Goal: Task Accomplishment & Management: Use online tool/utility

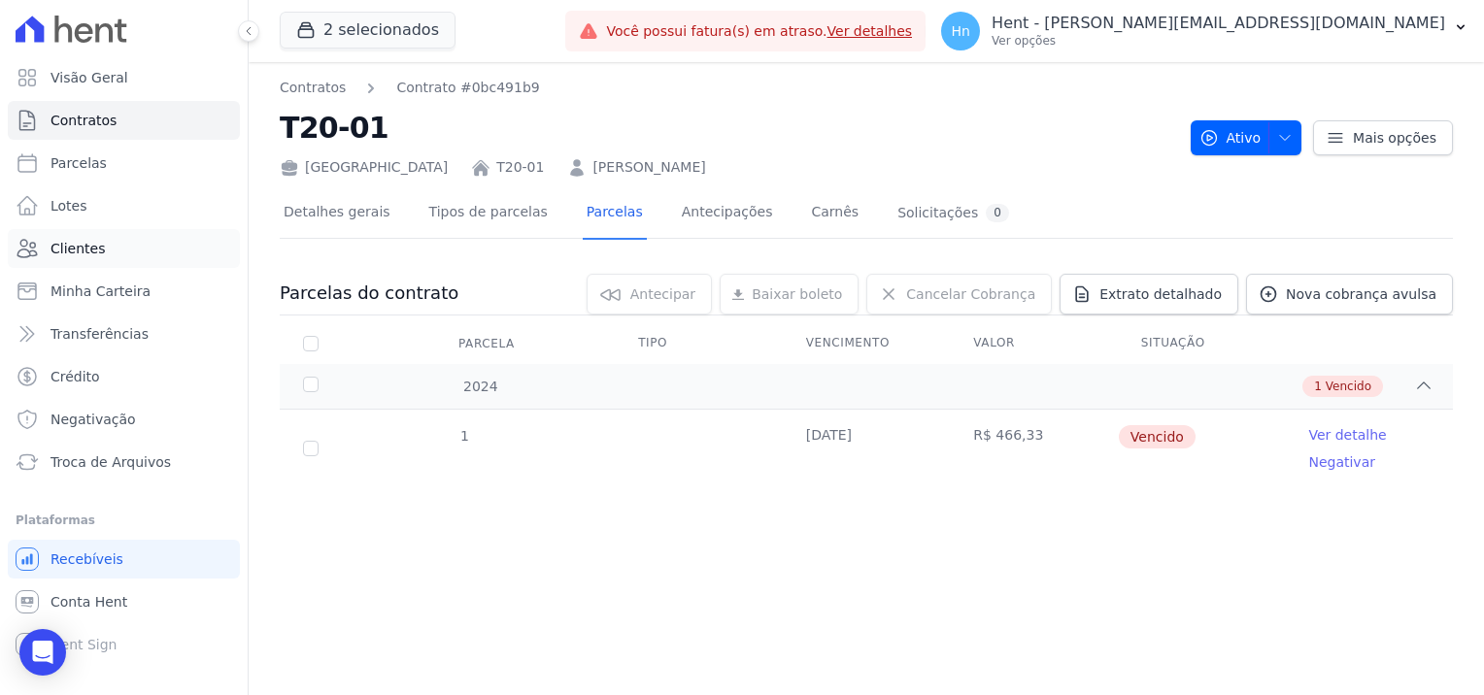
click at [114, 252] on link "Clientes" at bounding box center [124, 248] width 232 height 39
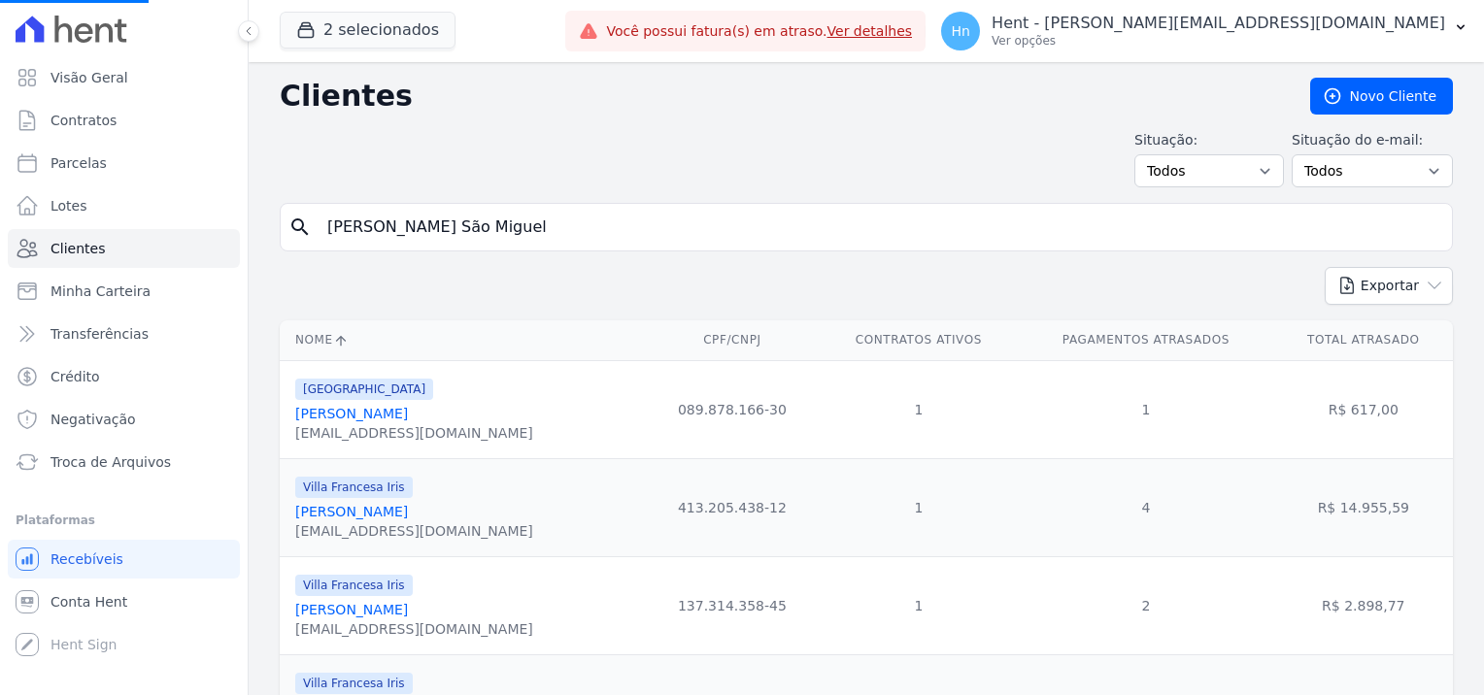
click at [532, 225] on input "[PERSON_NAME] São Miguel" at bounding box center [880, 227] width 1128 height 39
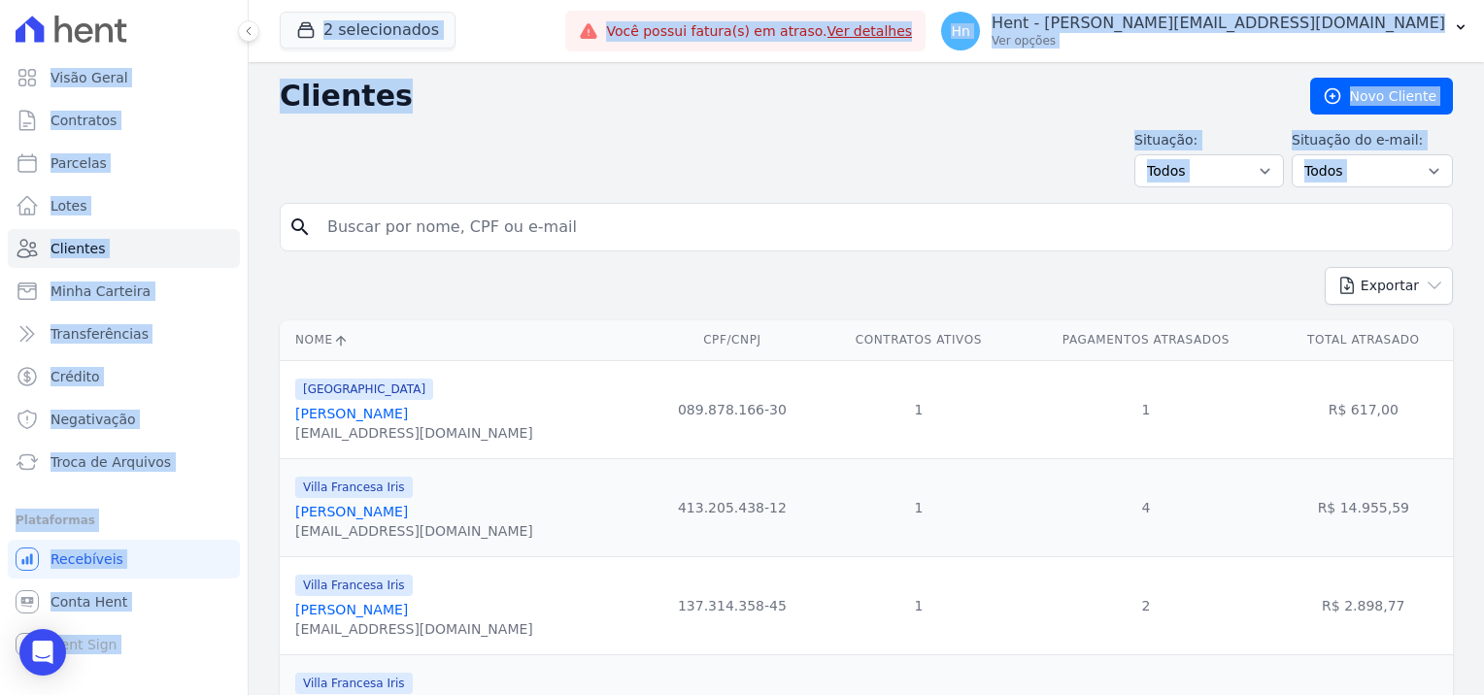
drag, startPoint x: 514, startPoint y: 222, endPoint x: 278, endPoint y: 224, distance: 235.9
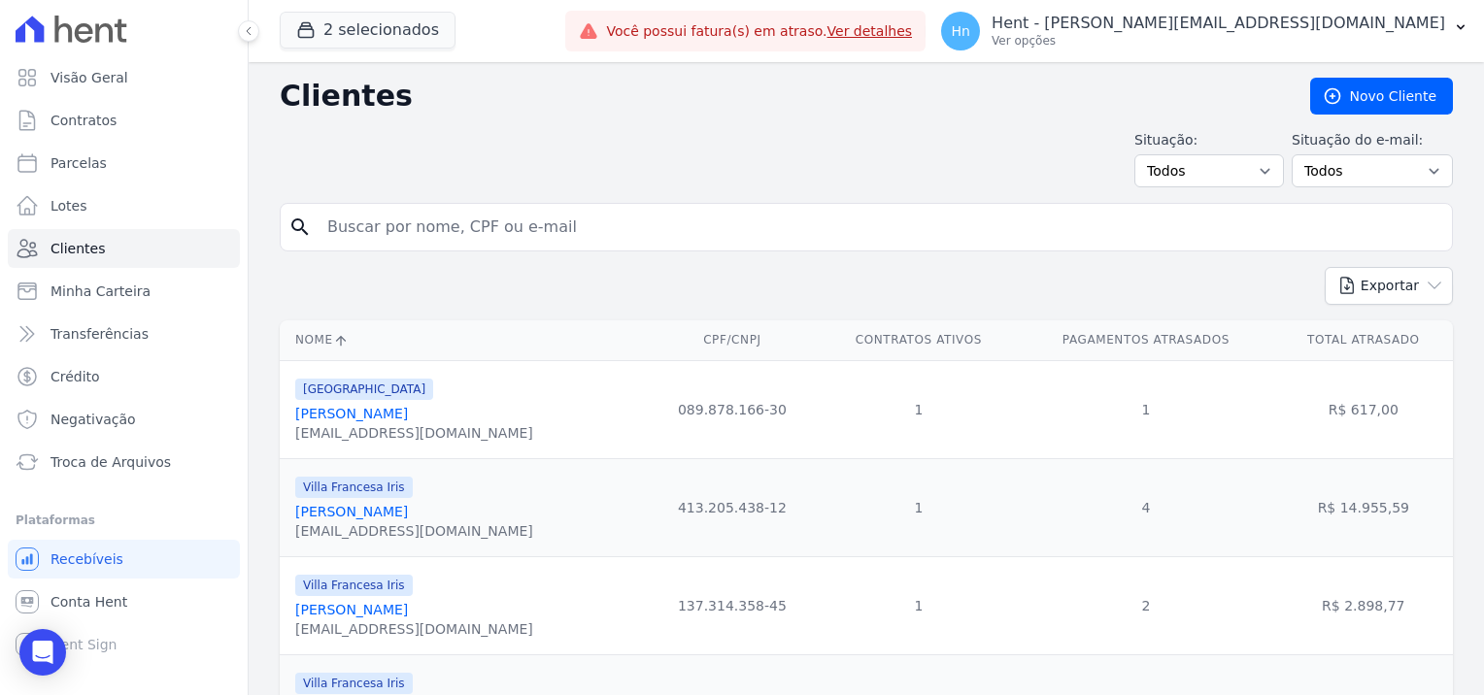
drag, startPoint x: 278, startPoint y: 224, endPoint x: 434, endPoint y: 217, distance: 156.5
click at [434, 217] on input "search" at bounding box center [880, 227] width 1128 height 39
paste input "[PERSON_NAME]§oli"
type input "[PERSON_NAME]§oli"
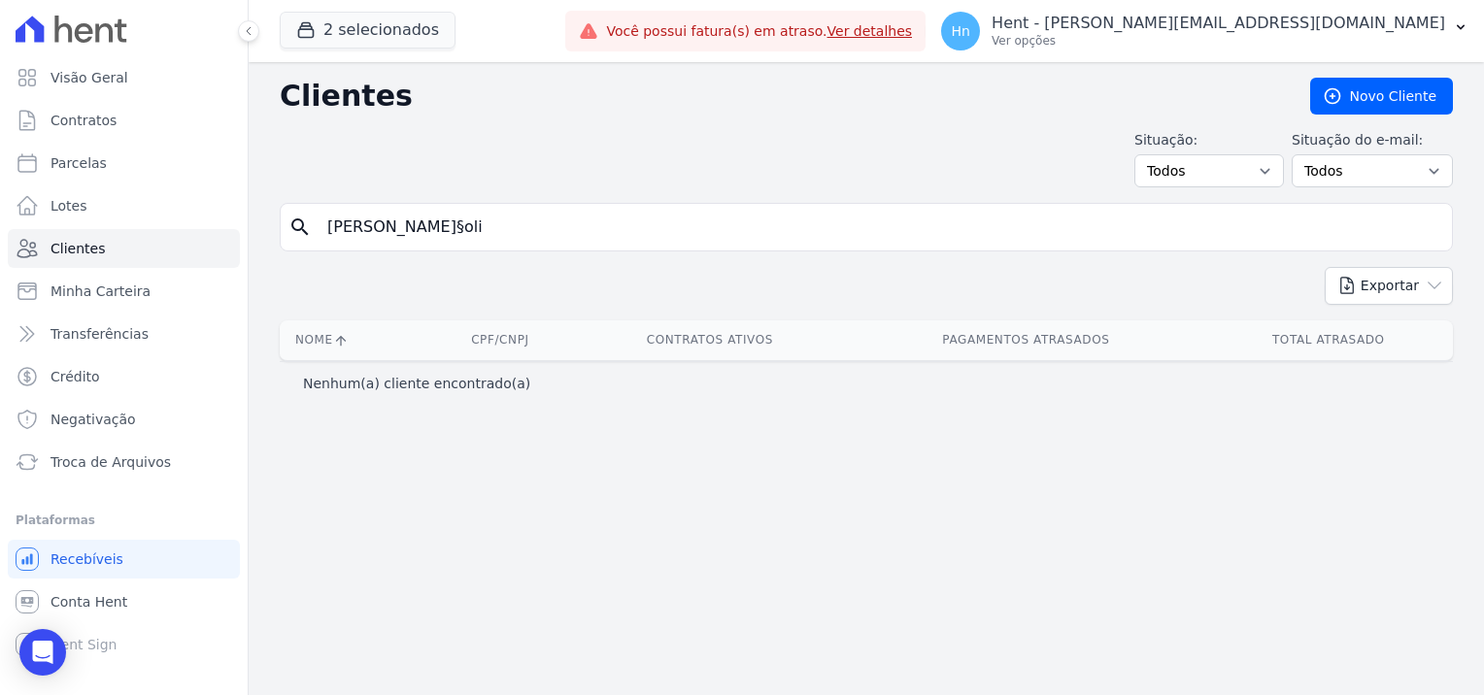
drag, startPoint x: 515, startPoint y: 227, endPoint x: 461, endPoint y: 229, distance: 53.4
click at [464, 226] on input "[PERSON_NAME]§oli" at bounding box center [880, 227] width 1128 height 39
type input "[PERSON_NAME]"
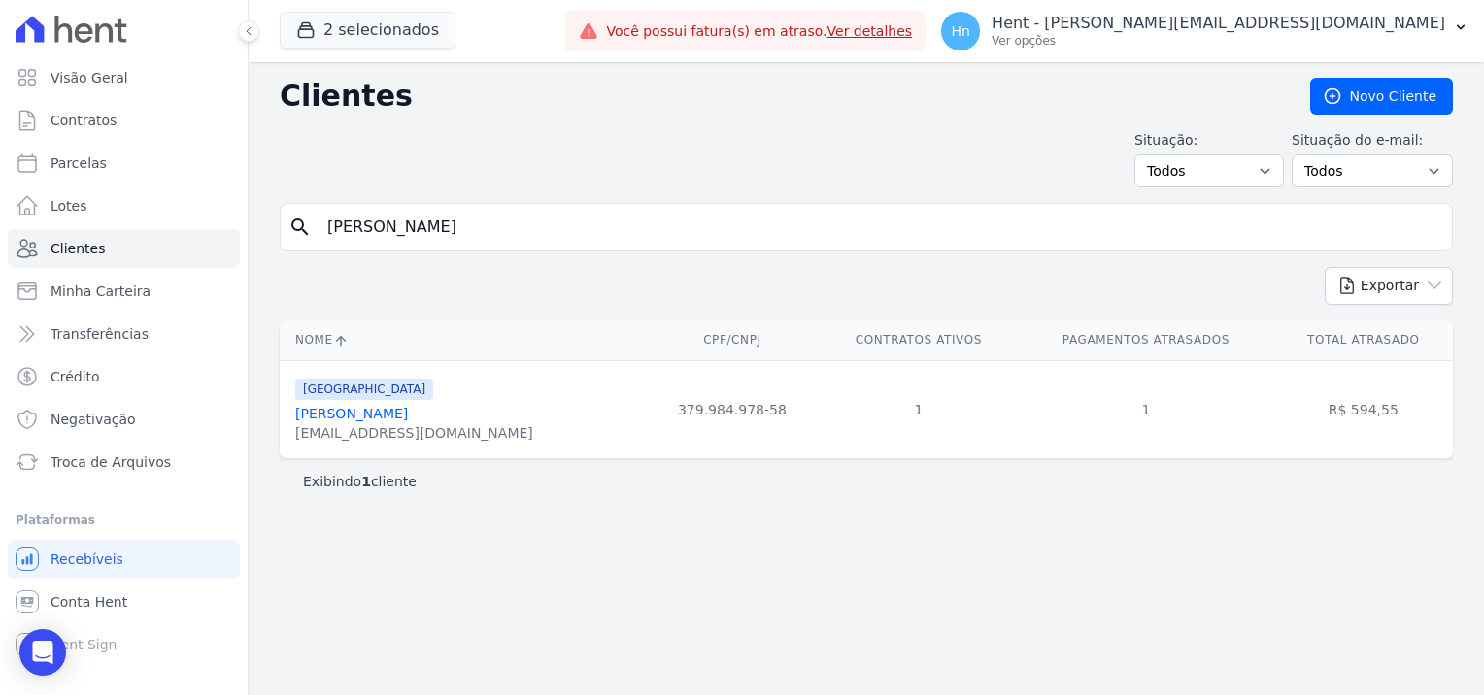
drag, startPoint x: 451, startPoint y: 417, endPoint x: 291, endPoint y: 415, distance: 160.2
click at [291, 415] on td "[GEOGRAPHIC_DATA] [PERSON_NAME] [EMAIL_ADDRESS][DOMAIN_NAME]" at bounding box center [462, 409] width 365 height 98
copy link "[PERSON_NAME]"
click at [349, 414] on link "[PERSON_NAME]" at bounding box center [351, 414] width 113 height 16
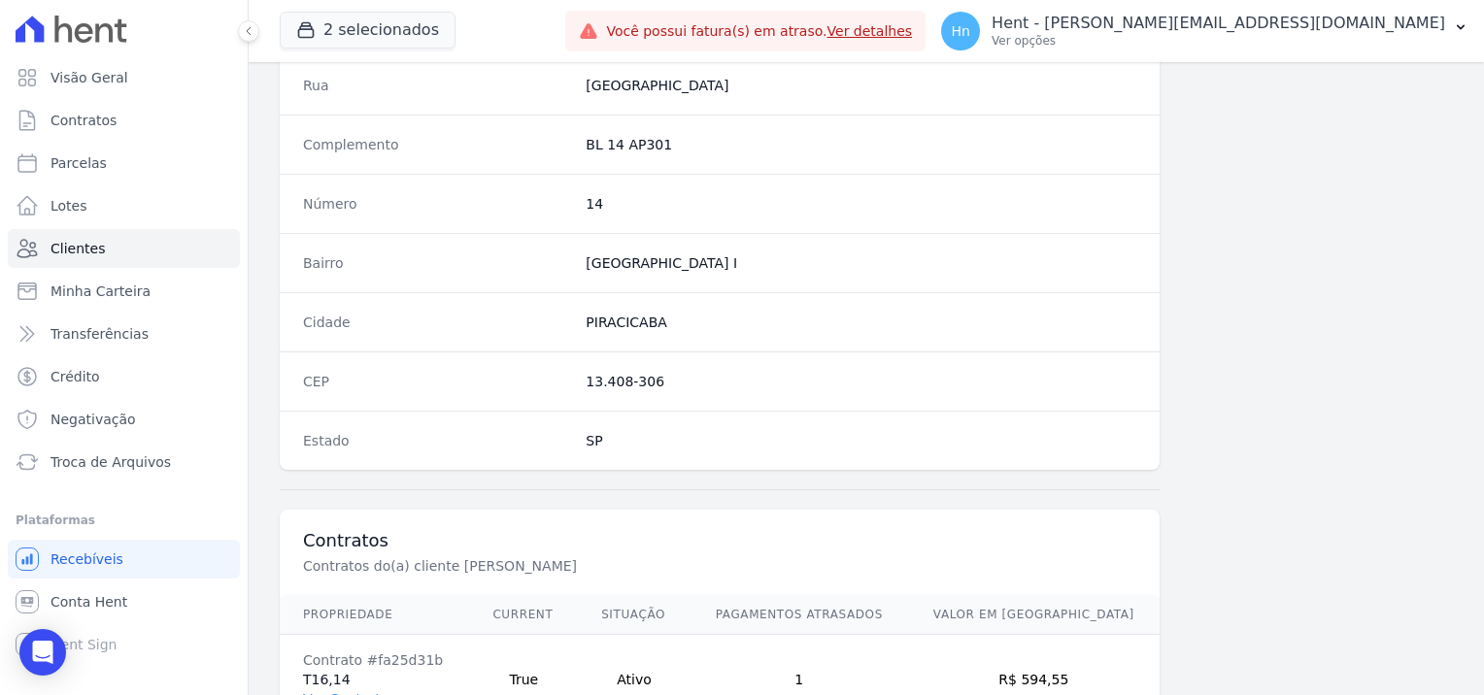
scroll to position [1115, 0]
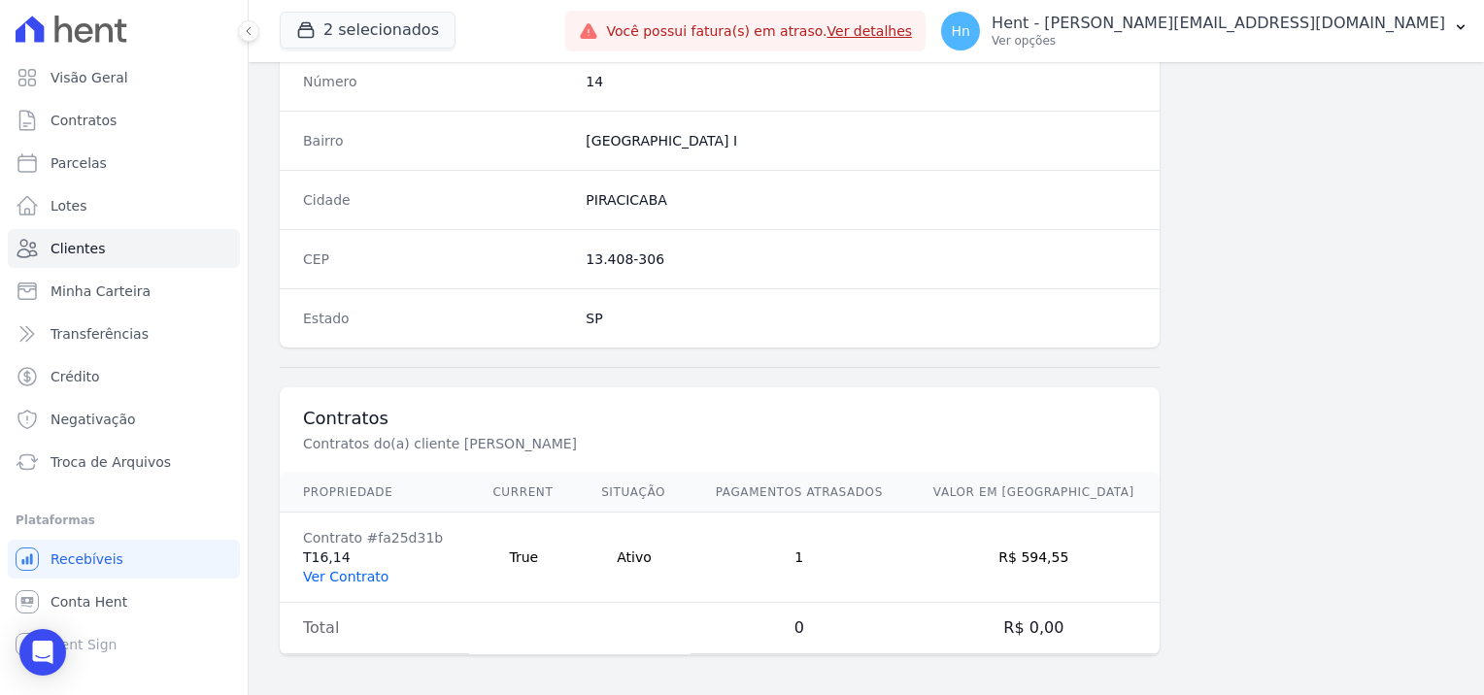
click at [358, 569] on link "Ver Contrato" at bounding box center [345, 577] width 85 height 16
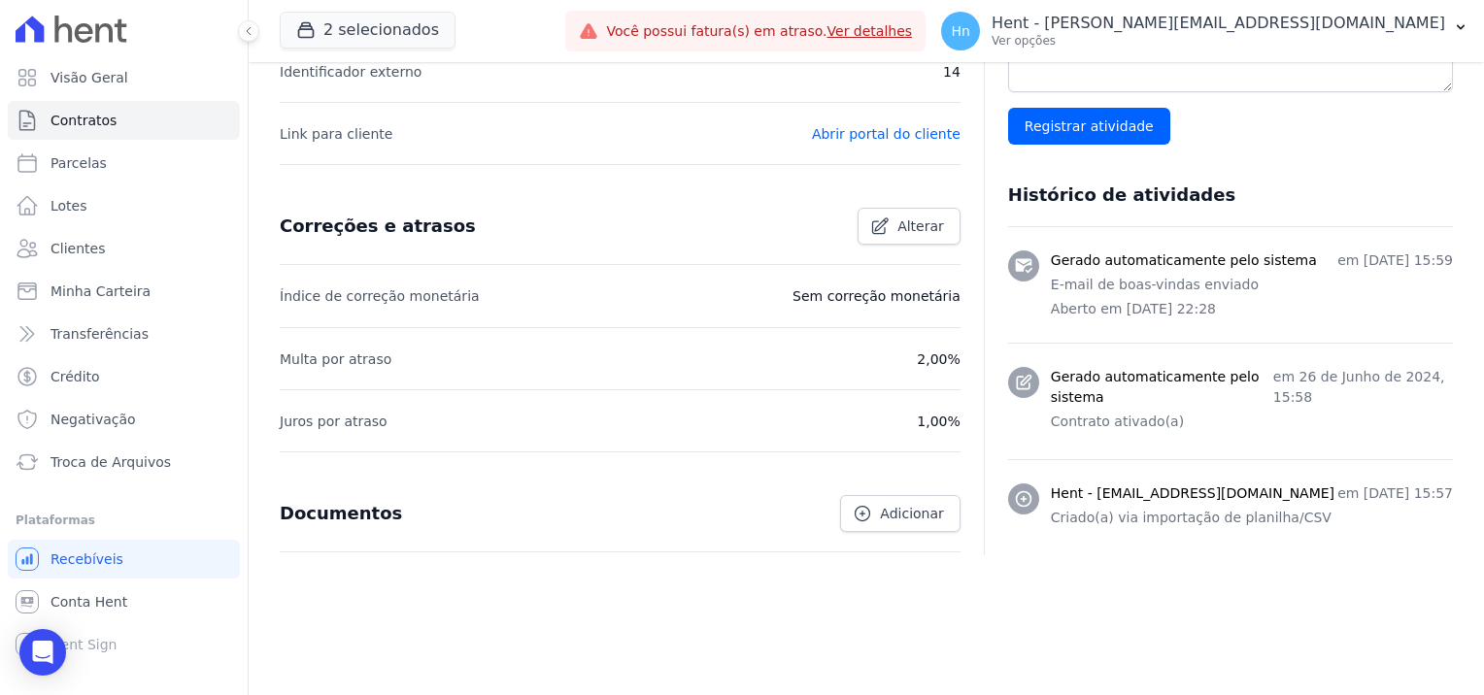
scroll to position [583, 0]
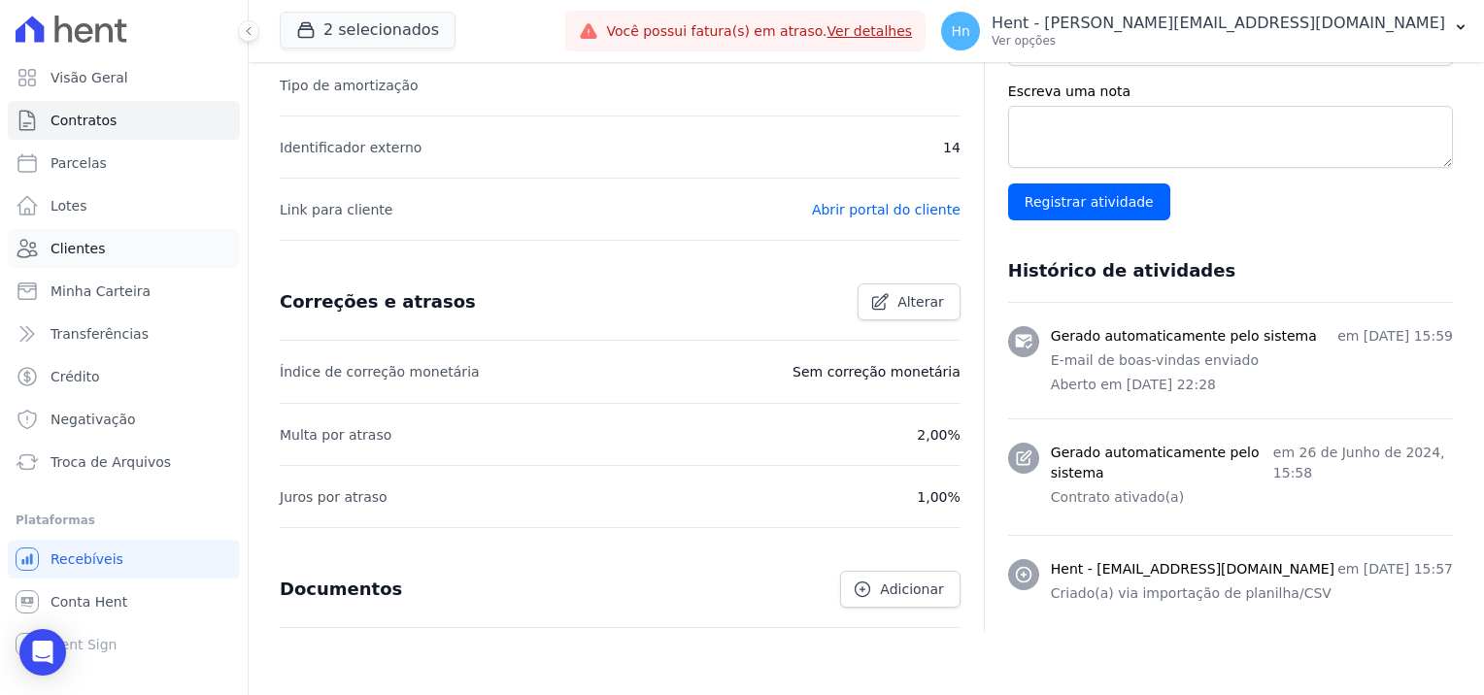
click at [93, 252] on span "Clientes" at bounding box center [77, 248] width 54 height 19
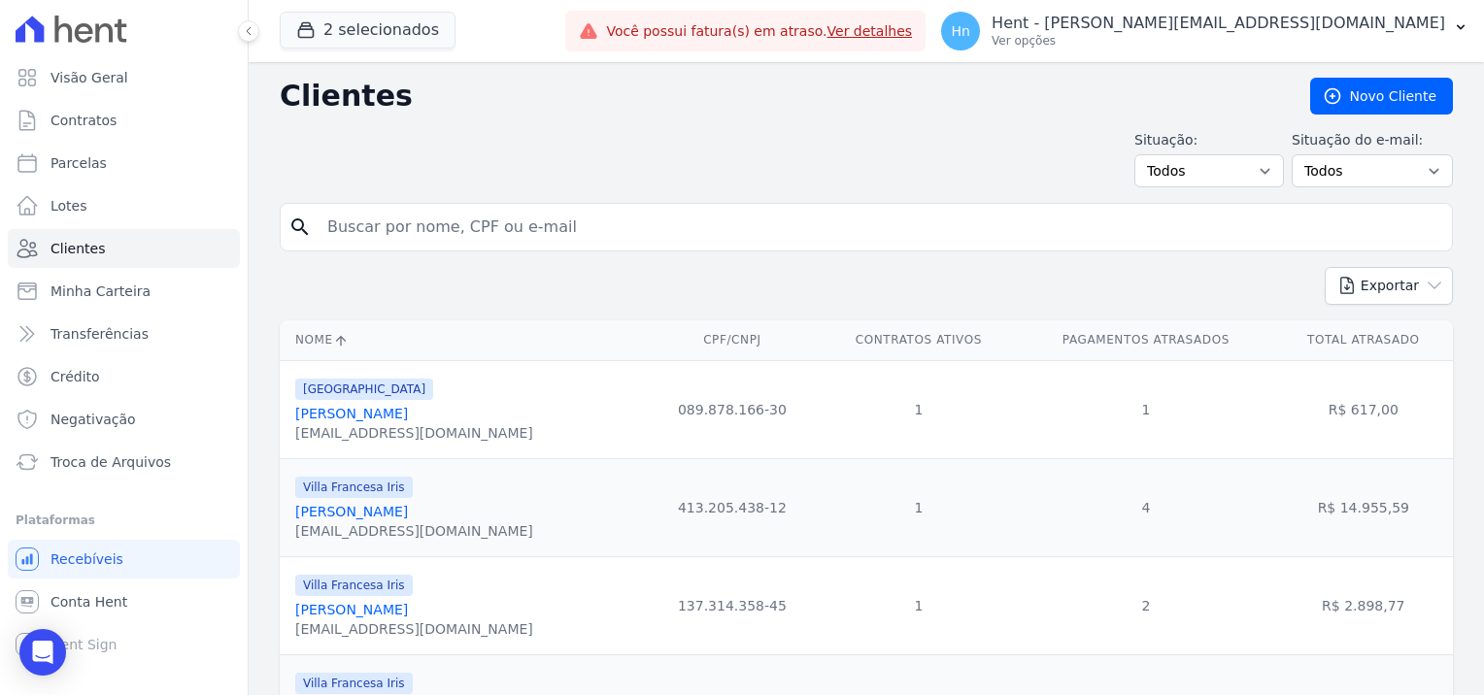
click at [361, 239] on input "search" at bounding box center [880, 227] width 1128 height 39
paste input "[PERSON_NAME]"
type input "[PERSON_NAME]"
click at [561, 245] on input "[PERSON_NAME]" at bounding box center [880, 227] width 1128 height 39
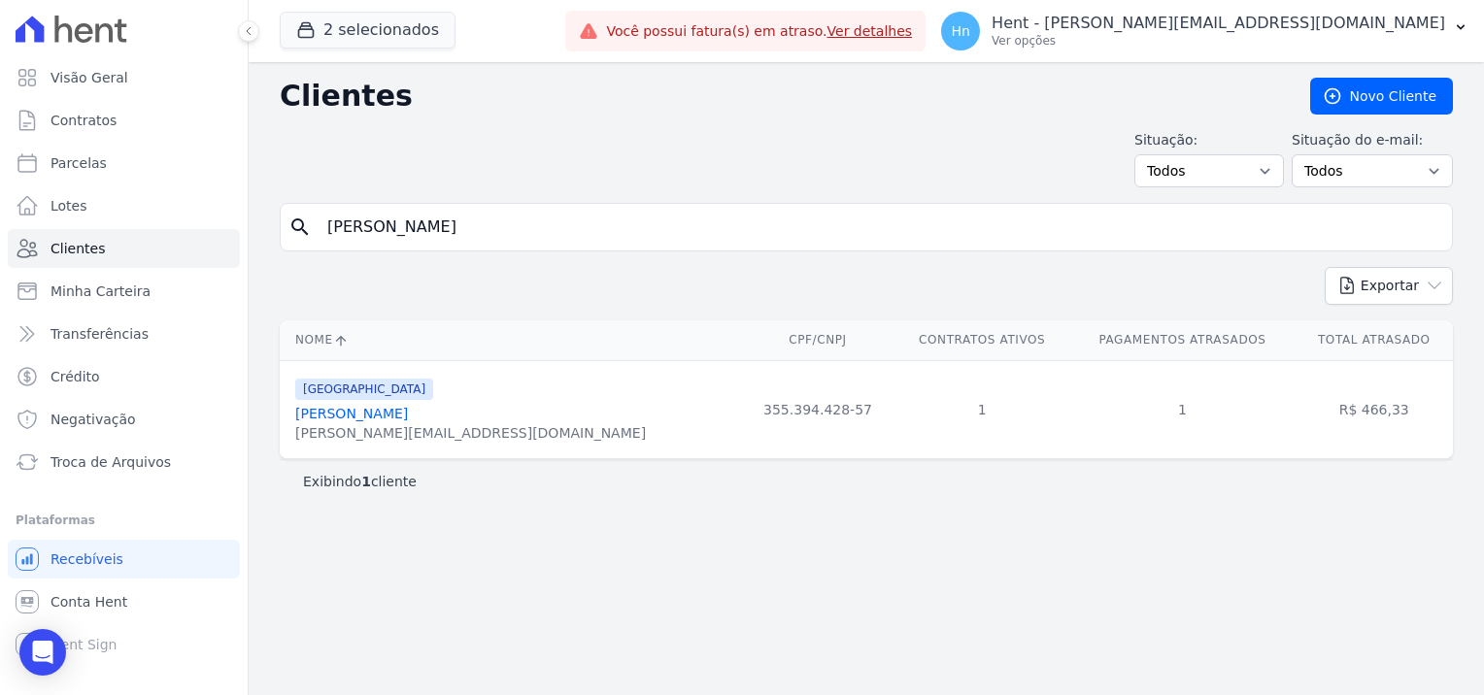
click at [599, 230] on input "[PERSON_NAME]" at bounding box center [880, 227] width 1128 height 39
click at [548, 229] on input "[PERSON_NAME]" at bounding box center [880, 227] width 1128 height 39
type input "[PERSON_NAME]"
drag, startPoint x: 542, startPoint y: 217, endPoint x: 301, endPoint y: 219, distance: 240.8
click at [301, 219] on div "search [PERSON_NAME]" at bounding box center [866, 227] width 1173 height 49
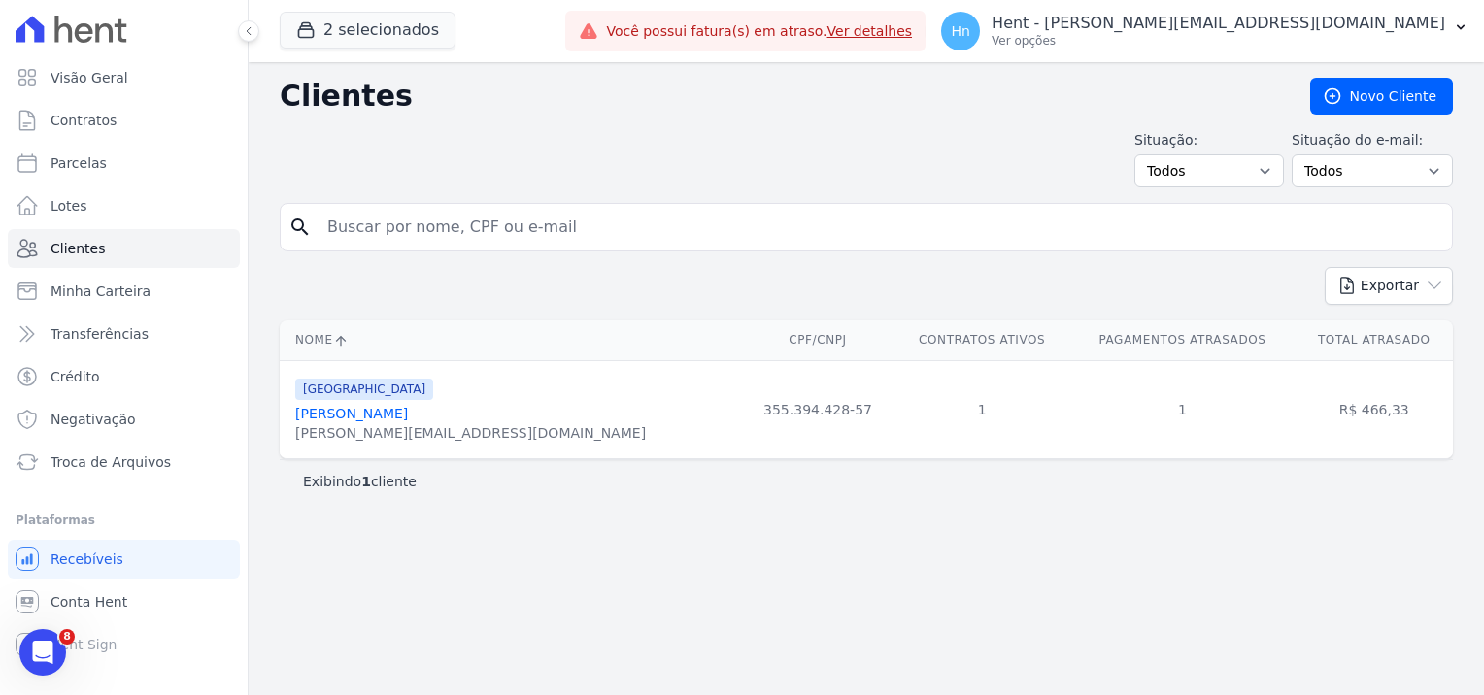
click at [439, 228] on input "search" at bounding box center [880, 227] width 1128 height 39
click at [379, 416] on link "[PERSON_NAME]" at bounding box center [351, 414] width 113 height 16
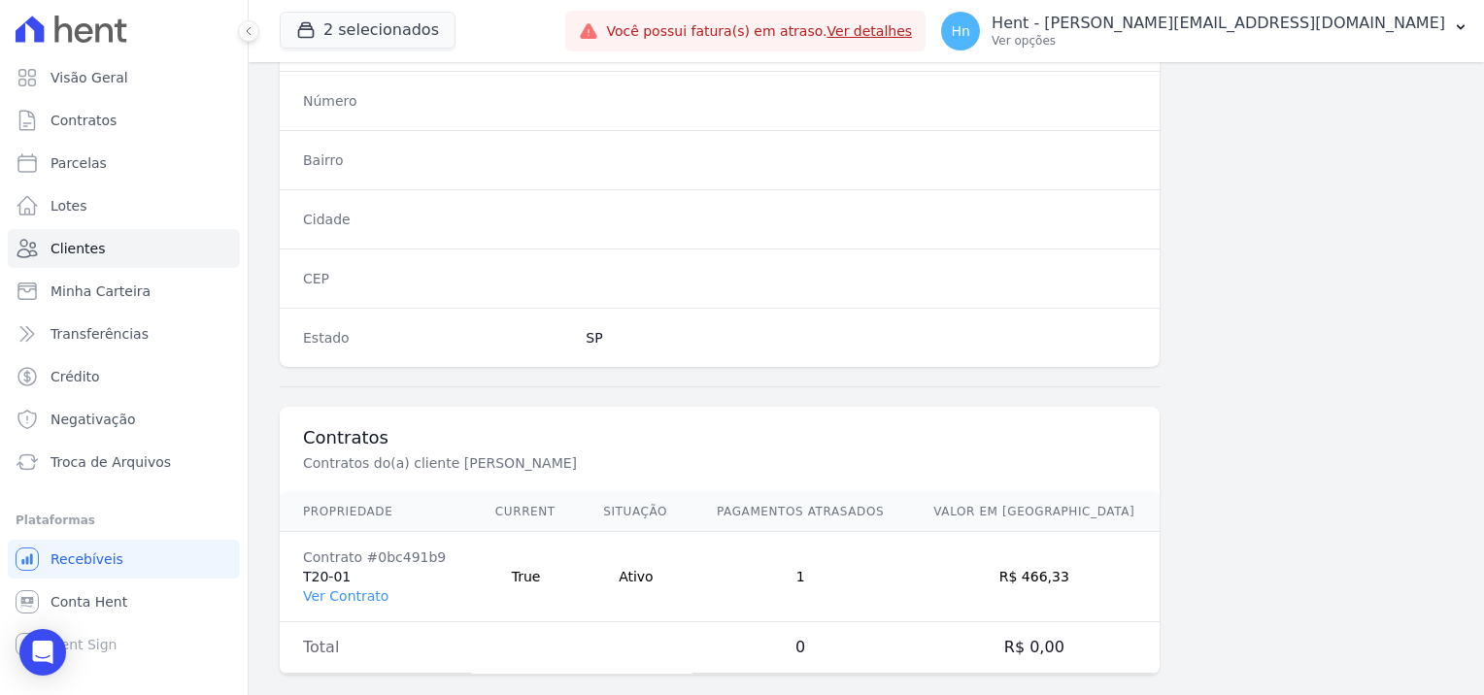
scroll to position [1115, 0]
click at [322, 559] on td "Contrato #0bc491b9 T20-01 Ver Contrato" at bounding box center [376, 577] width 192 height 90
click at [335, 588] on link "Ver Contrato" at bounding box center [345, 596] width 85 height 16
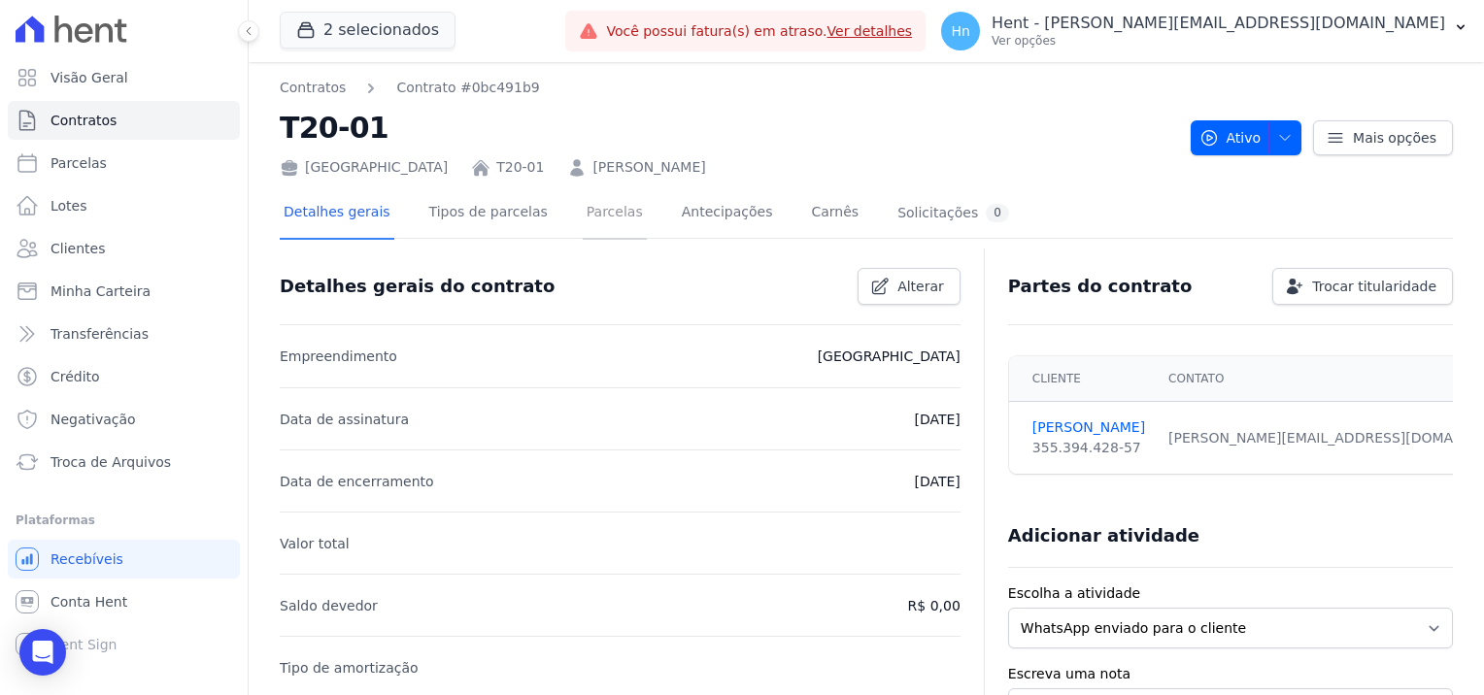
click at [583, 215] on link "Parcelas" at bounding box center [615, 213] width 64 height 51
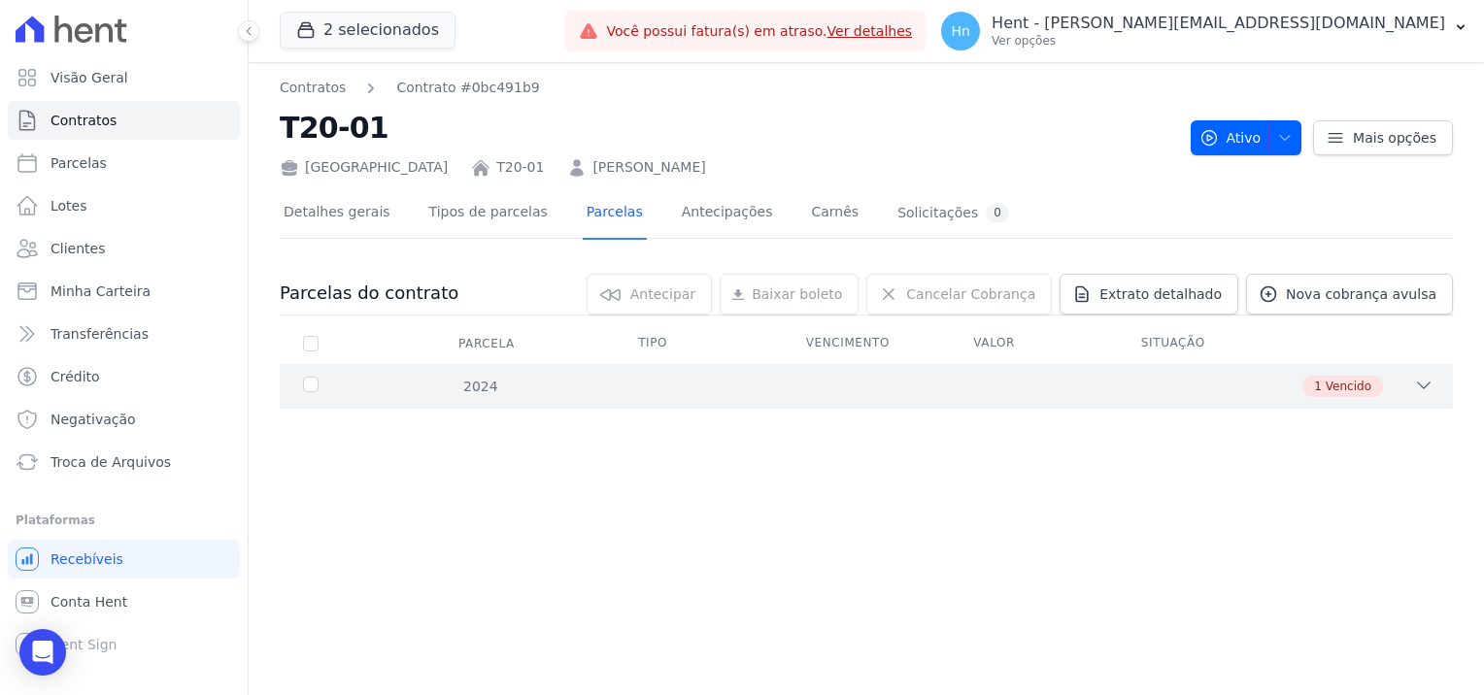
click at [1351, 395] on div "1 Vencido" at bounding box center [1342, 386] width 81 height 21
drag, startPoint x: 691, startPoint y: 172, endPoint x: 481, endPoint y: 167, distance: 210.7
click at [481, 167] on div "[GEOGRAPHIC_DATA] T20-01 [PERSON_NAME]" at bounding box center [727, 164] width 895 height 28
copy link "[PERSON_NAME]"
click at [127, 250] on link "Clientes" at bounding box center [124, 248] width 232 height 39
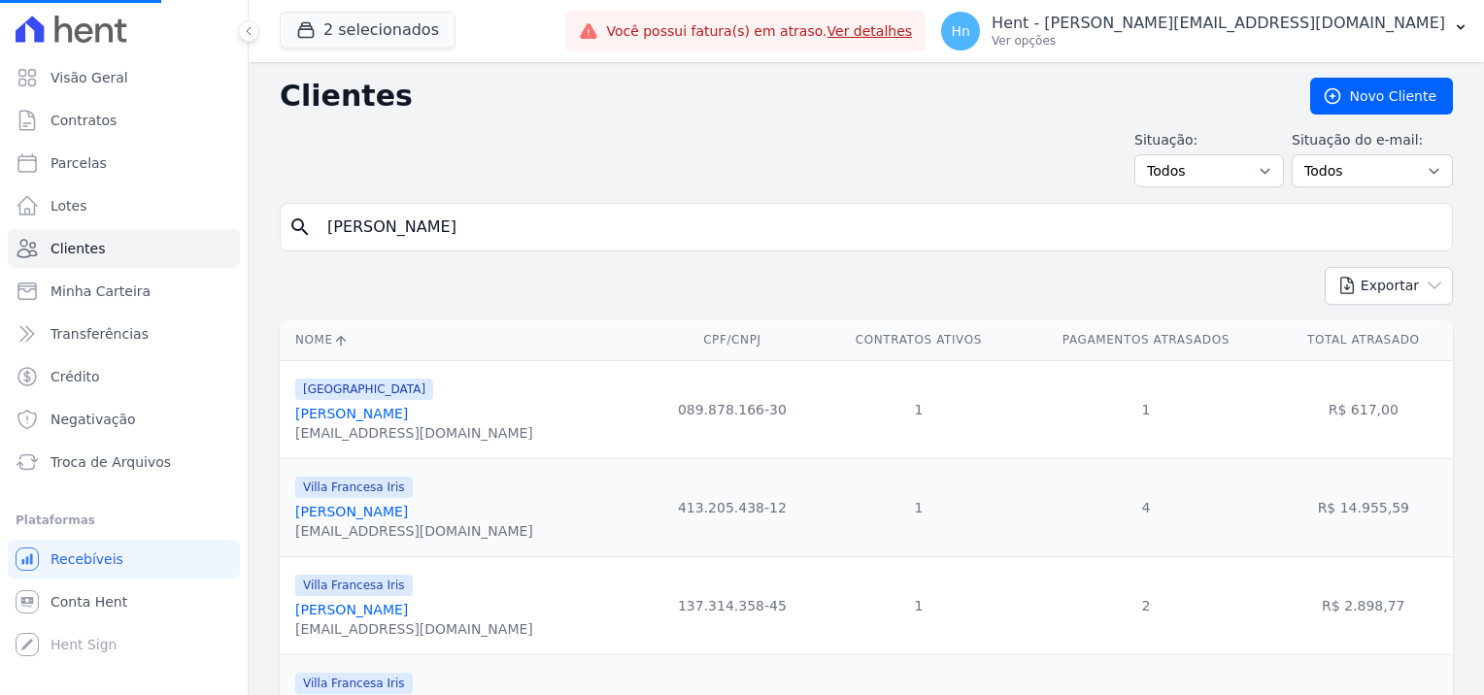
drag, startPoint x: 513, startPoint y: 229, endPoint x: 249, endPoint y: 229, distance: 264.1
paste input "[PERSON_NAME] Dos Santo"
type input "[PERSON_NAME] Dos Santo"
click at [408, 224] on input "search" at bounding box center [880, 227] width 1128 height 39
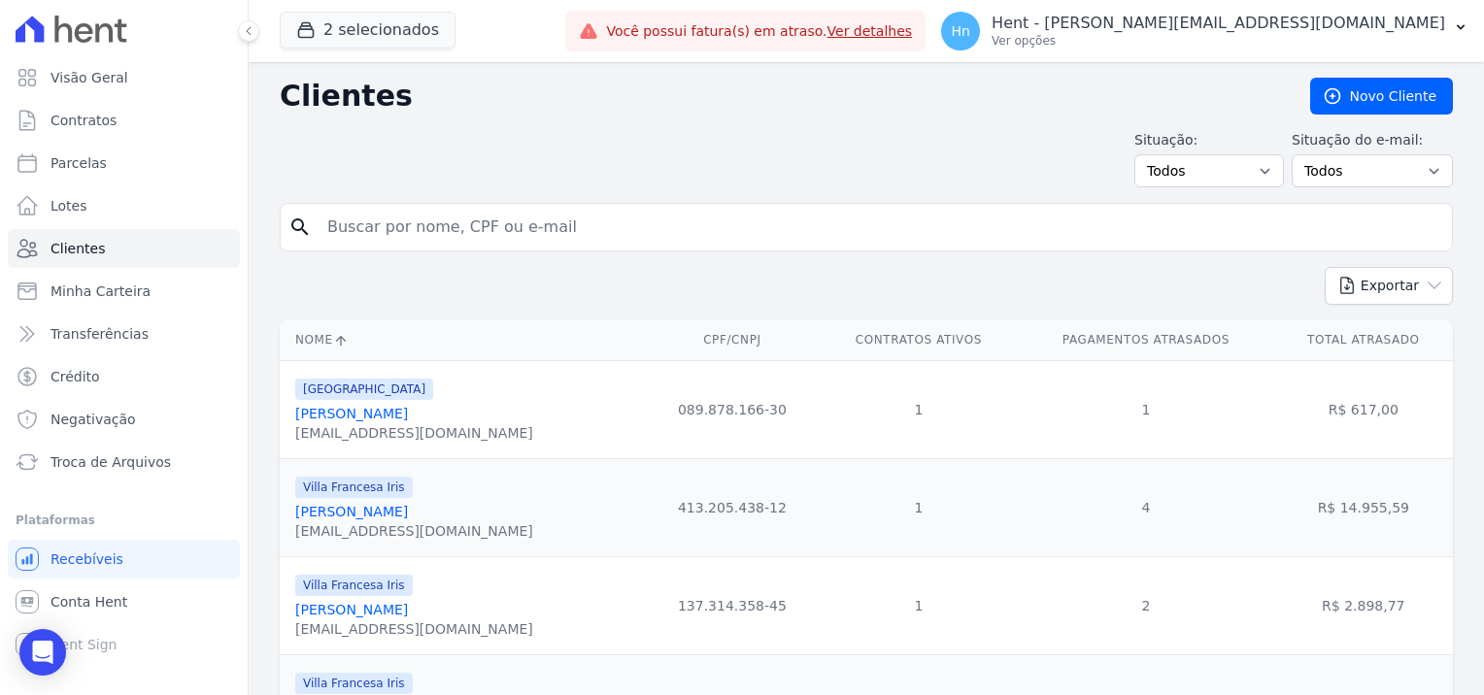
paste input "[PERSON_NAME] Dos Santo"
type input "[PERSON_NAME]"
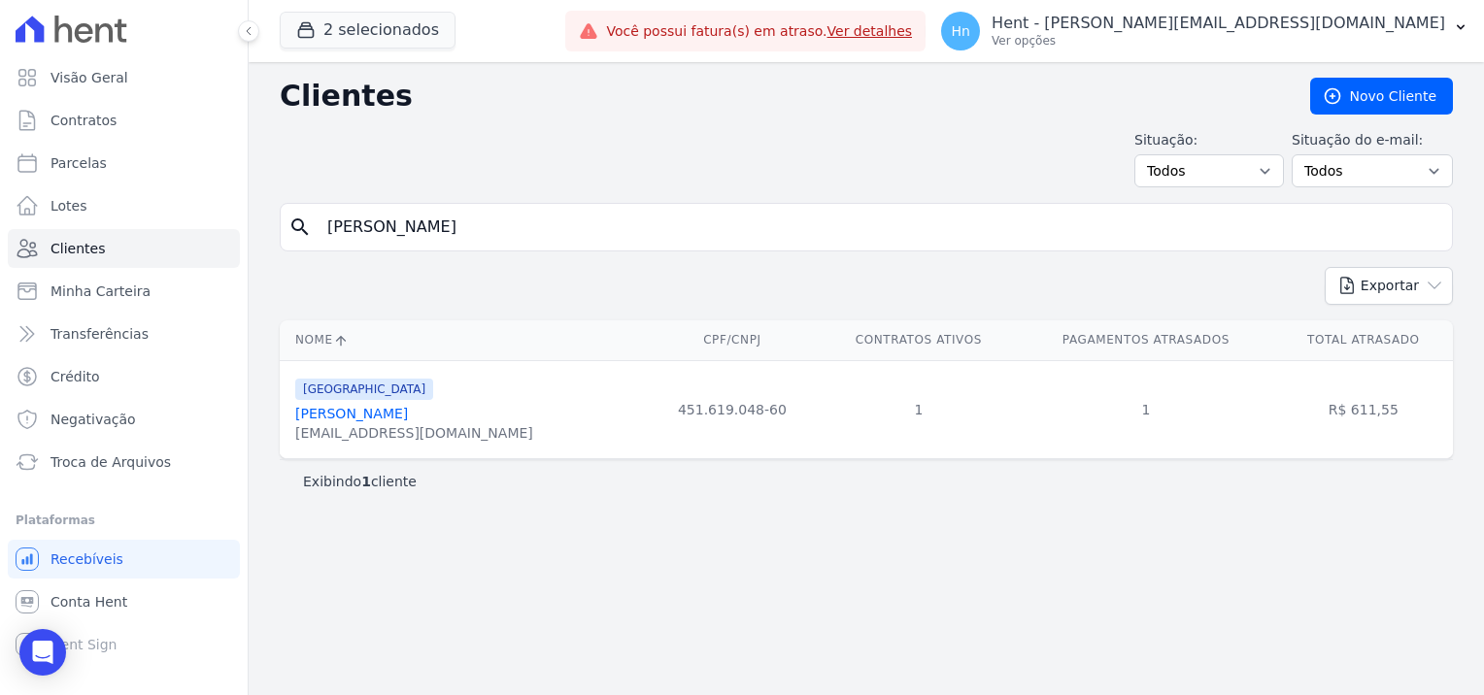
click at [408, 413] on link "[PERSON_NAME]" at bounding box center [351, 414] width 113 height 16
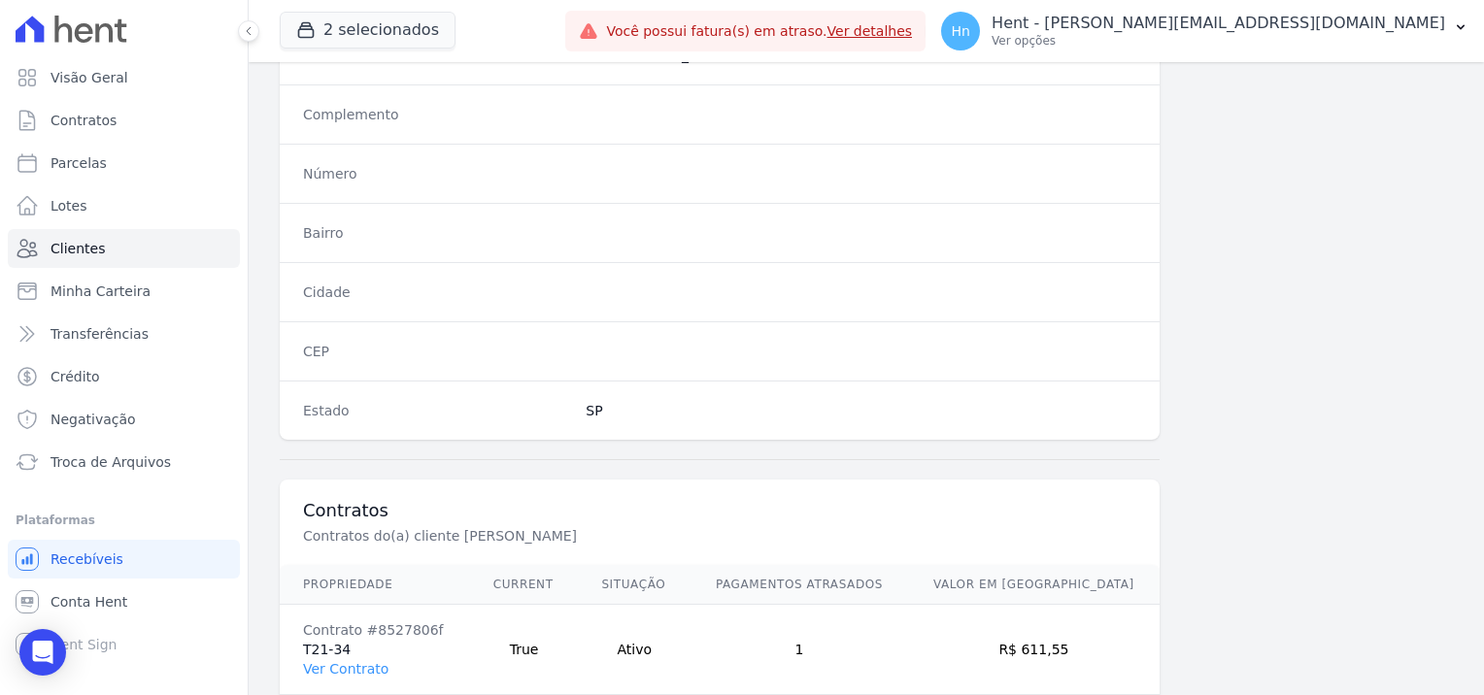
scroll to position [1115, 0]
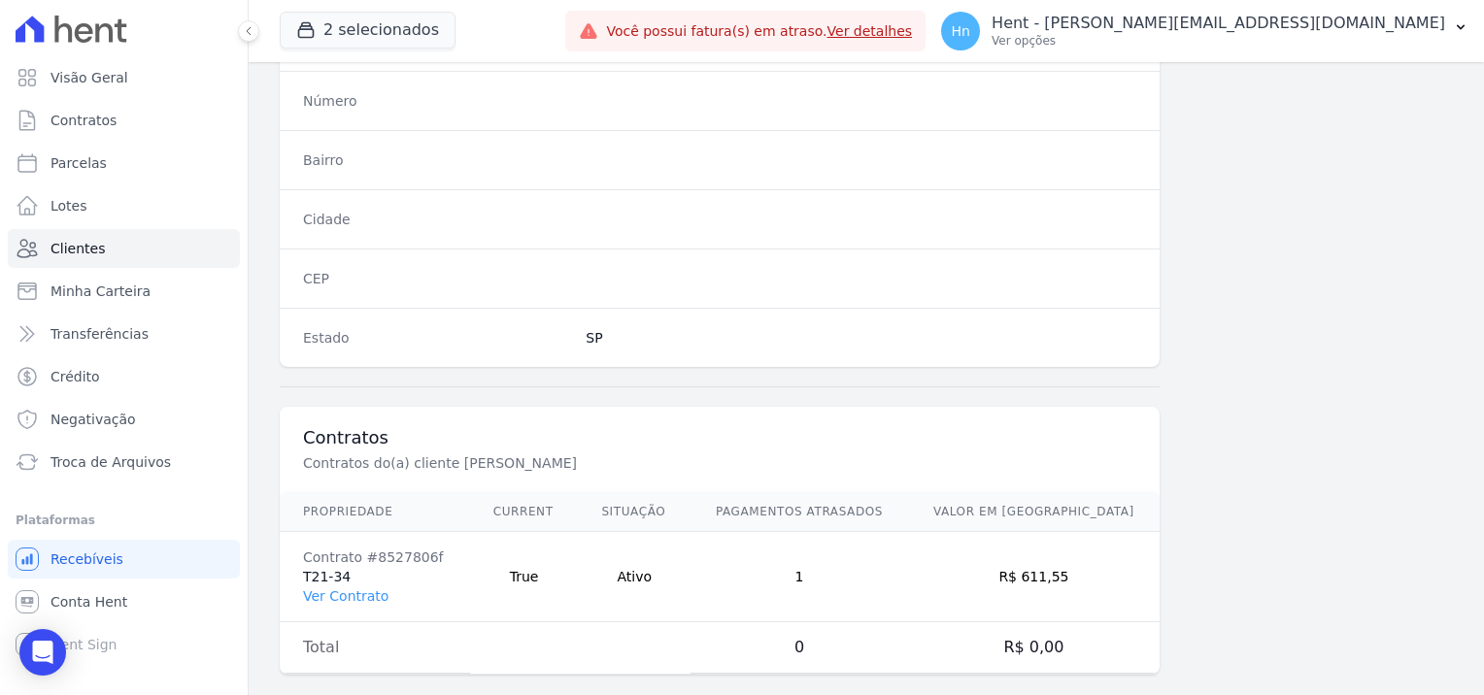
click at [331, 543] on td "Contrato #8527806f T21-34 Ver Contrato" at bounding box center [375, 577] width 190 height 90
click at [334, 550] on td "Contrato #8527806f T21-34 Ver Contrato" at bounding box center [375, 577] width 190 height 90
click at [346, 588] on link "Ver Contrato" at bounding box center [345, 596] width 85 height 16
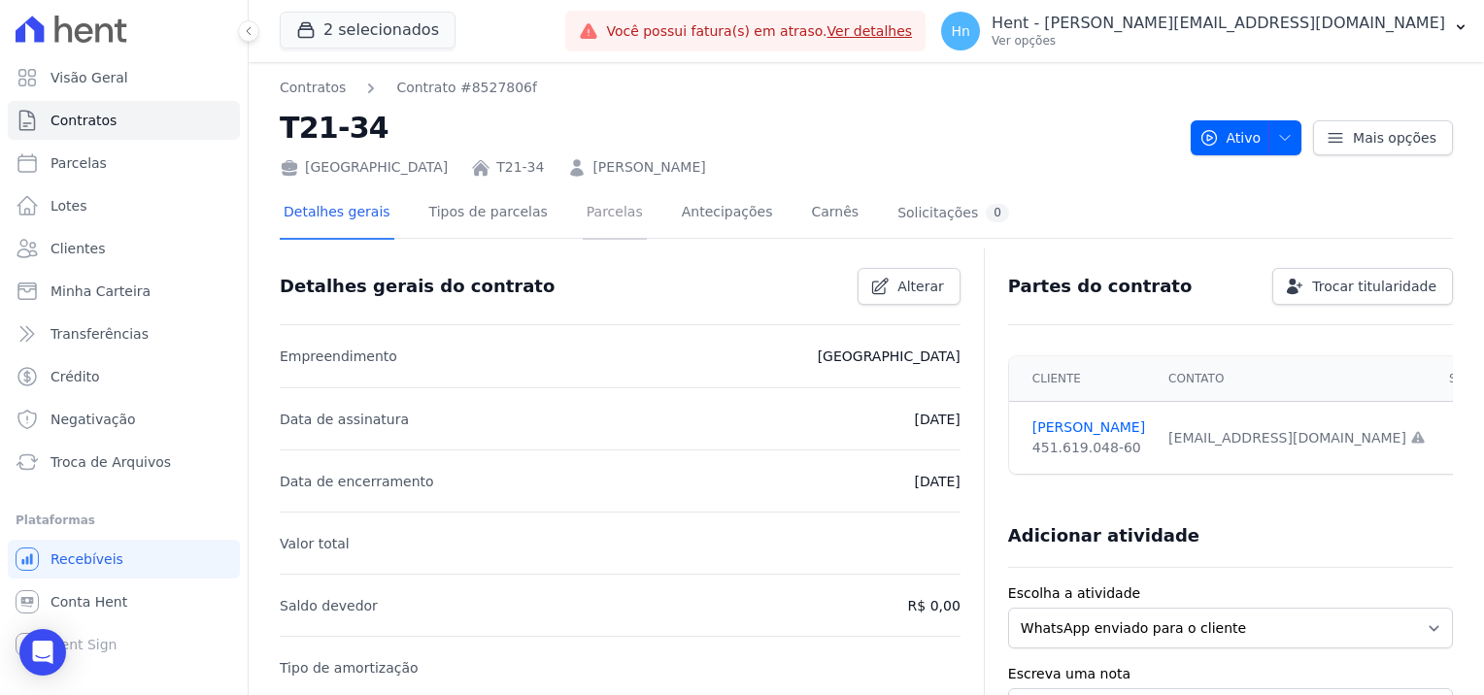
click at [583, 214] on link "Parcelas" at bounding box center [615, 213] width 64 height 51
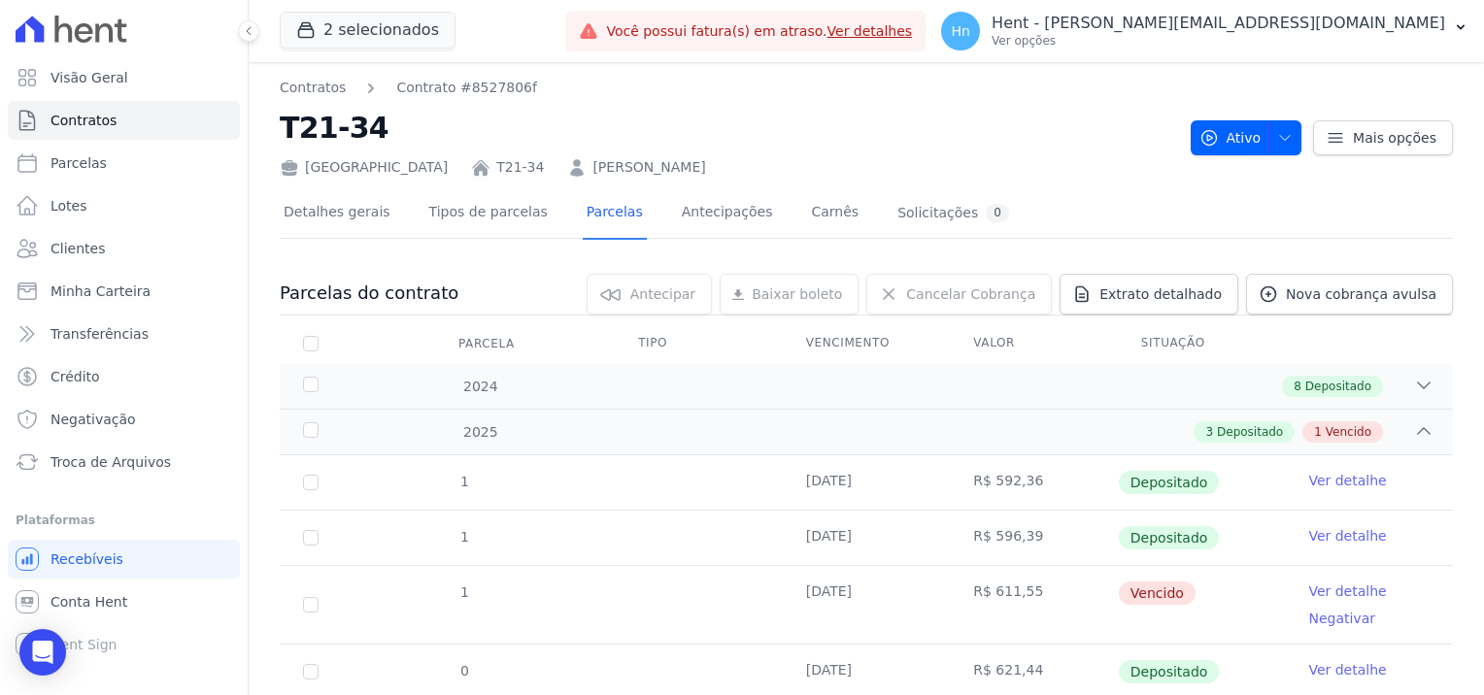
scroll to position [59, 0]
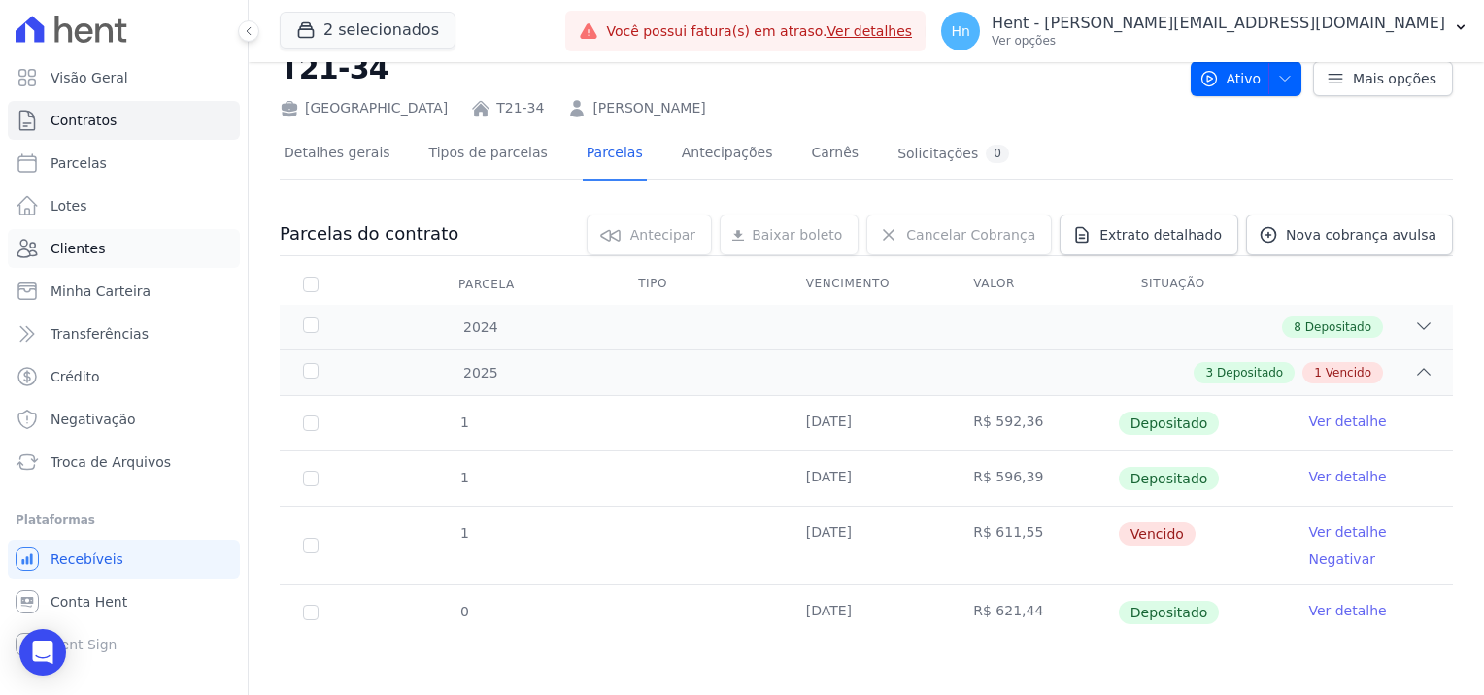
click at [97, 250] on span "Clientes" at bounding box center [77, 248] width 54 height 19
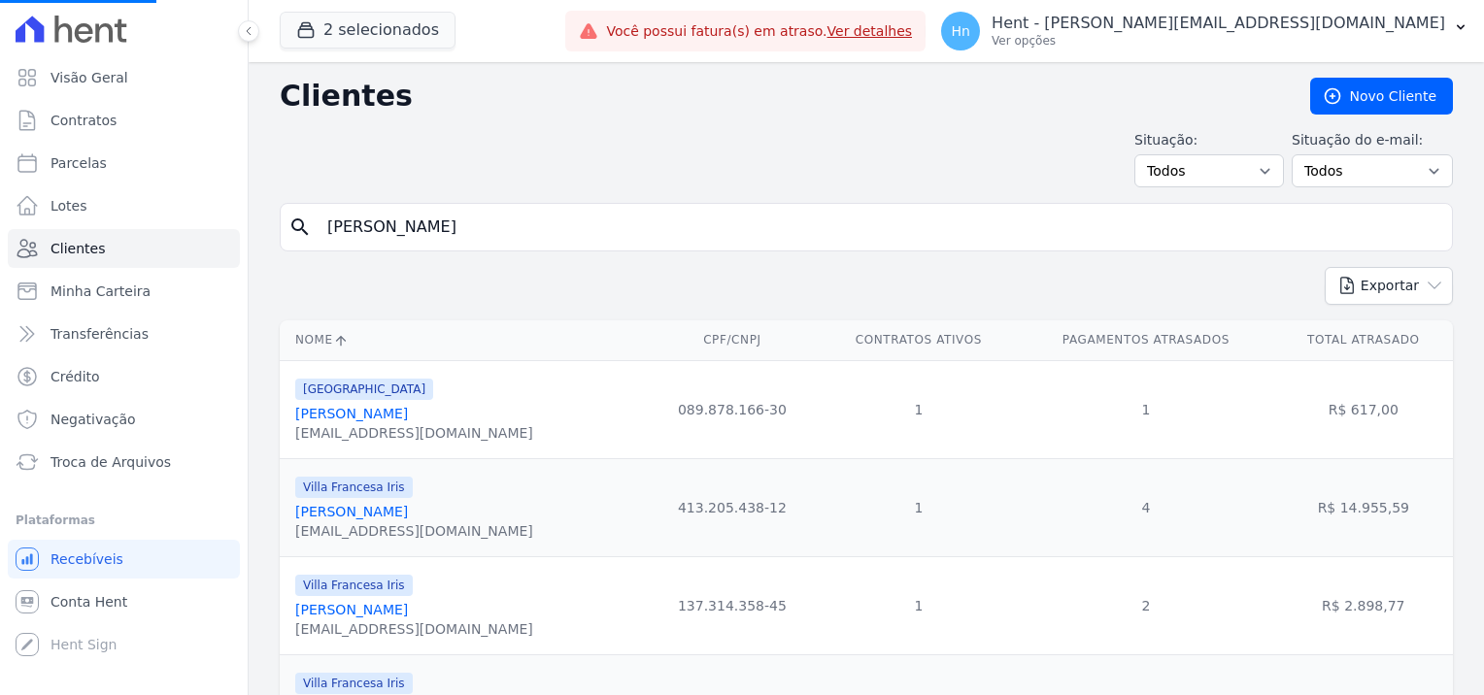
drag, startPoint x: 563, startPoint y: 227, endPoint x: 542, endPoint y: 229, distance: 21.4
click at [562, 228] on input "[PERSON_NAME]" at bounding box center [880, 227] width 1128 height 39
drag, startPoint x: 542, startPoint y: 229, endPoint x: 163, endPoint y: 233, distance: 378.7
click at [163, 233] on div "Visão Geral Contratos [GEOGRAPHIC_DATA] Lotes Clientes Minha Carteira Transferê…" at bounding box center [742, 347] width 1484 height 695
paste input "Vittor [PERSON_NAME]"
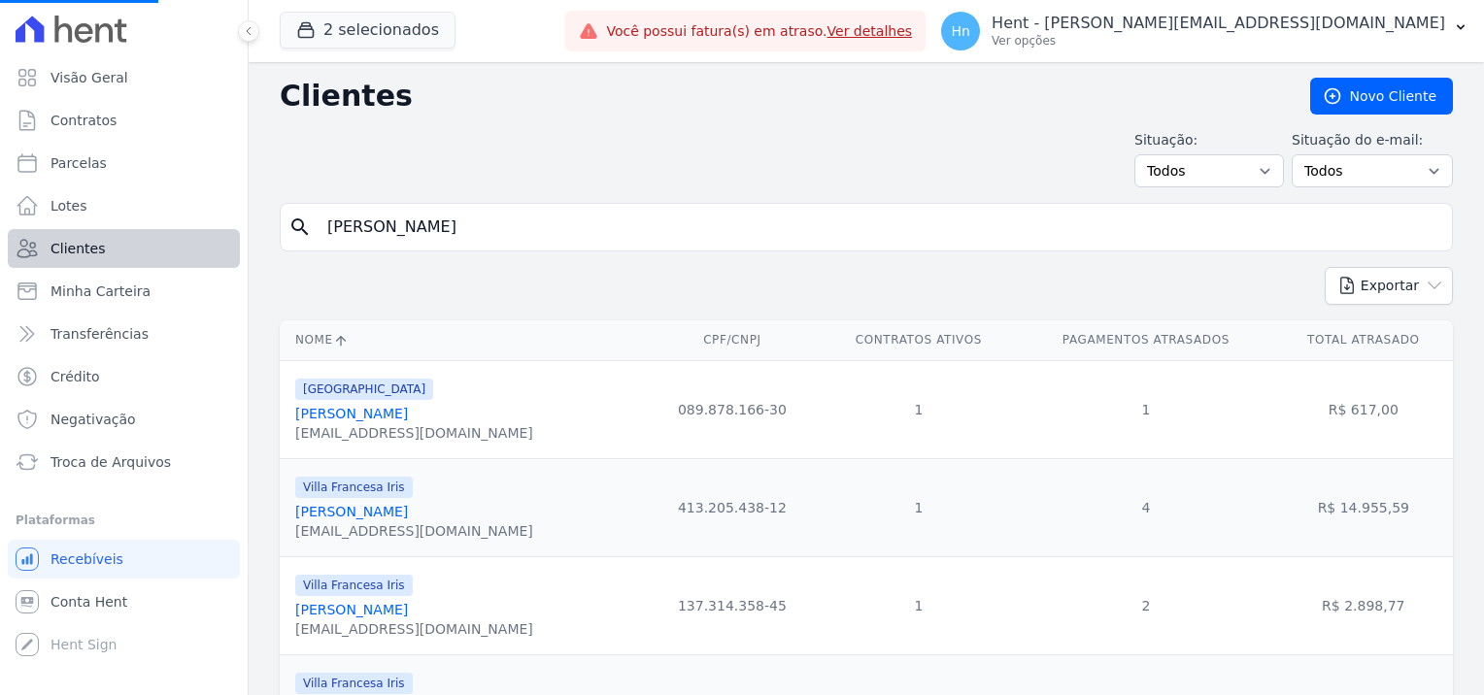
type input "Vittor [PERSON_NAME]"
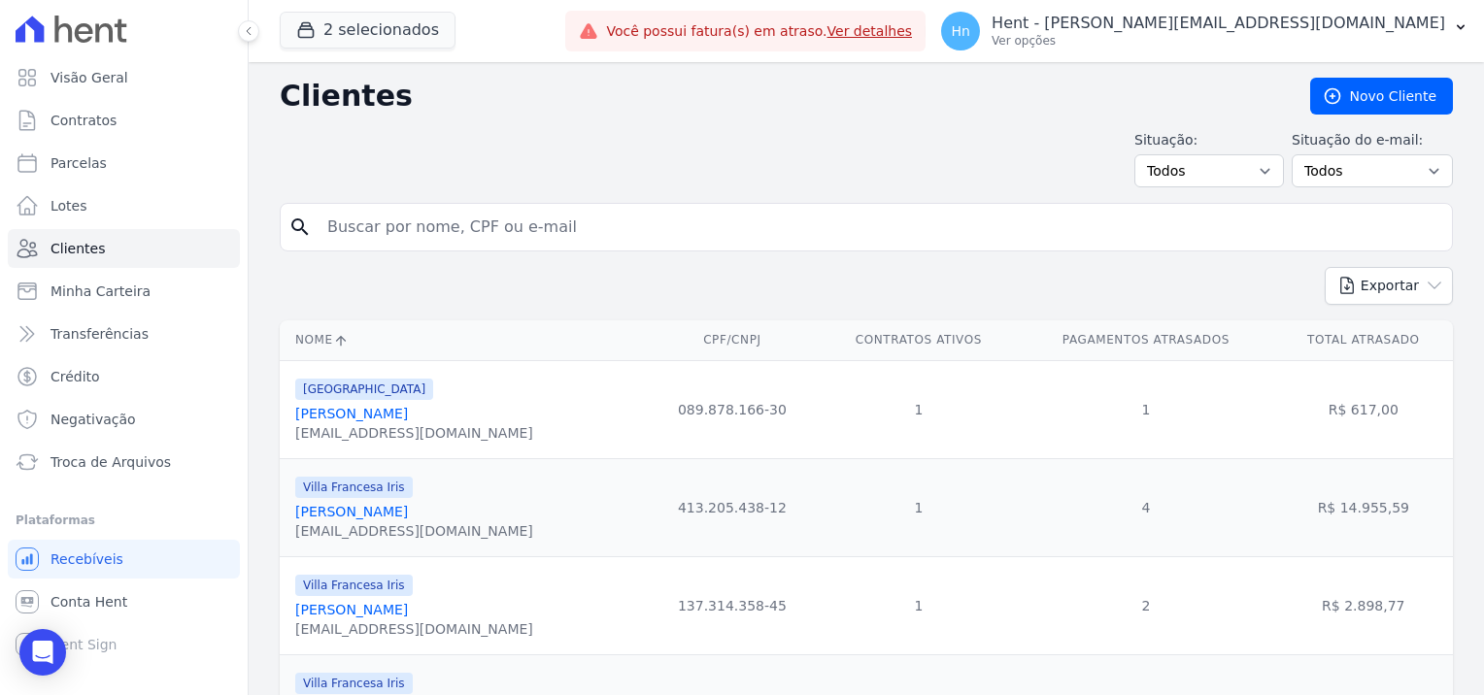
click at [585, 232] on input "search" at bounding box center [880, 227] width 1128 height 39
click at [400, 225] on input "search" at bounding box center [880, 227] width 1128 height 39
paste input "Vittor [PERSON_NAME]"
type input "Vittor [PERSON_NAME]"
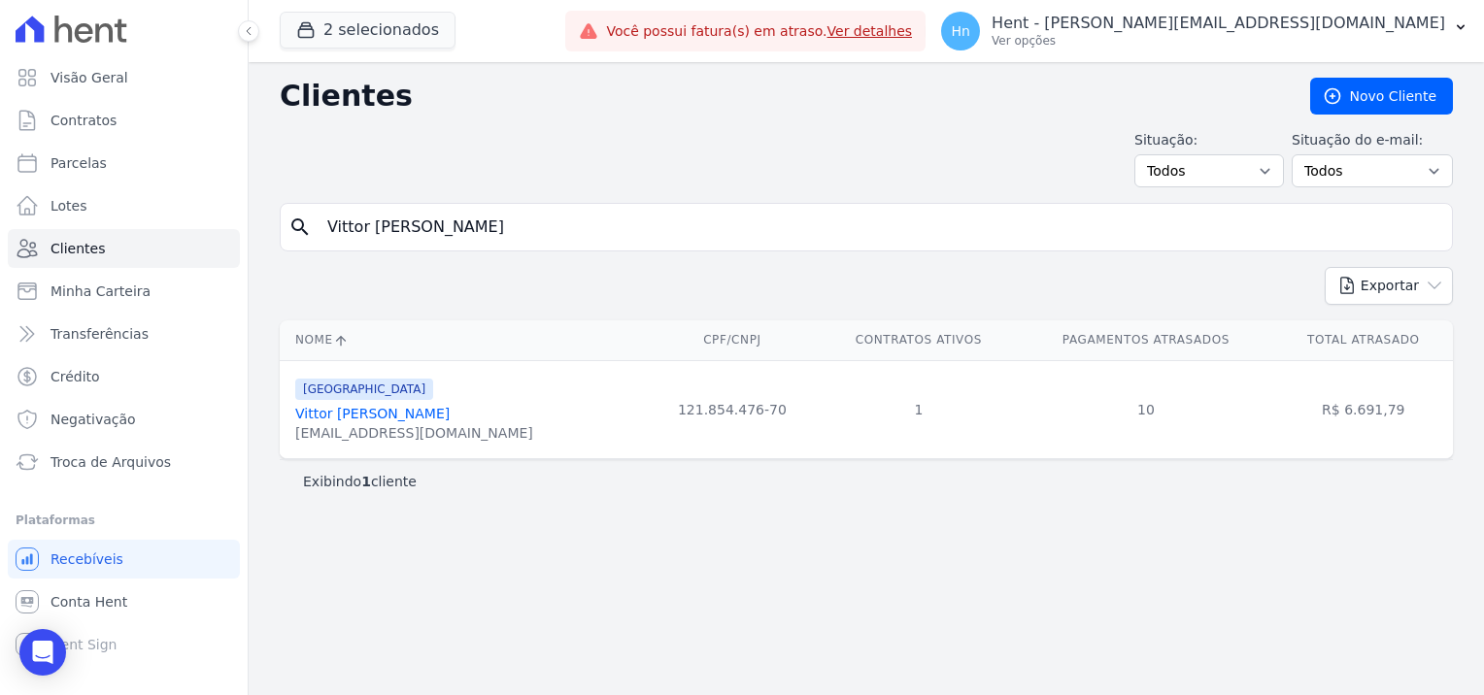
click at [450, 412] on link "Vittor [PERSON_NAME]" at bounding box center [372, 414] width 154 height 16
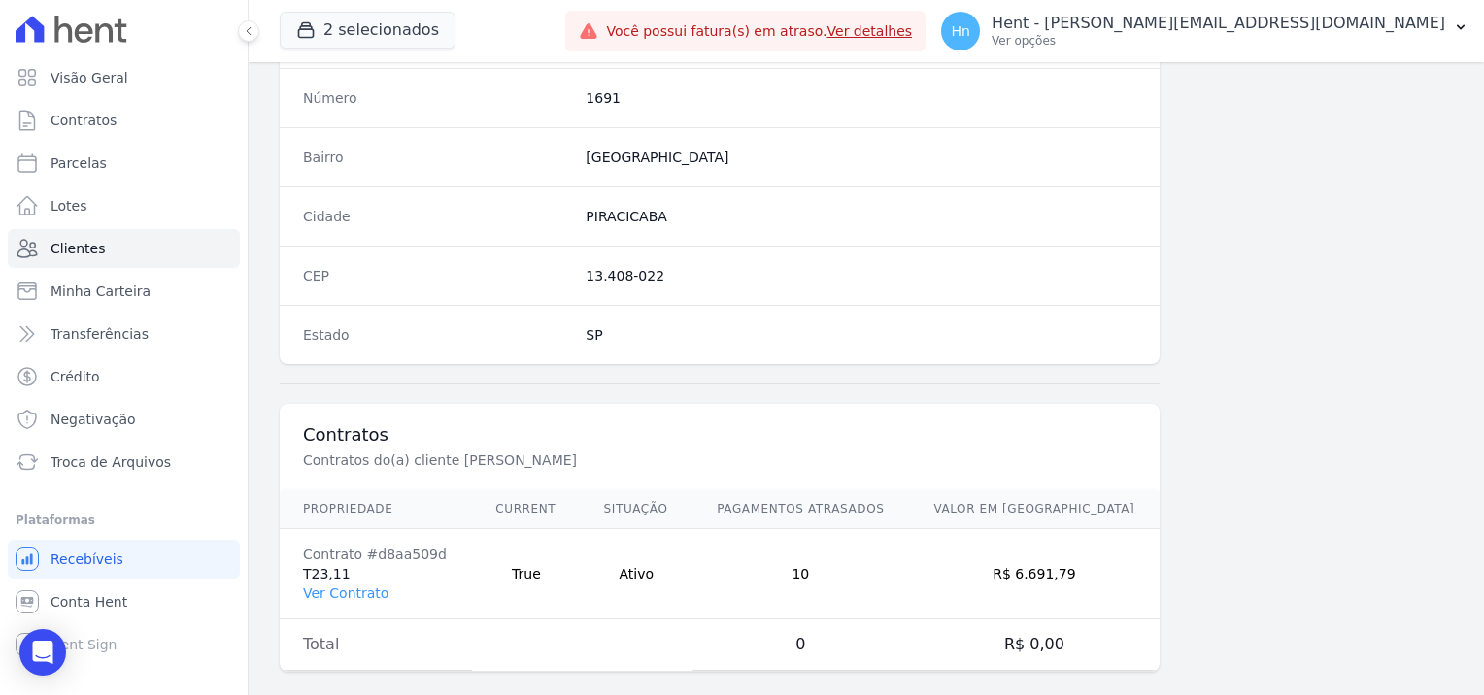
scroll to position [1115, 0]
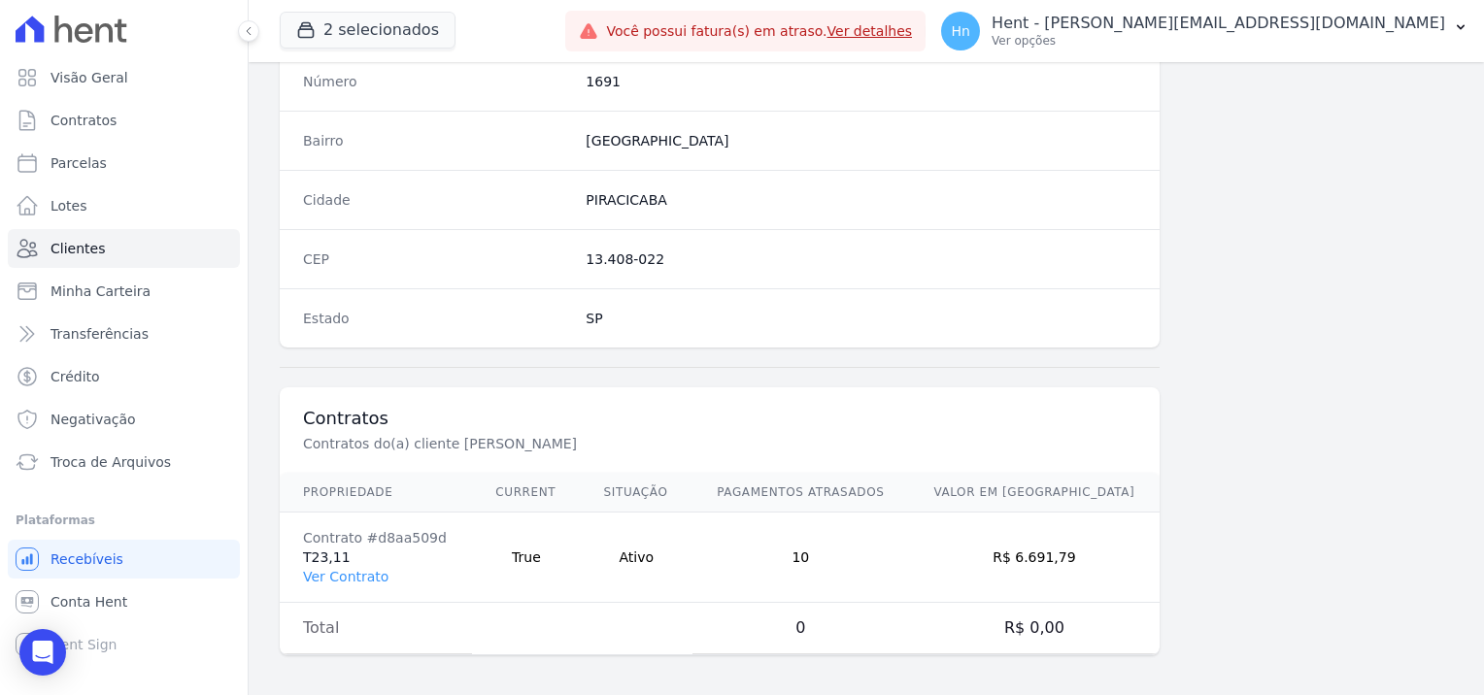
click at [315, 551] on td "Contrato #d8aa509d T23,11 Ver Contrato" at bounding box center [376, 558] width 192 height 90
click at [346, 572] on link "Ver Contrato" at bounding box center [345, 577] width 85 height 16
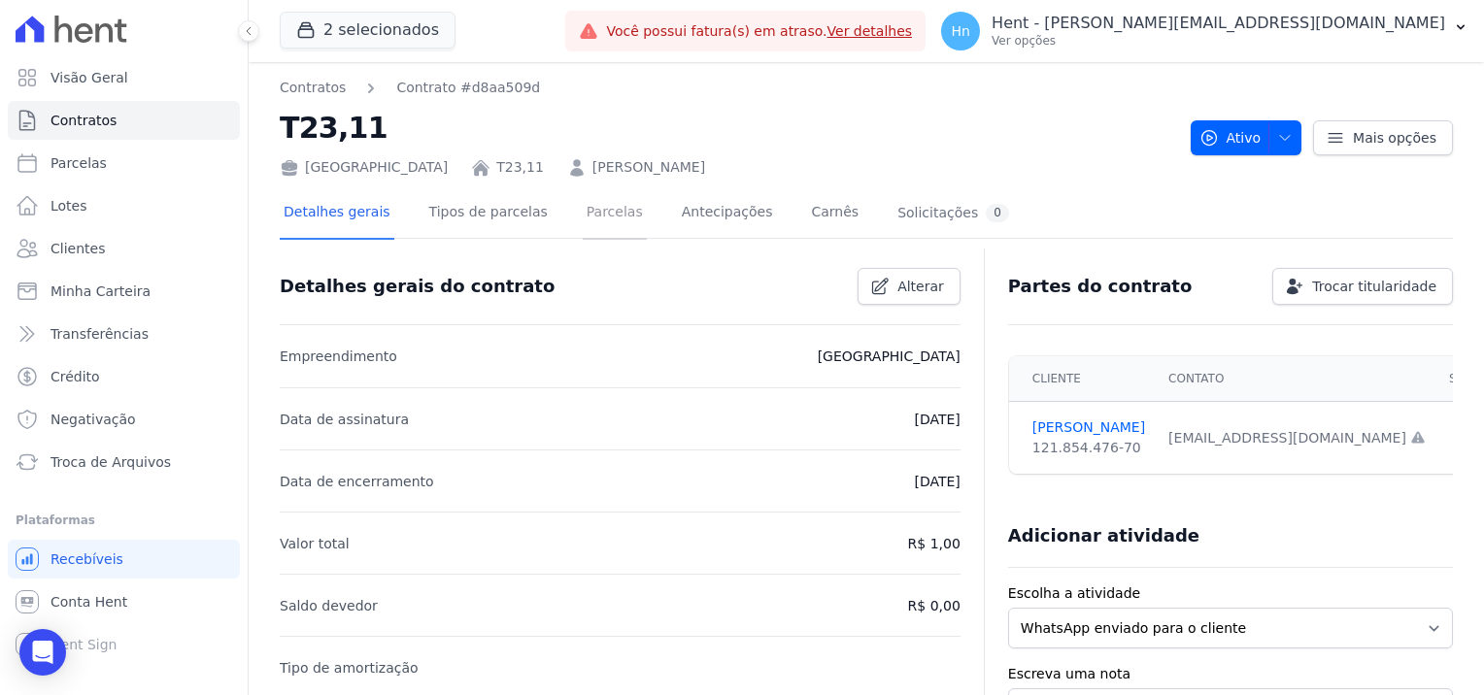
click at [592, 222] on link "Parcelas" at bounding box center [615, 213] width 64 height 51
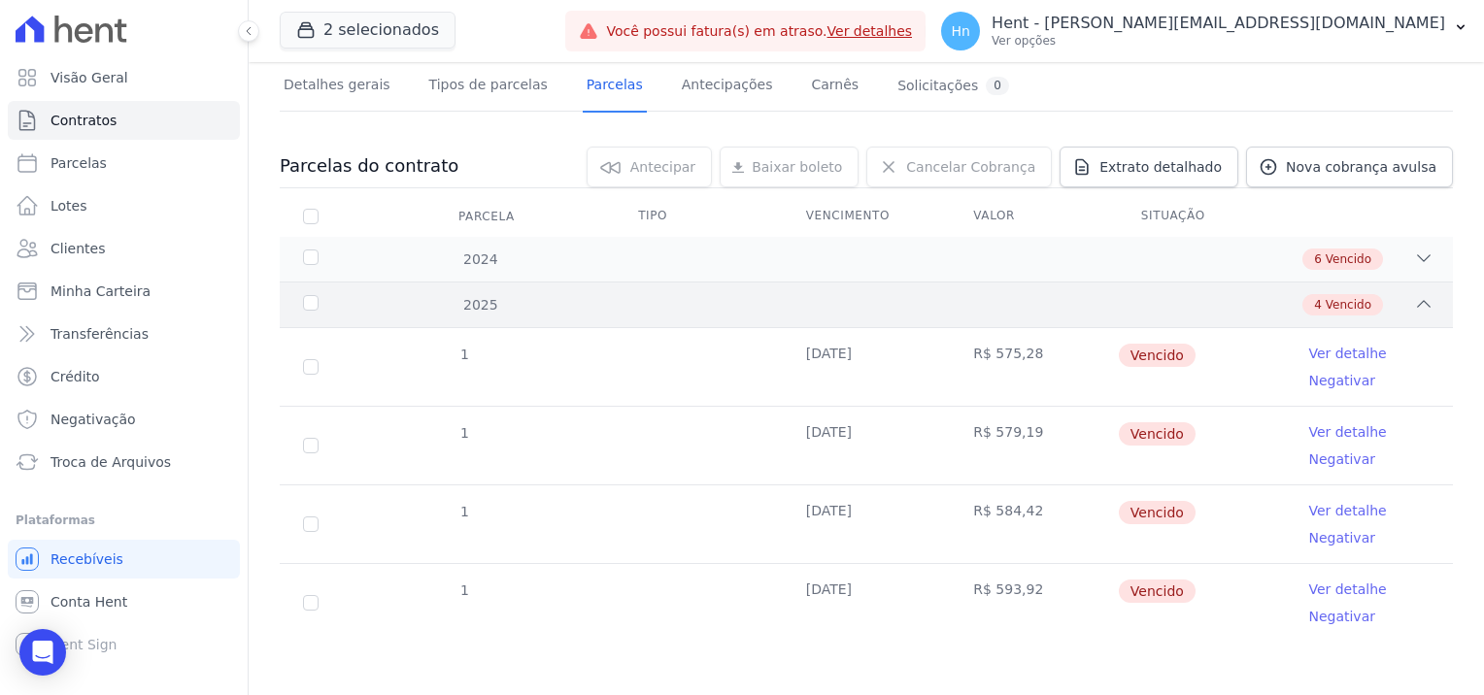
scroll to position [129, 0]
click at [1414, 250] on icon at bounding box center [1423, 256] width 19 height 19
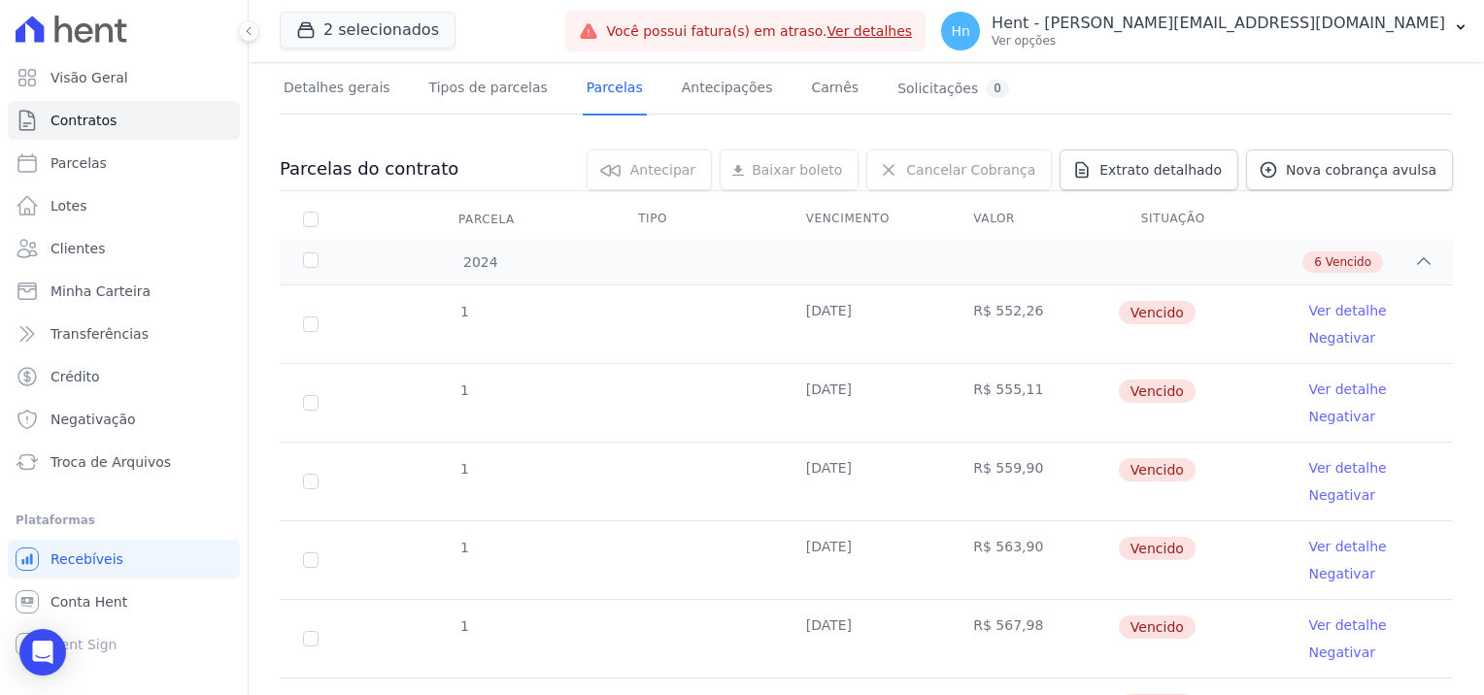
scroll to position [0, 0]
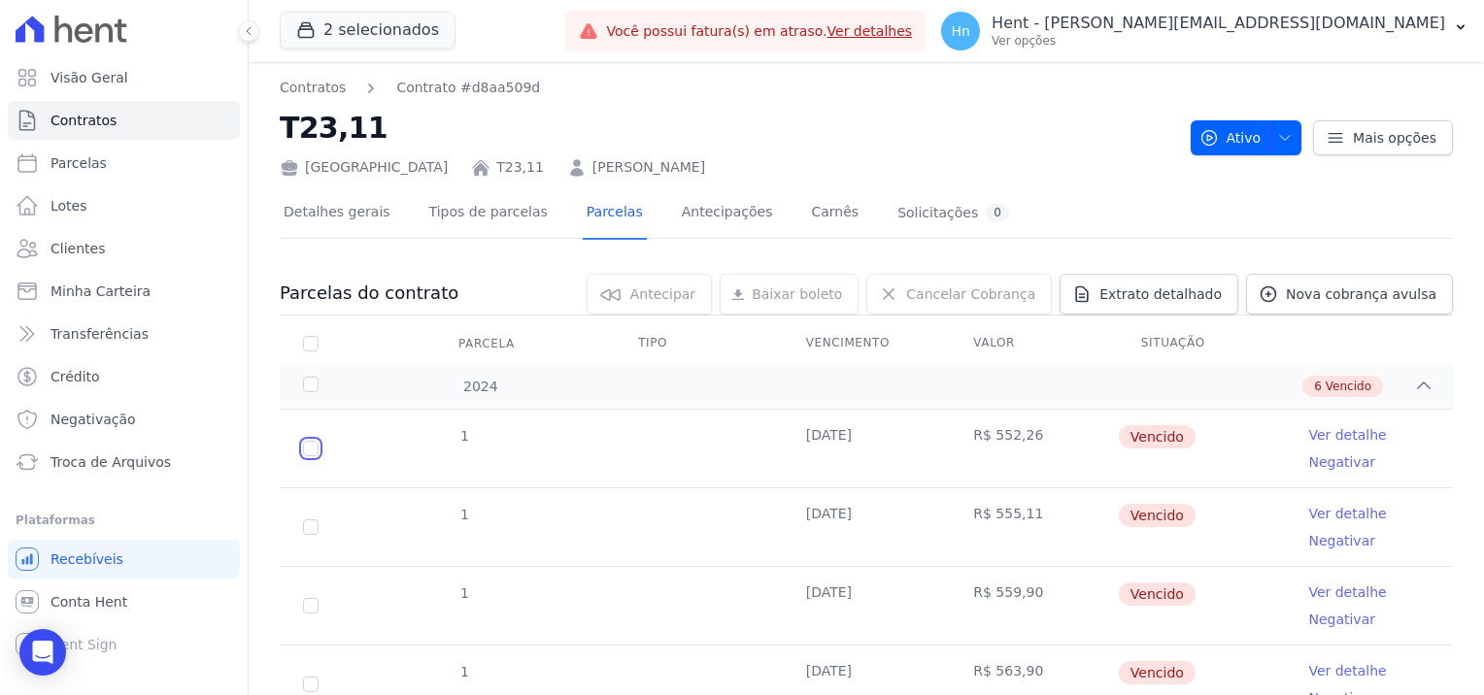
click at [308, 442] on input "checkbox" at bounding box center [311, 449] width 16 height 16
checkbox input "true"
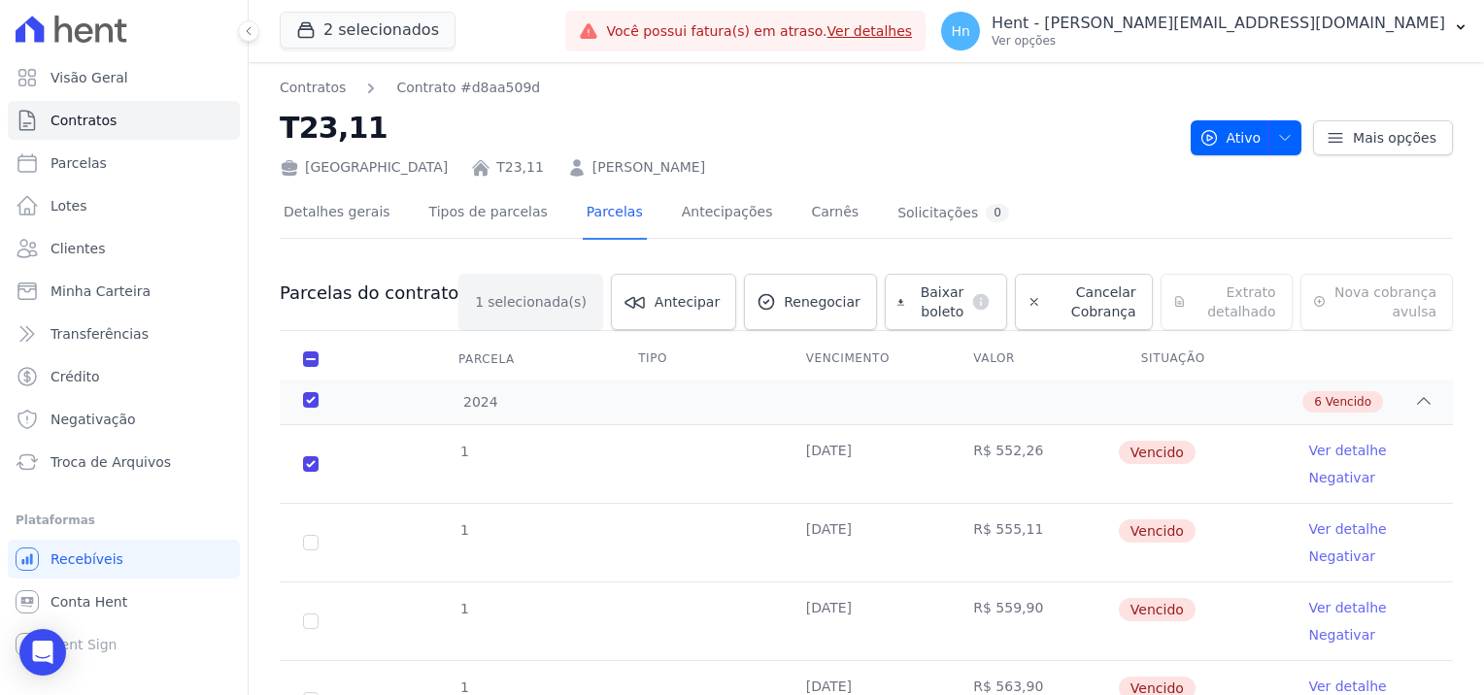
click at [314, 532] on td "1" at bounding box center [311, 543] width 62 height 78
click at [307, 547] on input "checkbox" at bounding box center [311, 543] width 16 height 16
checkbox input "true"
click at [317, 616] on input "checkbox" at bounding box center [311, 622] width 16 height 16
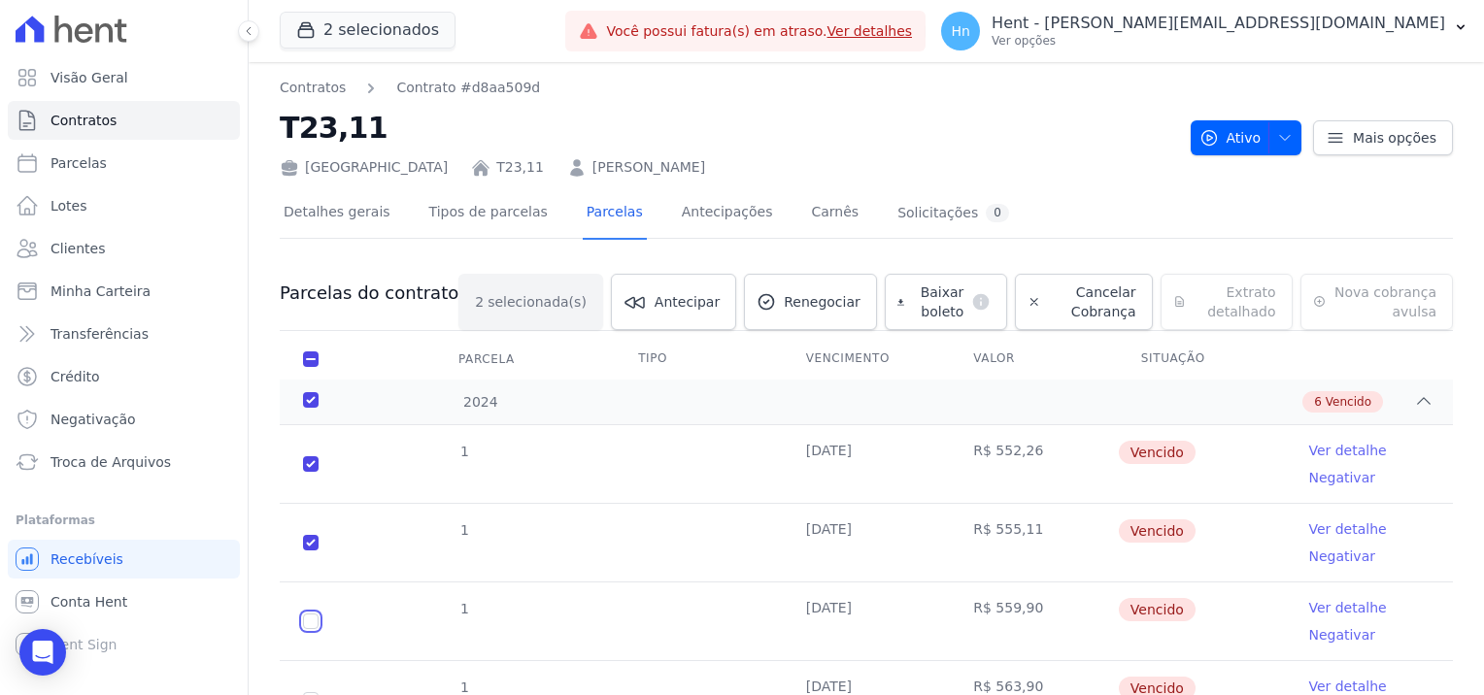
checkbox input "true"
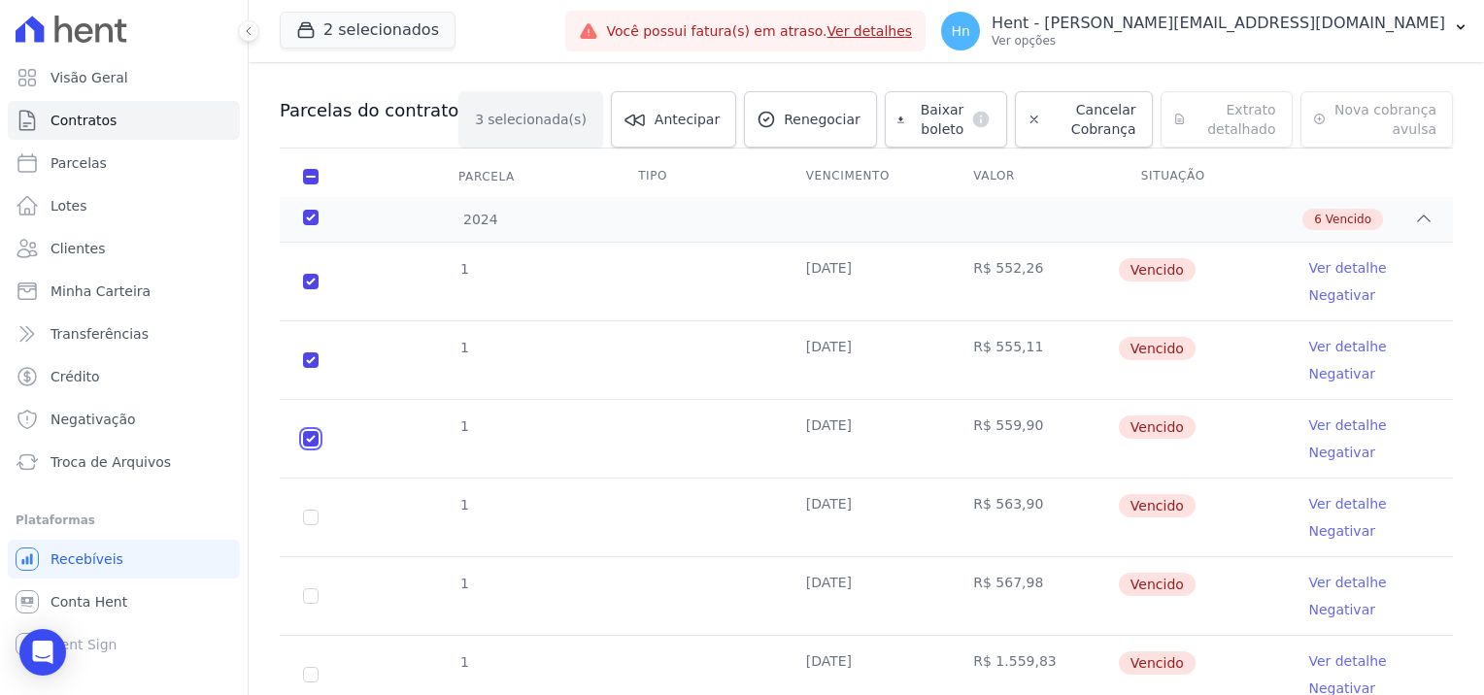
scroll to position [388, 0]
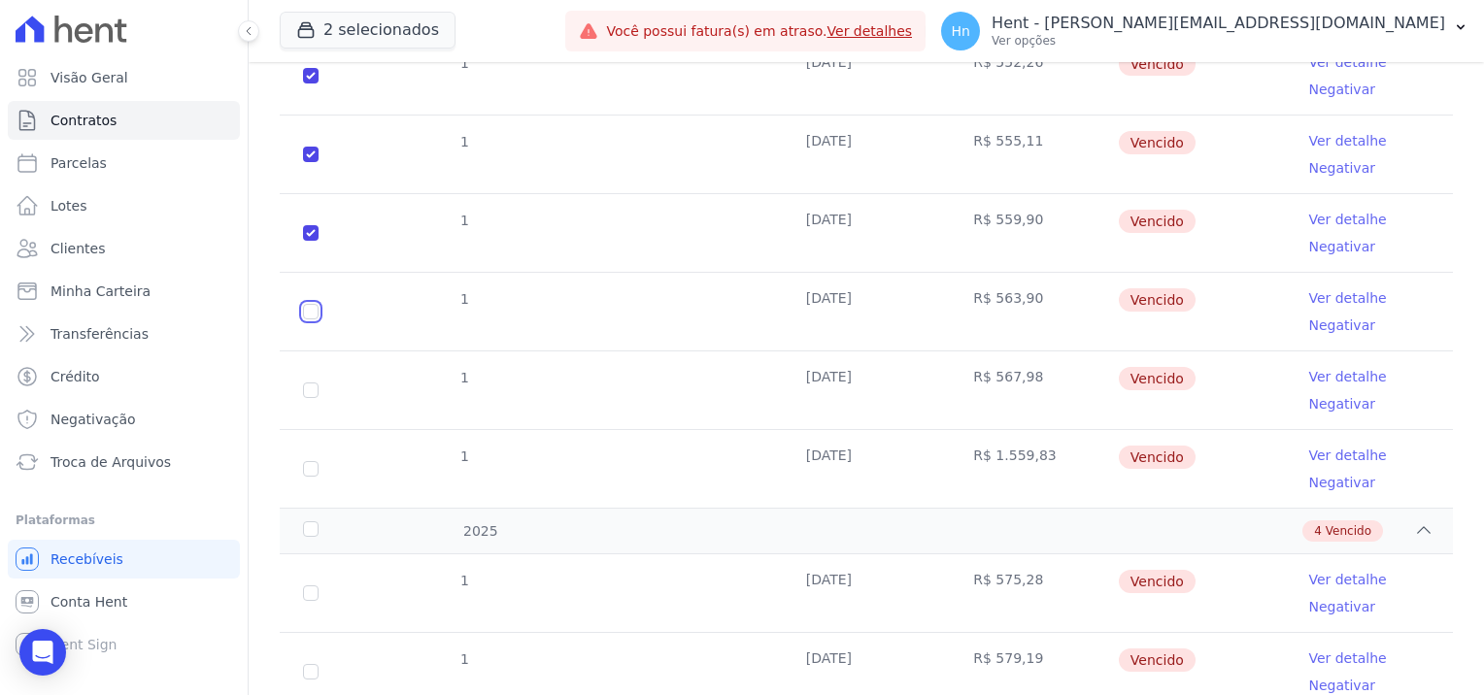
click at [304, 315] on input "checkbox" at bounding box center [311, 312] width 16 height 16
checkbox input "true"
click at [311, 392] on input "checkbox" at bounding box center [311, 391] width 16 height 16
checkbox input "true"
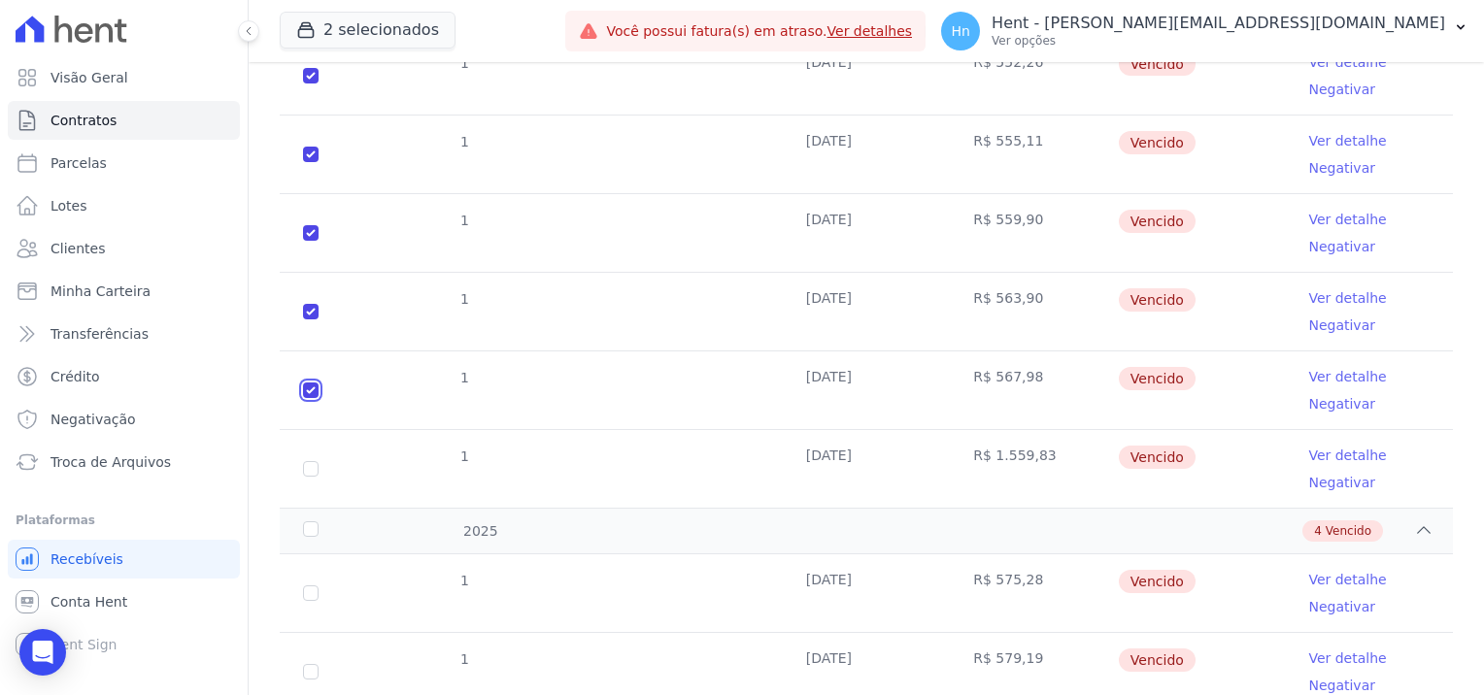
checkbox input "true"
click at [308, 468] on input "checkbox" at bounding box center [311, 469] width 16 height 16
checkbox input "true"
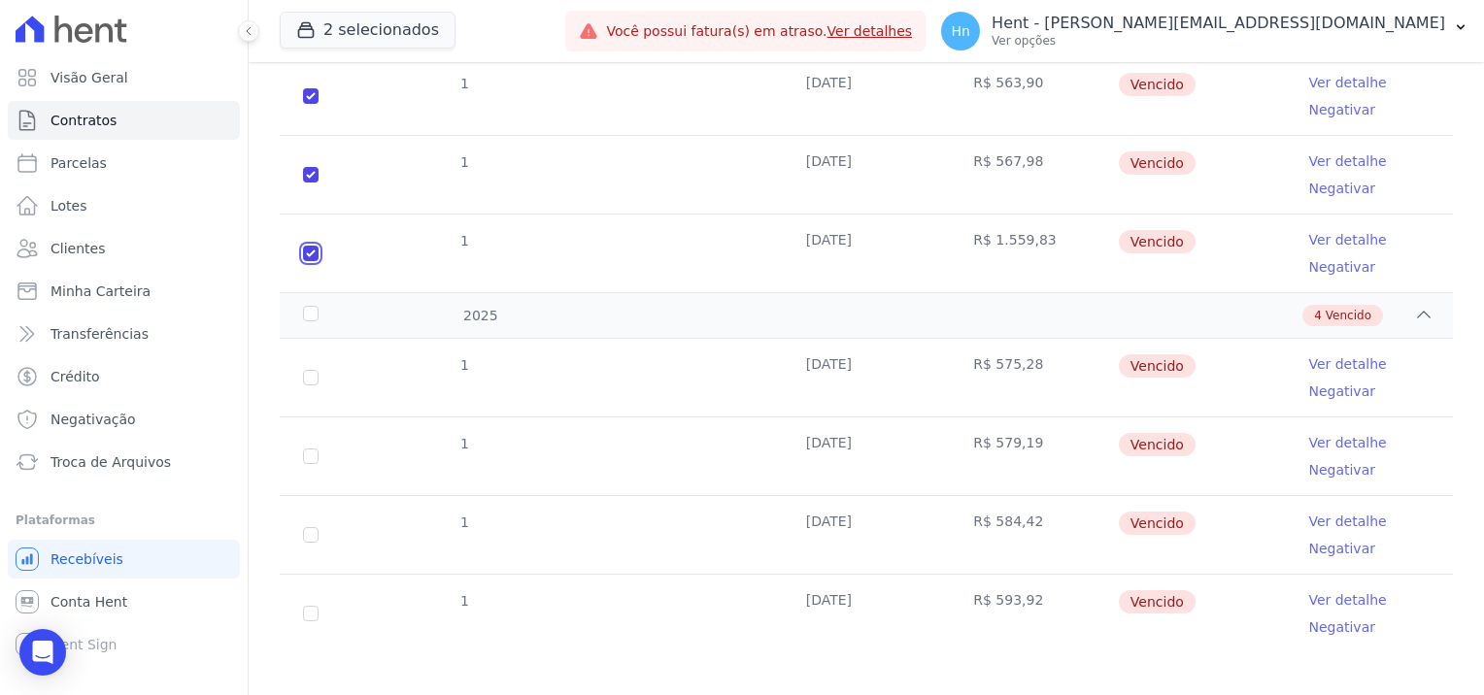
scroll to position [616, 0]
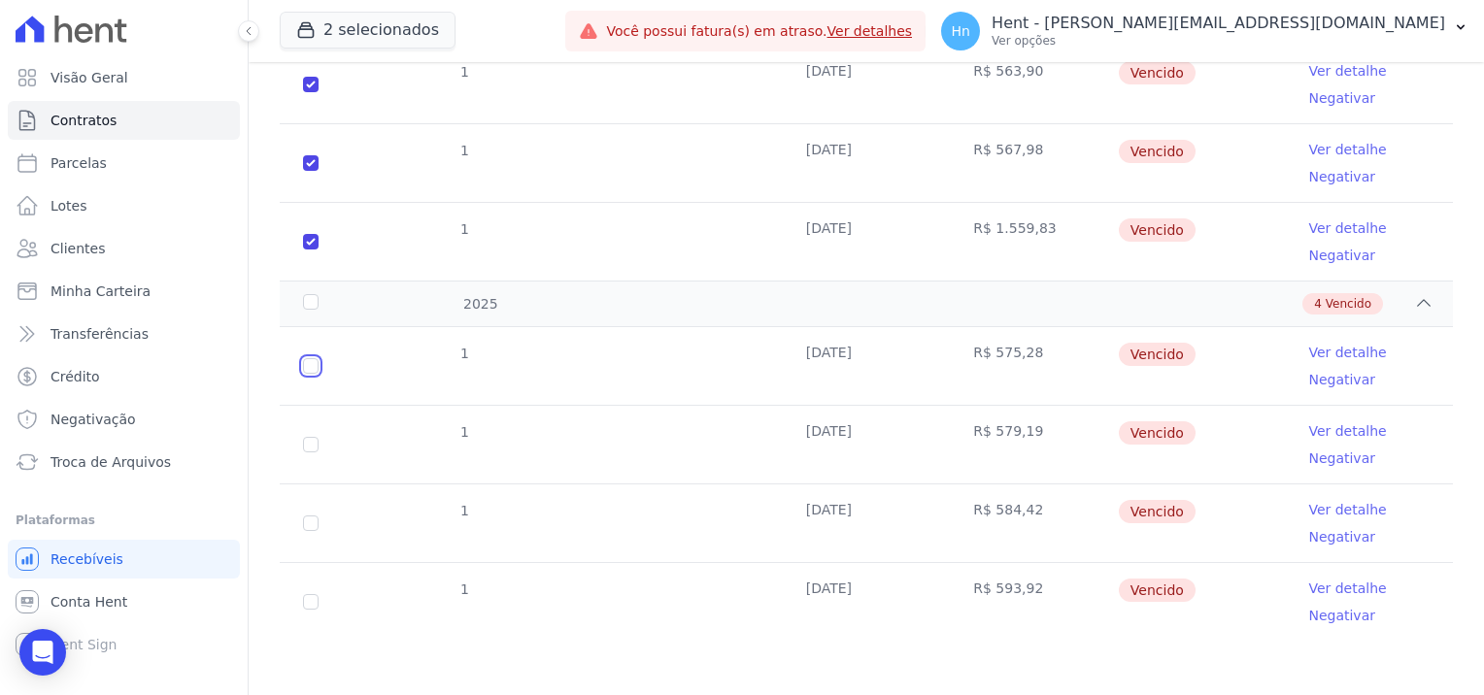
click at [306, 360] on input "checkbox" at bounding box center [311, 366] width 16 height 16
checkbox input "true"
click at [315, 452] on td "1" at bounding box center [311, 445] width 62 height 78
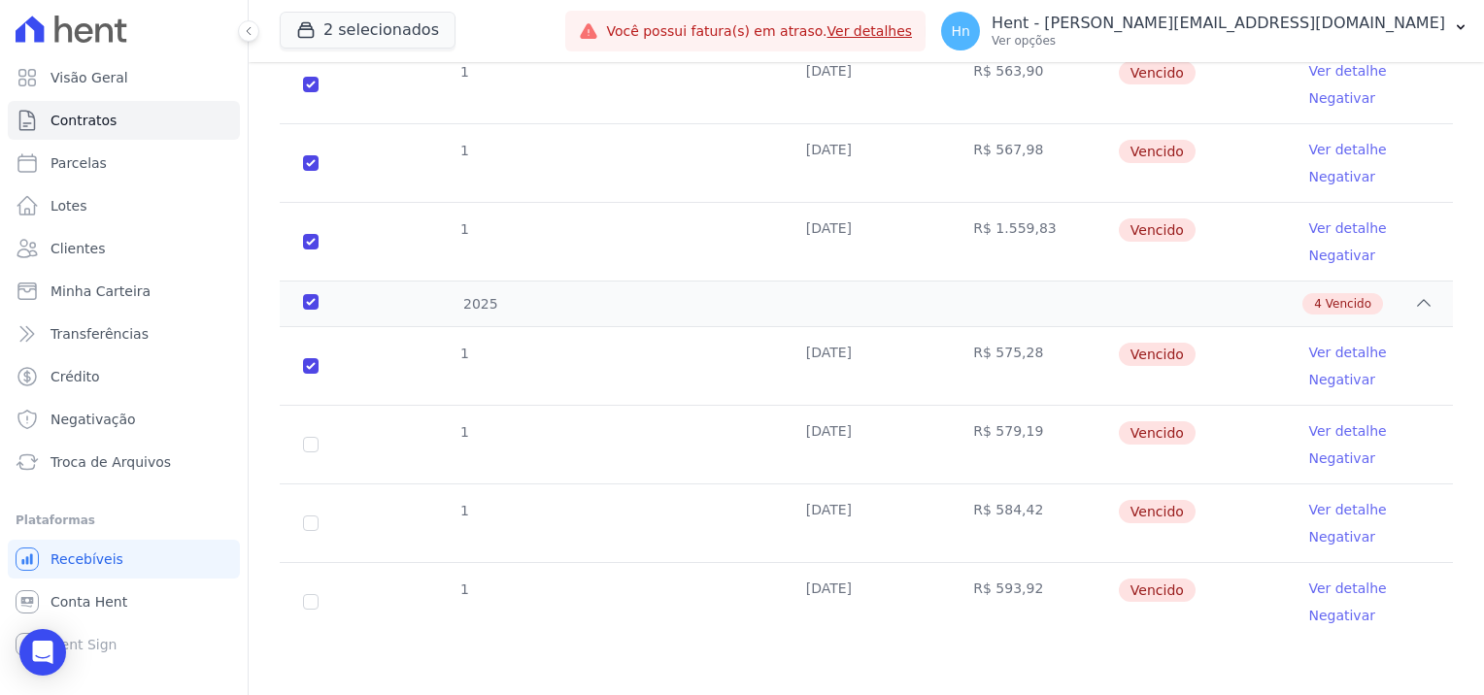
click at [309, 450] on td "1" at bounding box center [311, 445] width 62 height 78
click at [321, 422] on td "1" at bounding box center [311, 445] width 62 height 78
click at [304, 442] on input "checkbox" at bounding box center [311, 445] width 16 height 16
checkbox input "true"
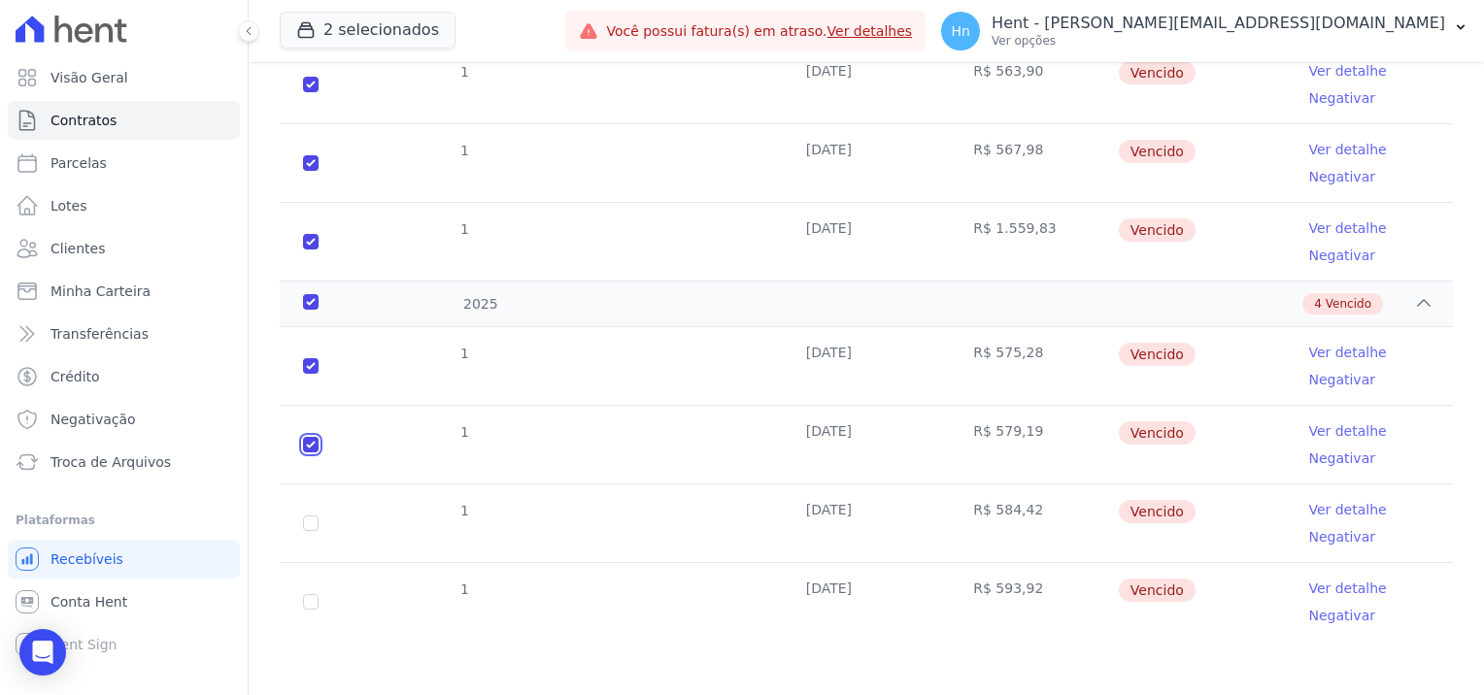
checkbox input "true"
click at [309, 522] on input "checkbox" at bounding box center [311, 524] width 16 height 16
checkbox input "true"
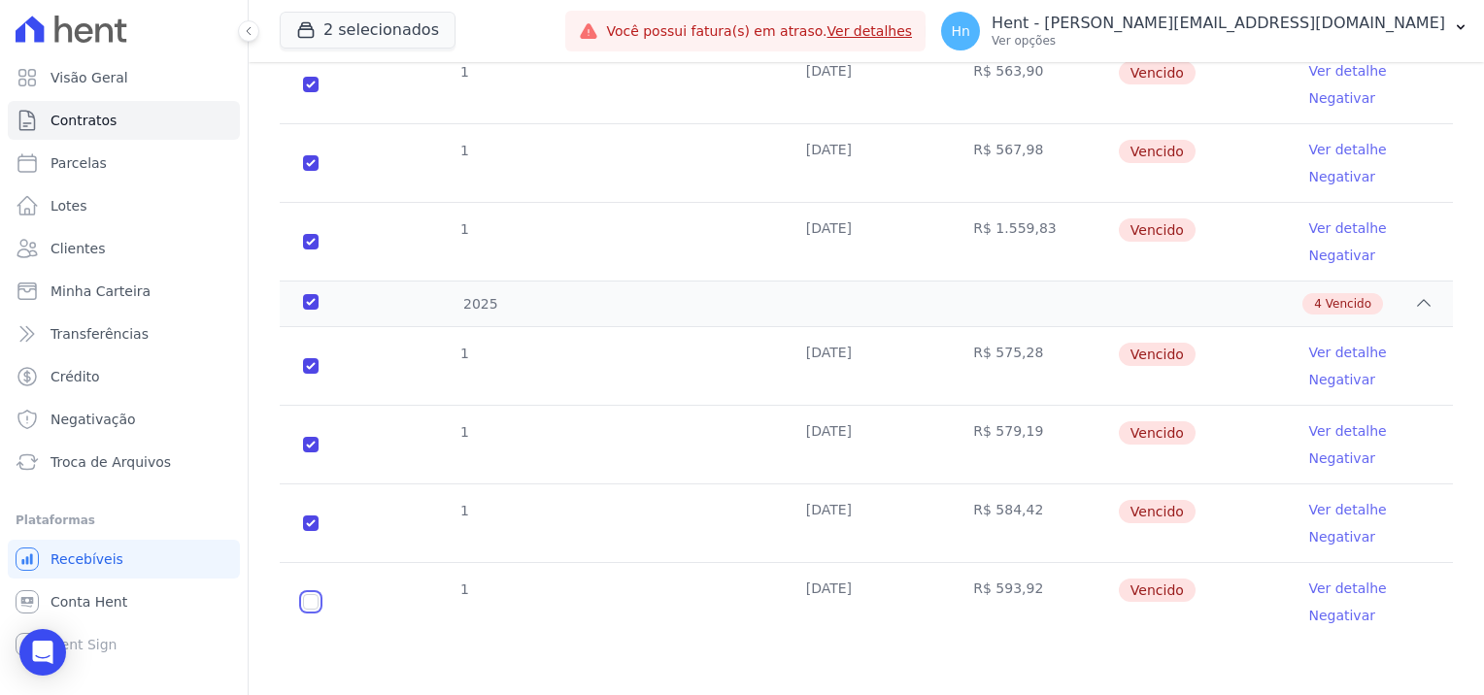
click at [311, 596] on input "checkbox" at bounding box center [311, 602] width 16 height 16
checkbox input "true"
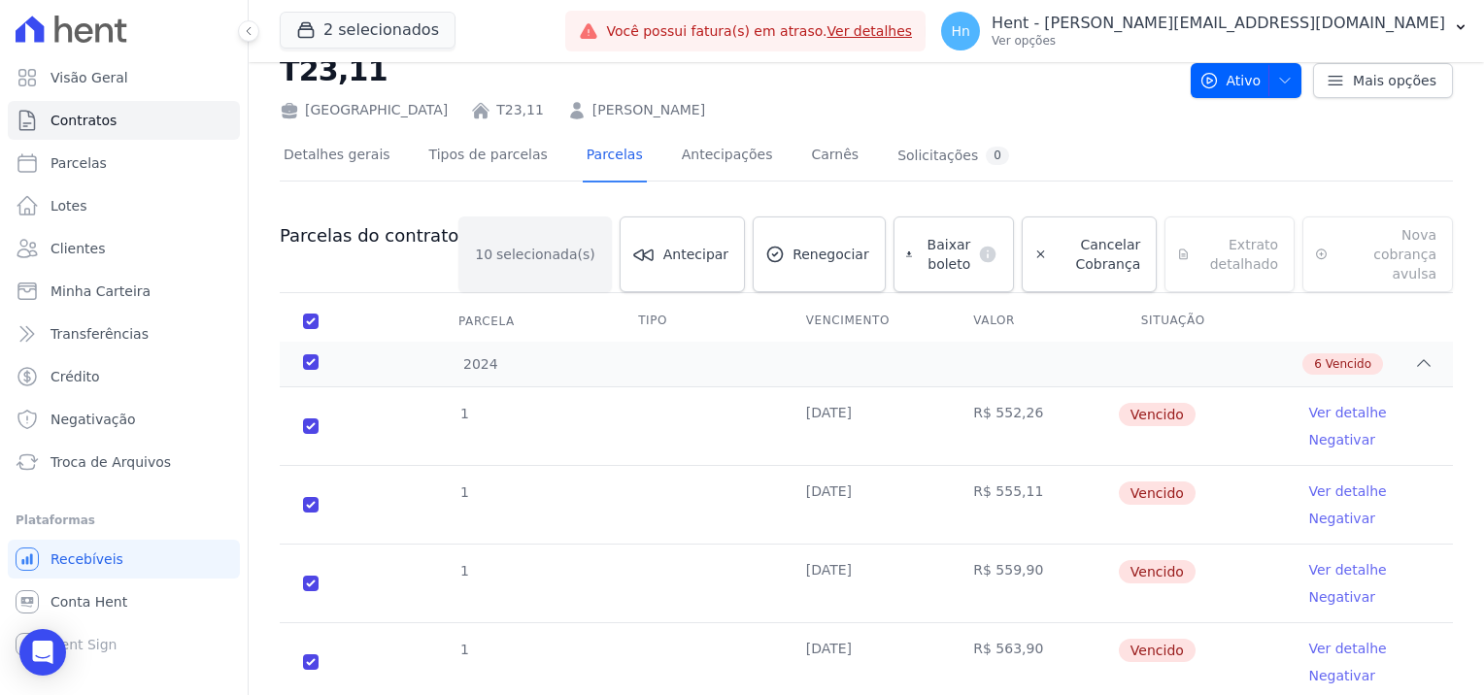
scroll to position [0, 0]
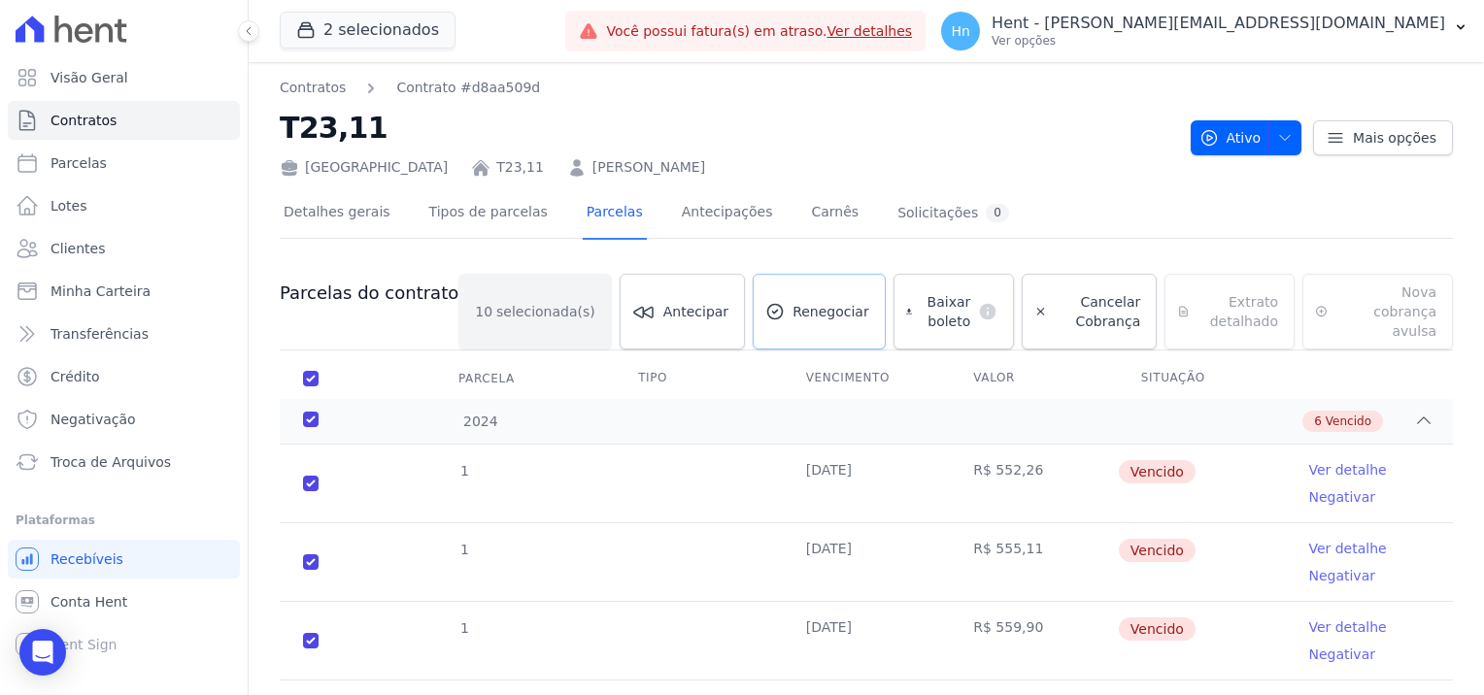
click at [792, 302] on span "Renegociar" at bounding box center [830, 311] width 77 height 19
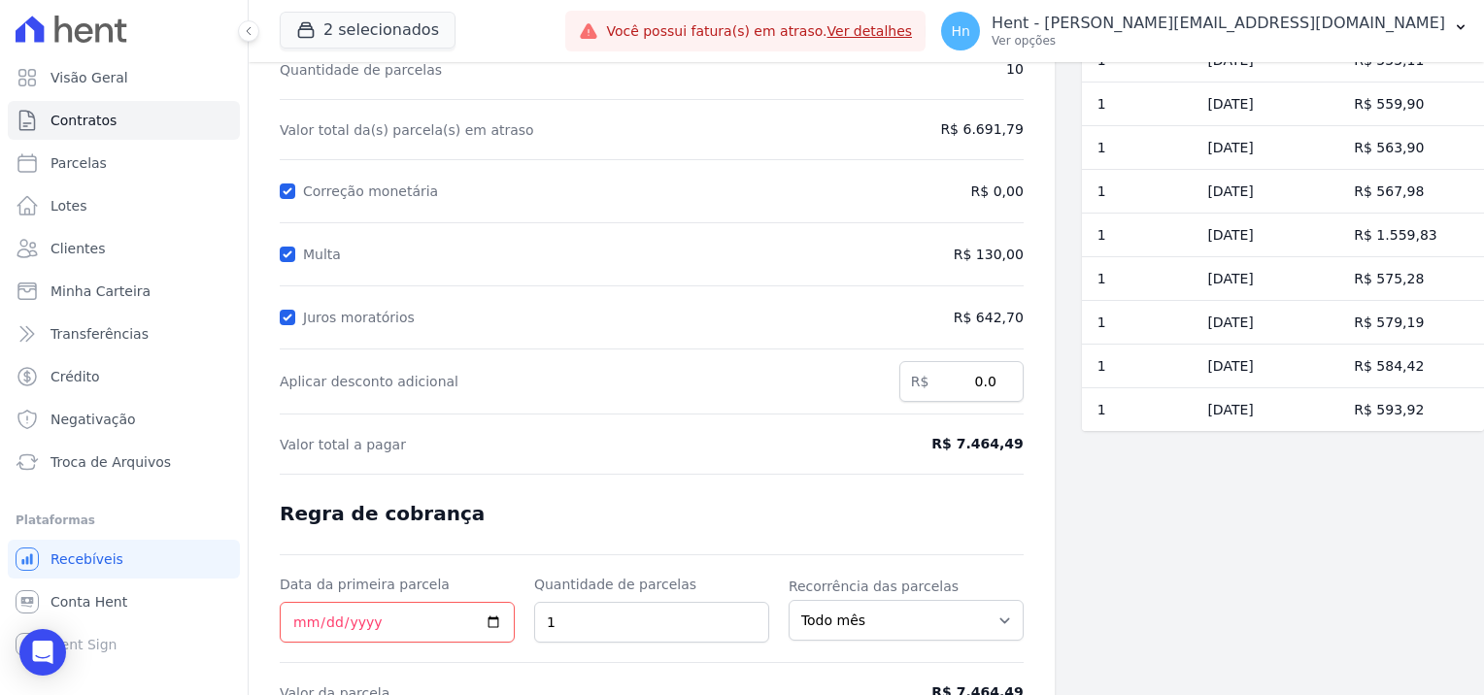
scroll to position [273, 0]
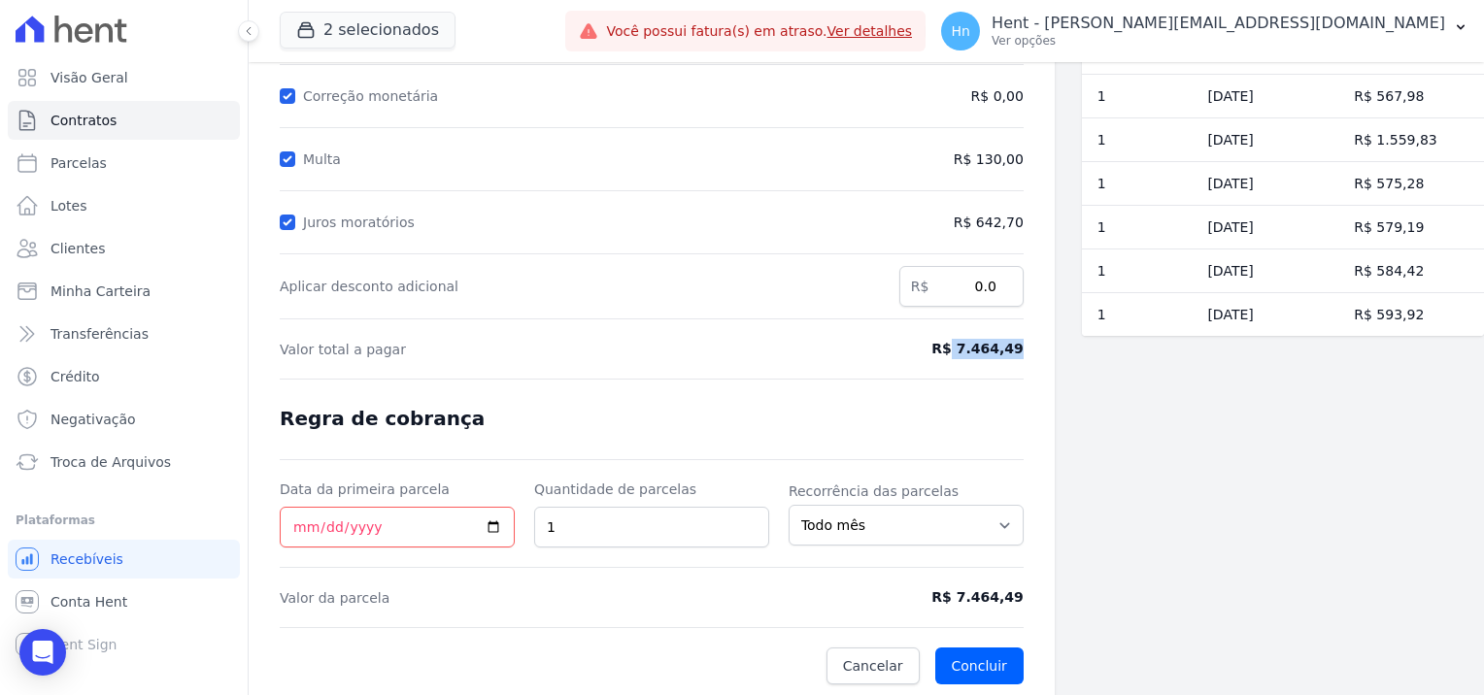
drag, startPoint x: 953, startPoint y: 345, endPoint x: 1025, endPoint y: 350, distance: 72.1
click at [1025, 350] on div "Contratos Contrato #d8aa509d Renegociação de parcelas Renegociação de parcelas …" at bounding box center [652, 244] width 806 height 911
copy span "7.464,49"
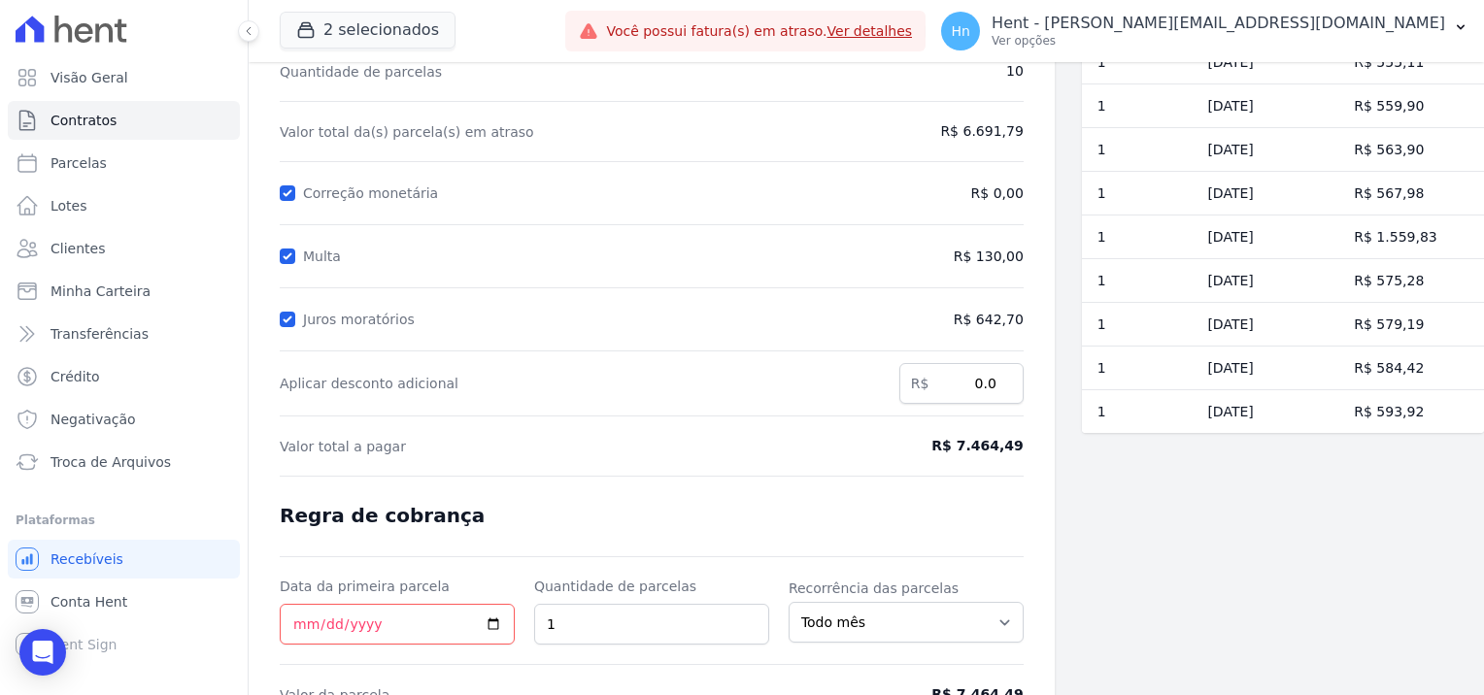
click at [1009, 326] on span "R$ 642,70" at bounding box center [936, 320] width 171 height 20
drag, startPoint x: 971, startPoint y: 315, endPoint x: 1019, endPoint y: 315, distance: 48.5
click at [1019, 315] on div "Contratos Contrato #d8aa509d Renegociação de parcelas Renegociação de parcelas …" at bounding box center [652, 341] width 806 height 911
copy span "642,70"
drag, startPoint x: 972, startPoint y: 255, endPoint x: 1013, endPoint y: 254, distance: 40.8
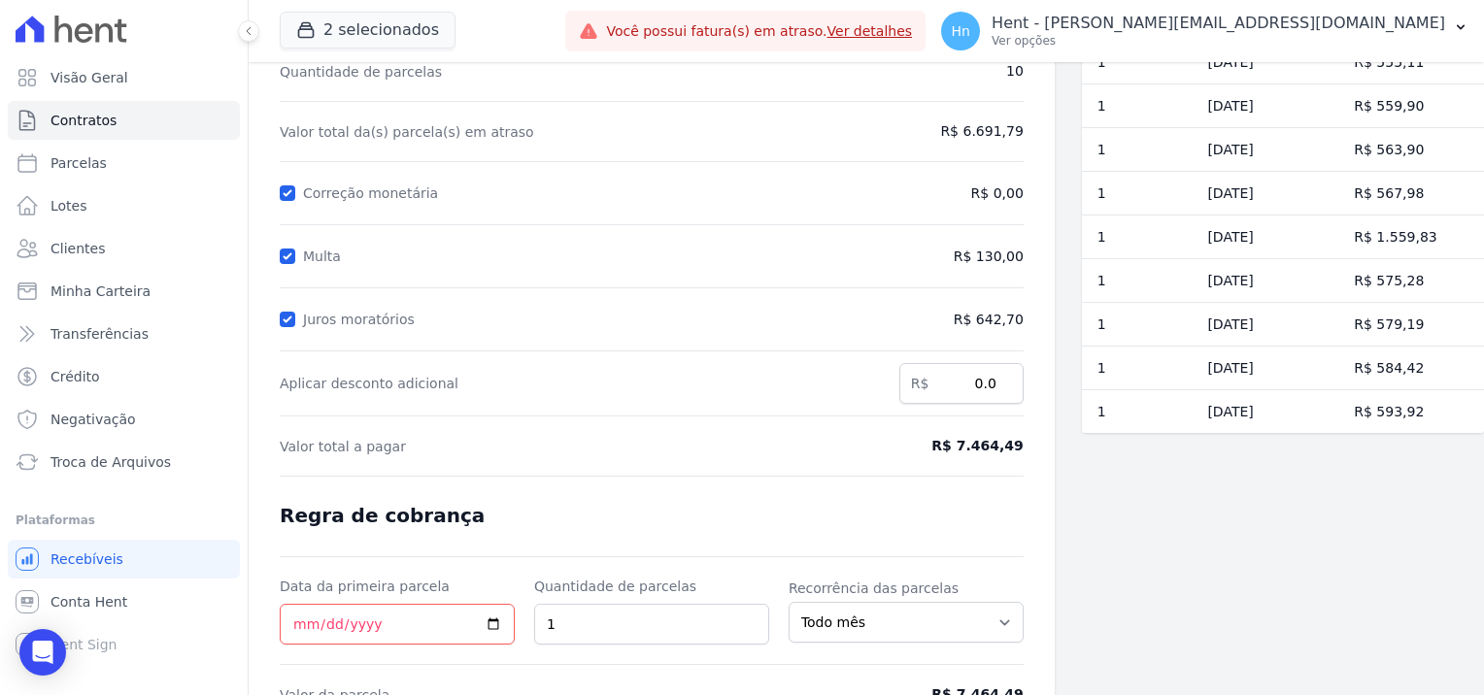
click at [1013, 254] on span "R$ 130,00" at bounding box center [936, 257] width 171 height 20
copy span "130,00"
drag, startPoint x: 994, startPoint y: 128, endPoint x: 1019, endPoint y: 128, distance: 25.2
click at [1019, 128] on div "Contratos Contrato #d8aa509d Renegociação de parcelas Renegociação de parcelas …" at bounding box center [652, 341] width 806 height 911
copy span "6.691,79"
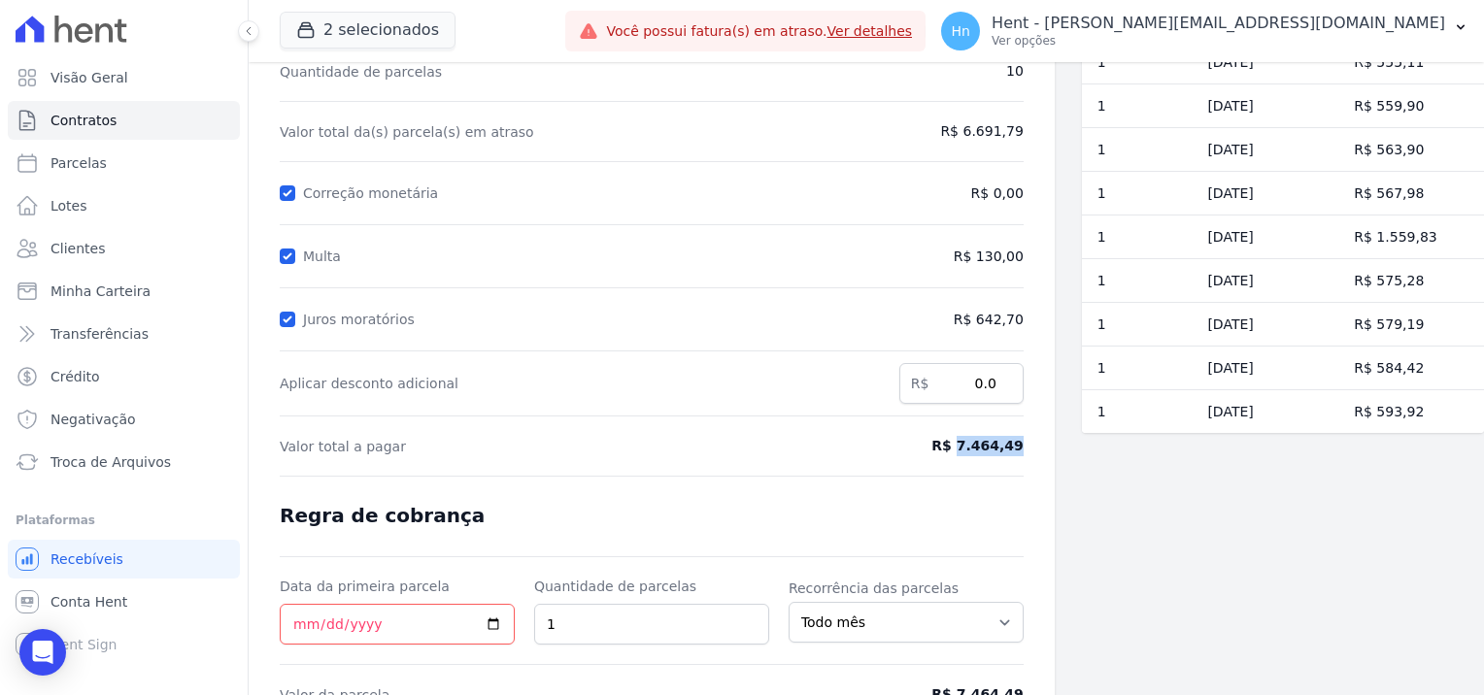
drag, startPoint x: 961, startPoint y: 441, endPoint x: 1021, endPoint y: 443, distance: 60.2
click at [1021, 443] on div "Contratos Contrato #d8aa509d Renegociação de parcelas Renegociação de parcelas …" at bounding box center [652, 341] width 806 height 911
copy span "7.464,49"
click at [79, 250] on span "Clientes" at bounding box center [77, 248] width 54 height 19
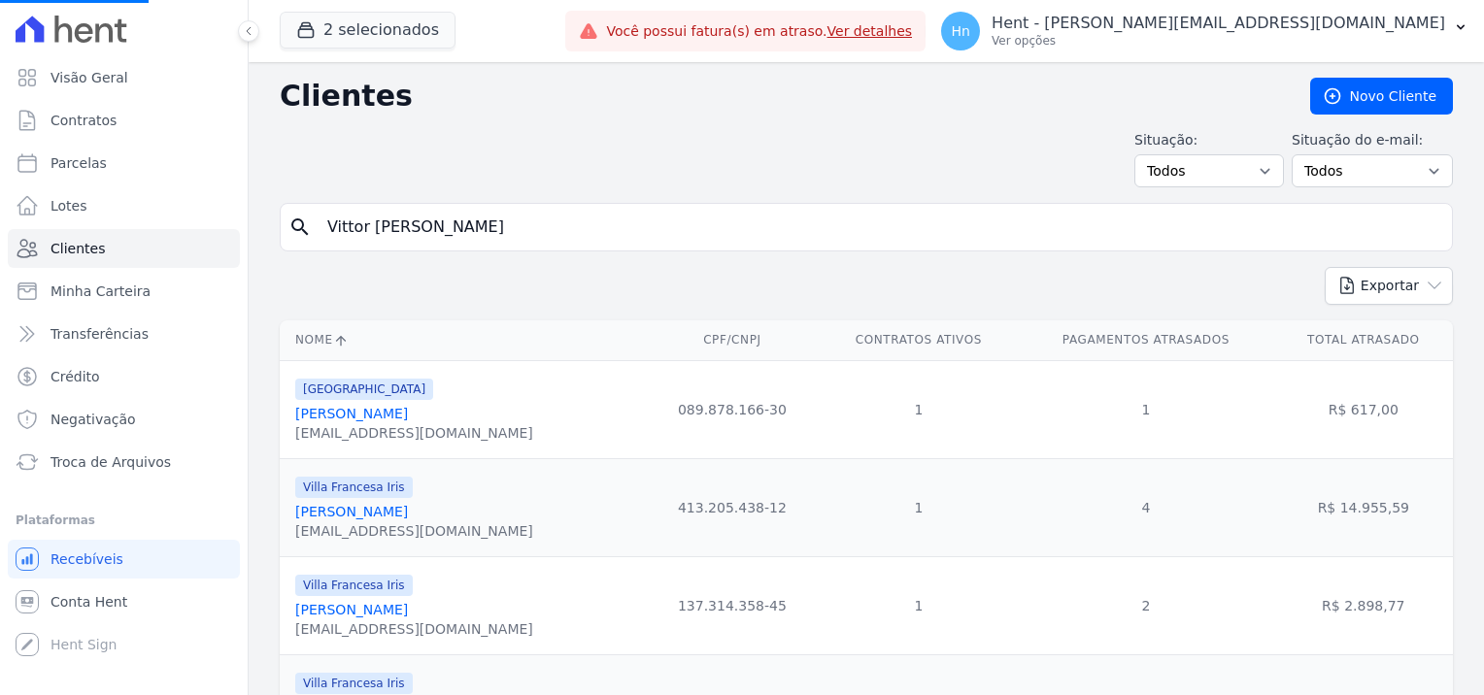
click at [669, 222] on input "Vittor [PERSON_NAME]" at bounding box center [880, 227] width 1128 height 39
click at [350, 211] on input "search" at bounding box center [880, 227] width 1128 height 39
paste input "[PERSON_NAME]"
type input "[PERSON_NAME]"
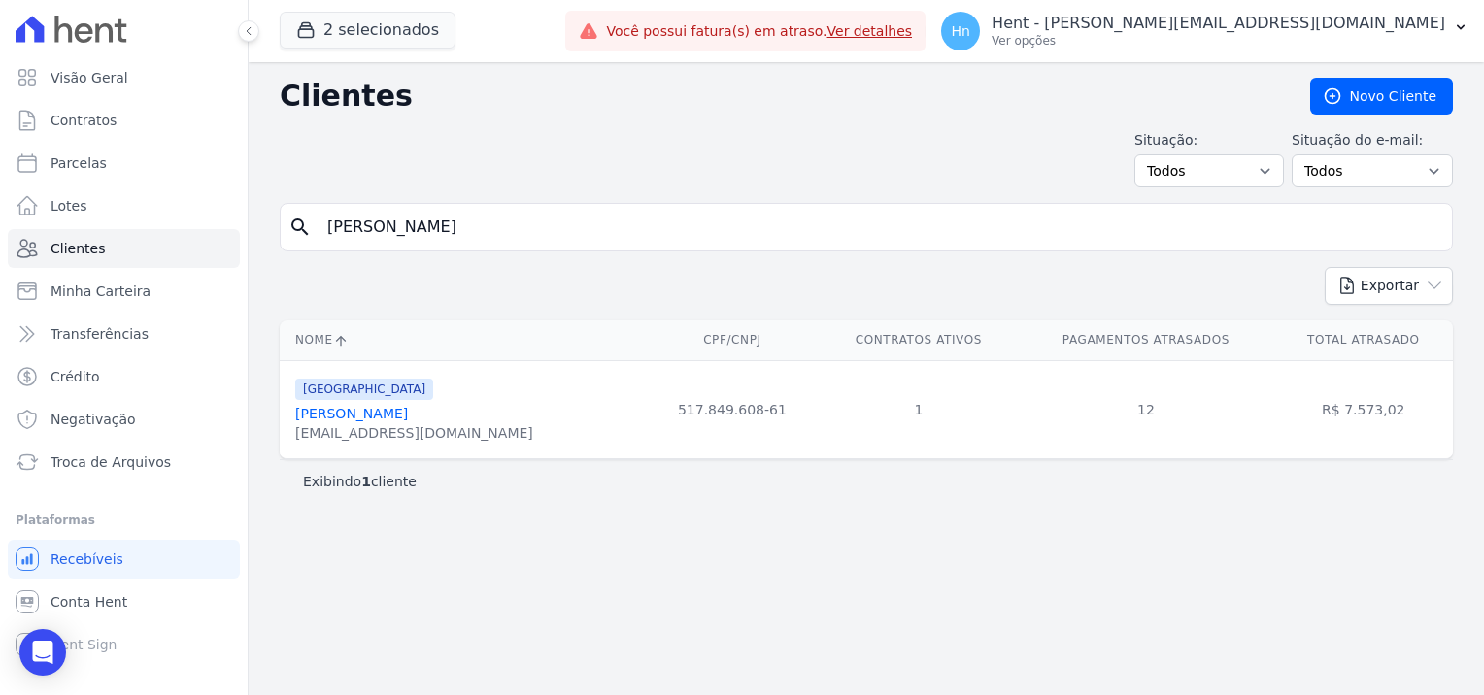
click at [392, 414] on link "[PERSON_NAME]" at bounding box center [351, 414] width 113 height 16
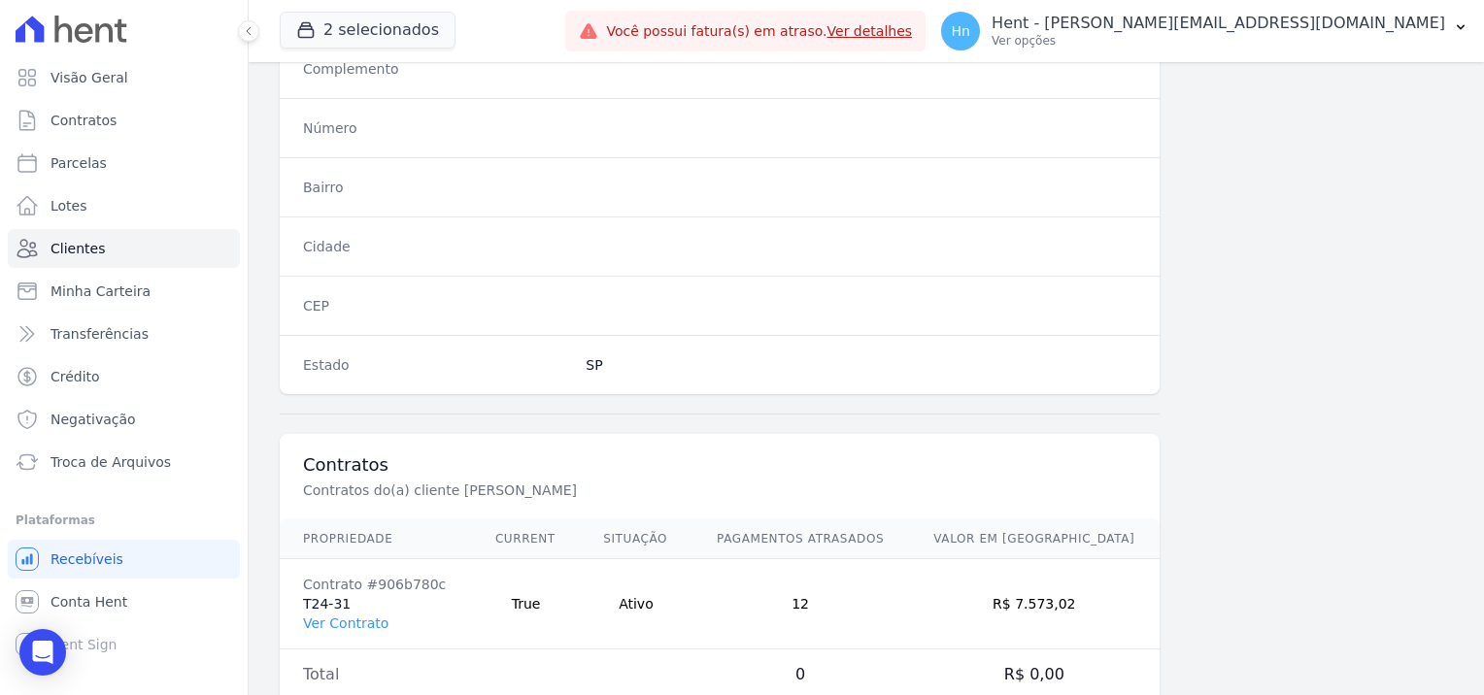
scroll to position [1115, 0]
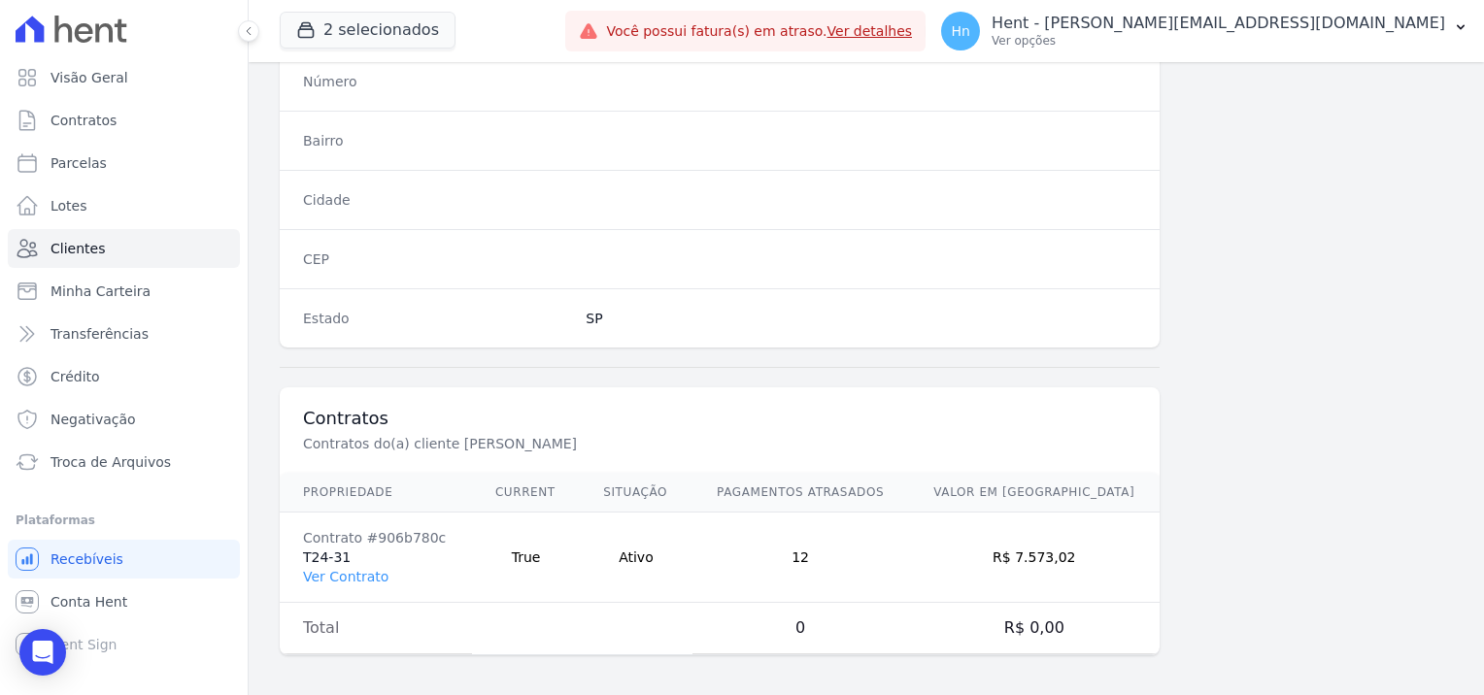
click at [336, 551] on td "Contrato #906b780c T24-31 Ver Contrato" at bounding box center [376, 558] width 192 height 90
click at [360, 581] on td "Contrato #906b780c T24-31 Ver Contrato" at bounding box center [376, 558] width 192 height 90
click at [357, 578] on link "Ver Contrato" at bounding box center [345, 577] width 85 height 16
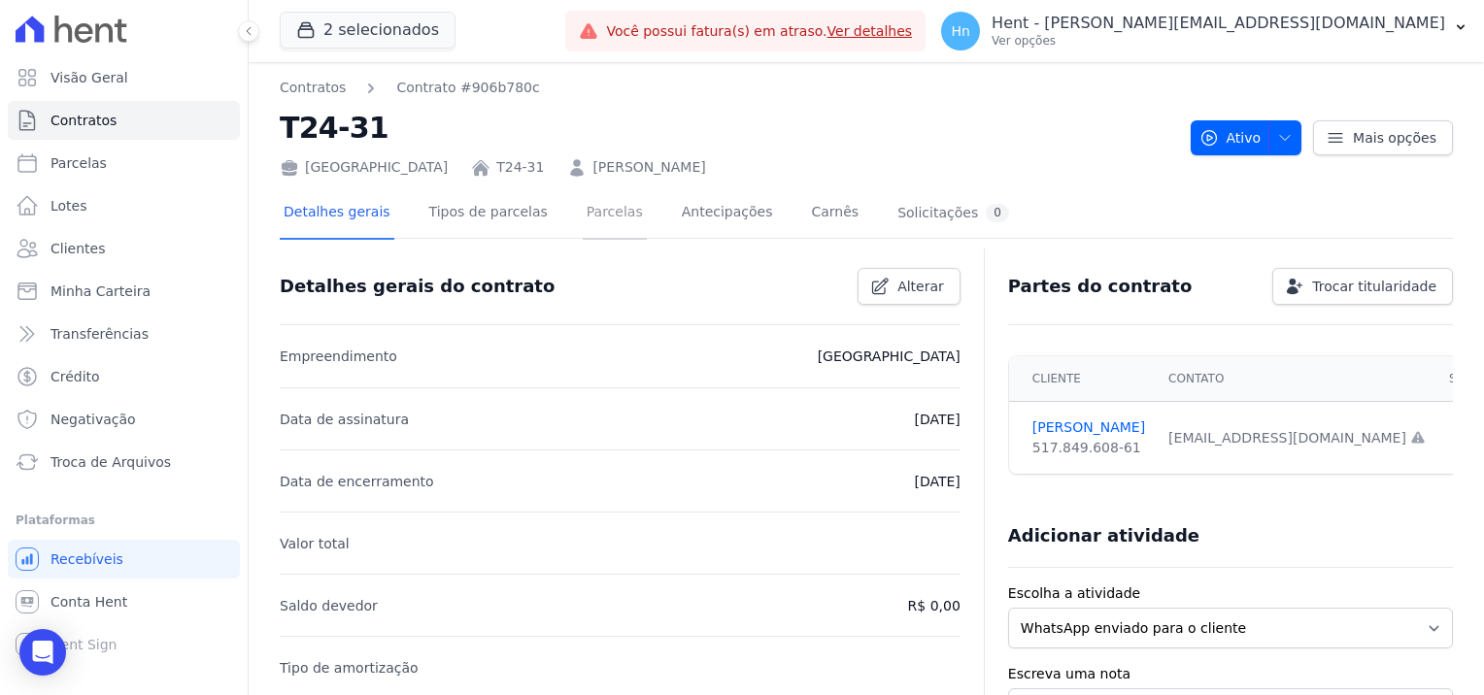
click at [583, 221] on link "Parcelas" at bounding box center [615, 213] width 64 height 51
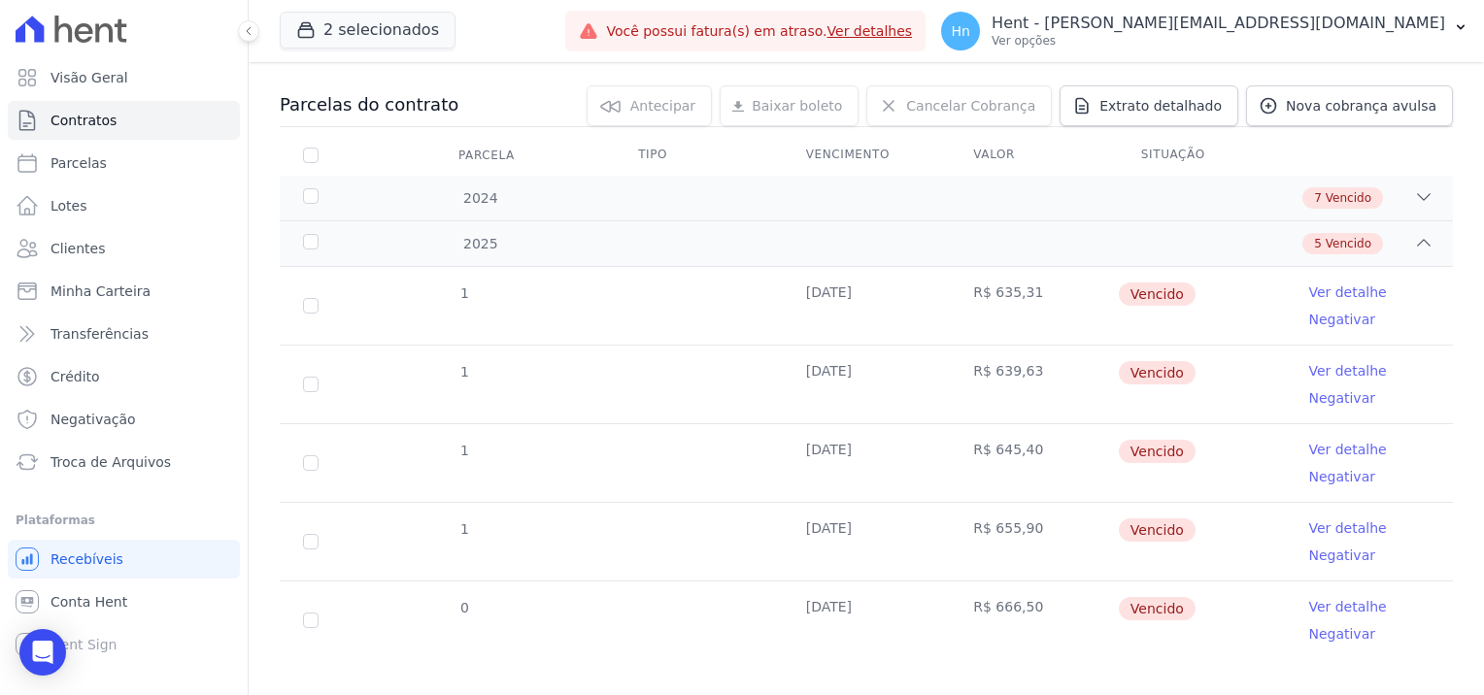
scroll to position [208, 0]
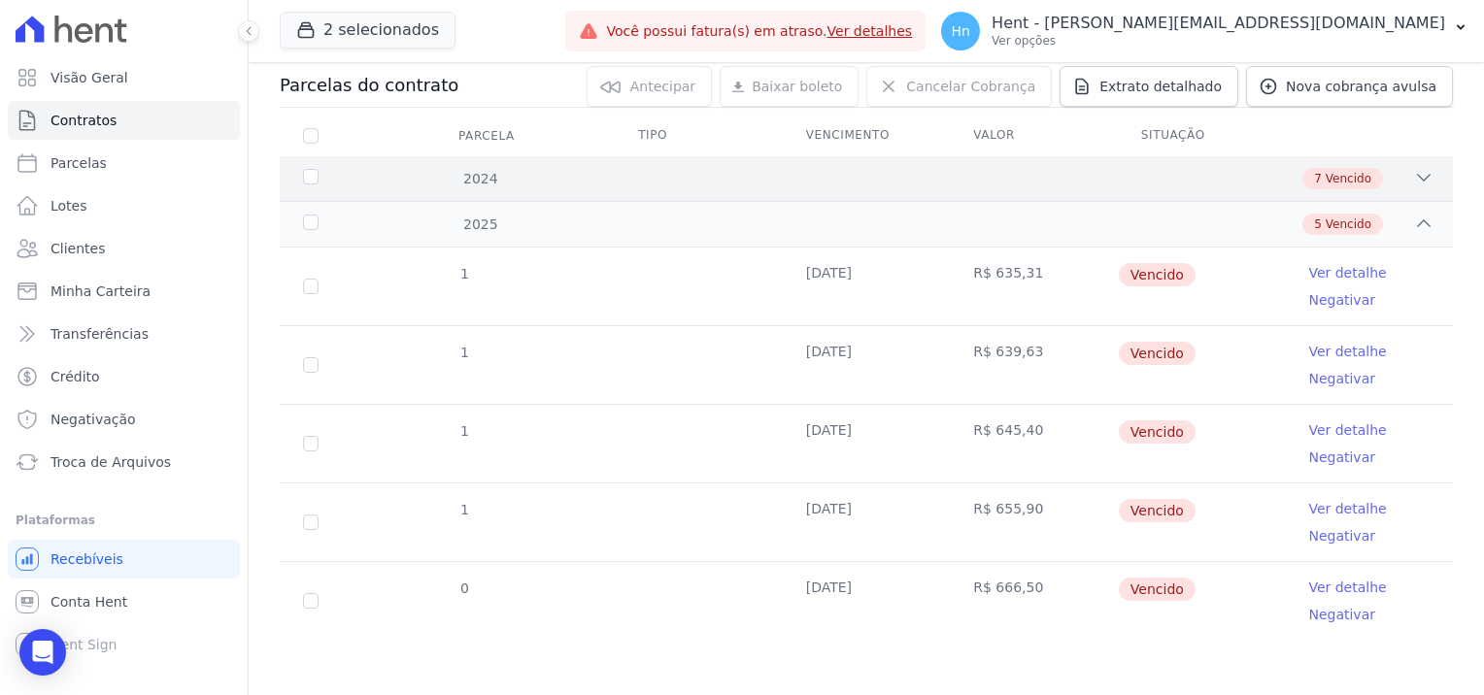
click at [1398, 178] on div "7 Vencido" at bounding box center [923, 178] width 1019 height 21
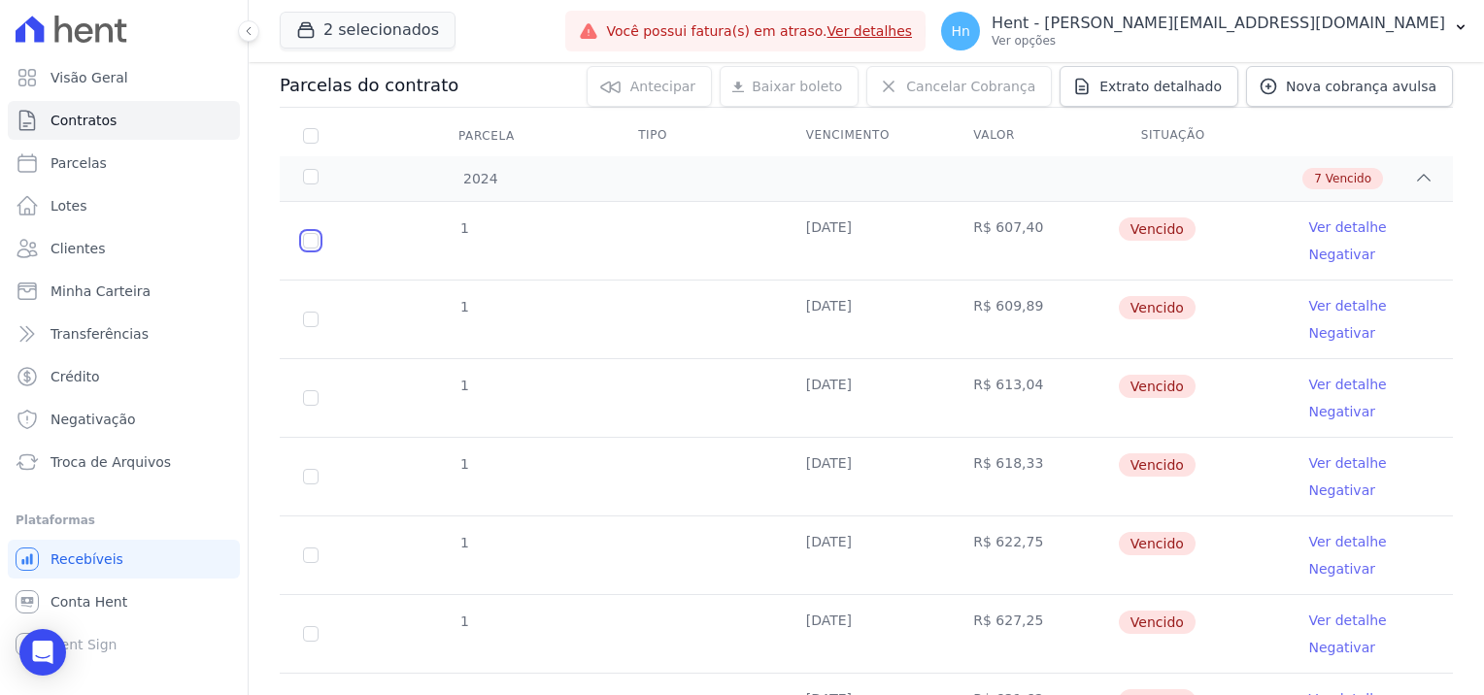
click at [310, 233] on input "checkbox" at bounding box center [311, 241] width 16 height 16
checkbox input "true"
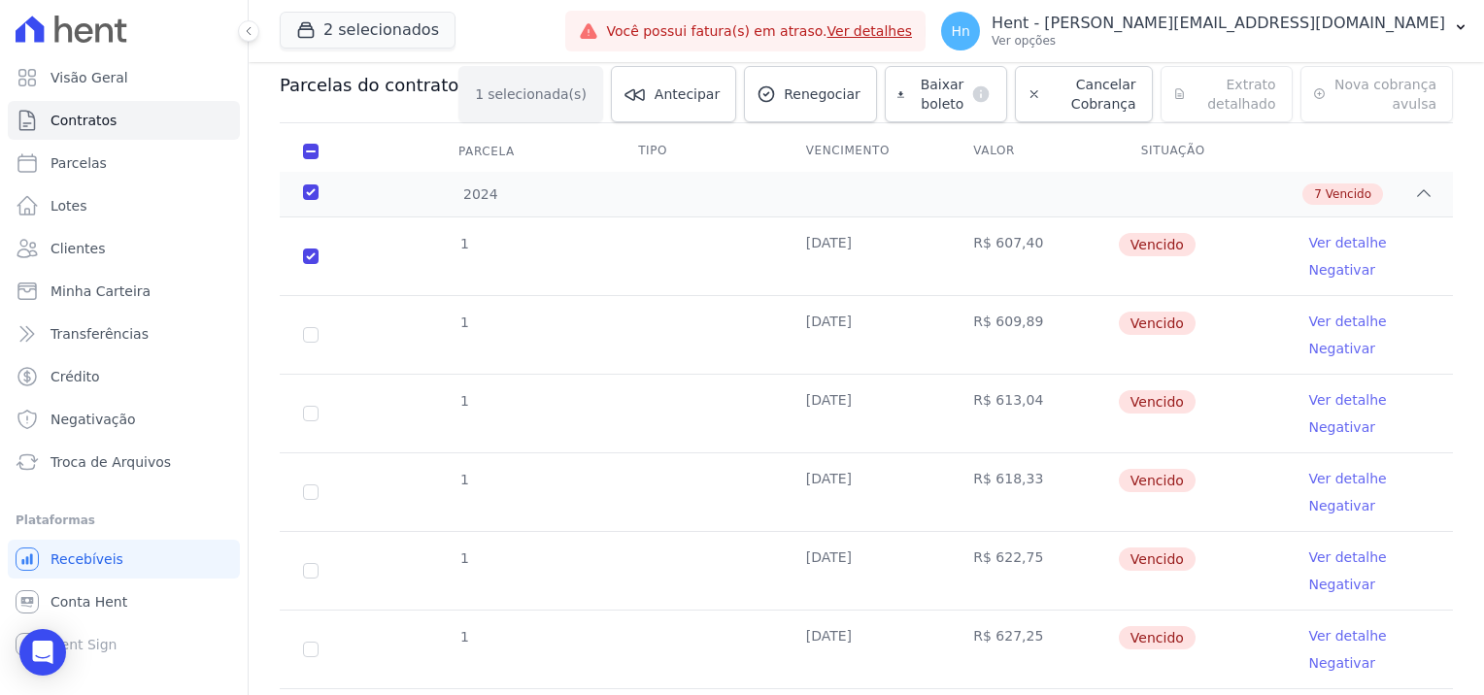
click at [312, 323] on td "1" at bounding box center [311, 335] width 62 height 78
click at [308, 336] on input "checkbox" at bounding box center [311, 335] width 16 height 16
checkbox input "true"
click at [307, 419] on td "1" at bounding box center [311, 414] width 62 height 78
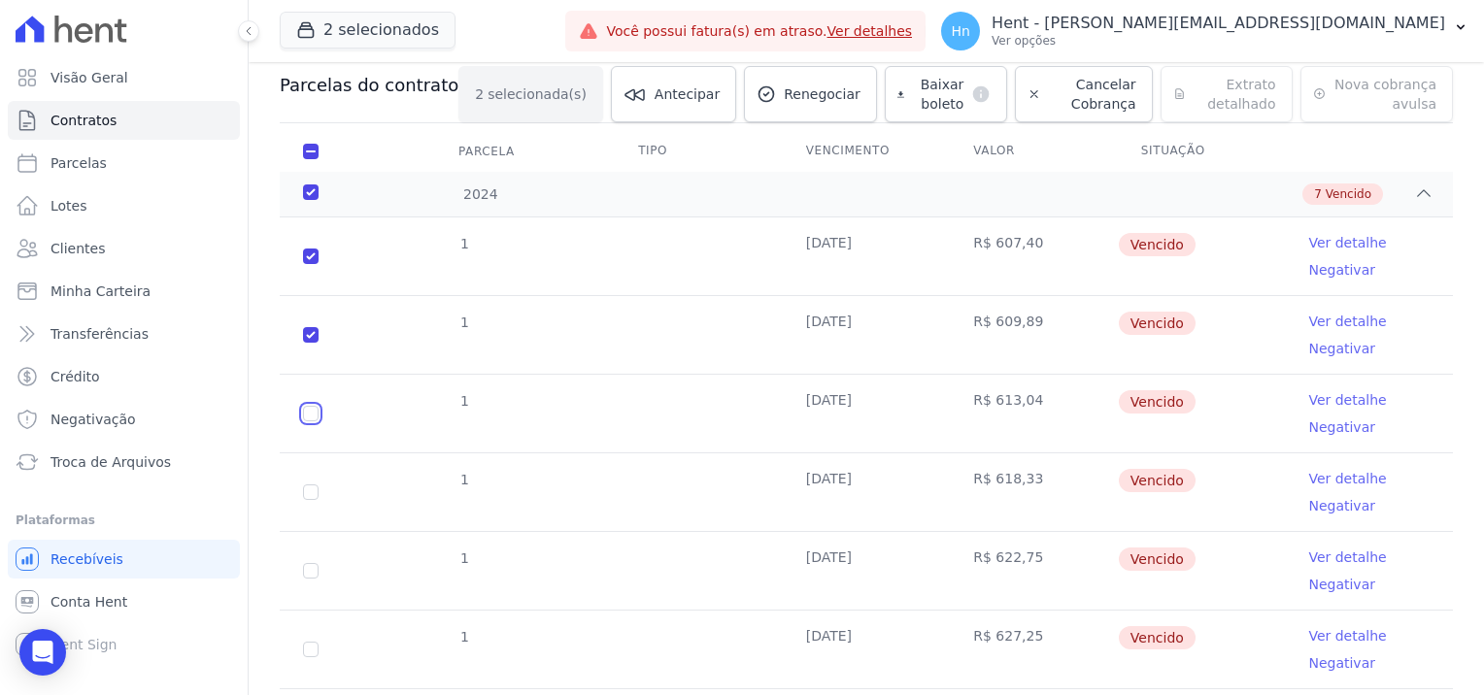
click at [307, 414] on input "checkbox" at bounding box center [311, 414] width 16 height 16
checkbox input "true"
click at [307, 503] on td "1" at bounding box center [311, 492] width 62 height 78
click at [312, 493] on input "checkbox" at bounding box center [311, 492] width 16 height 16
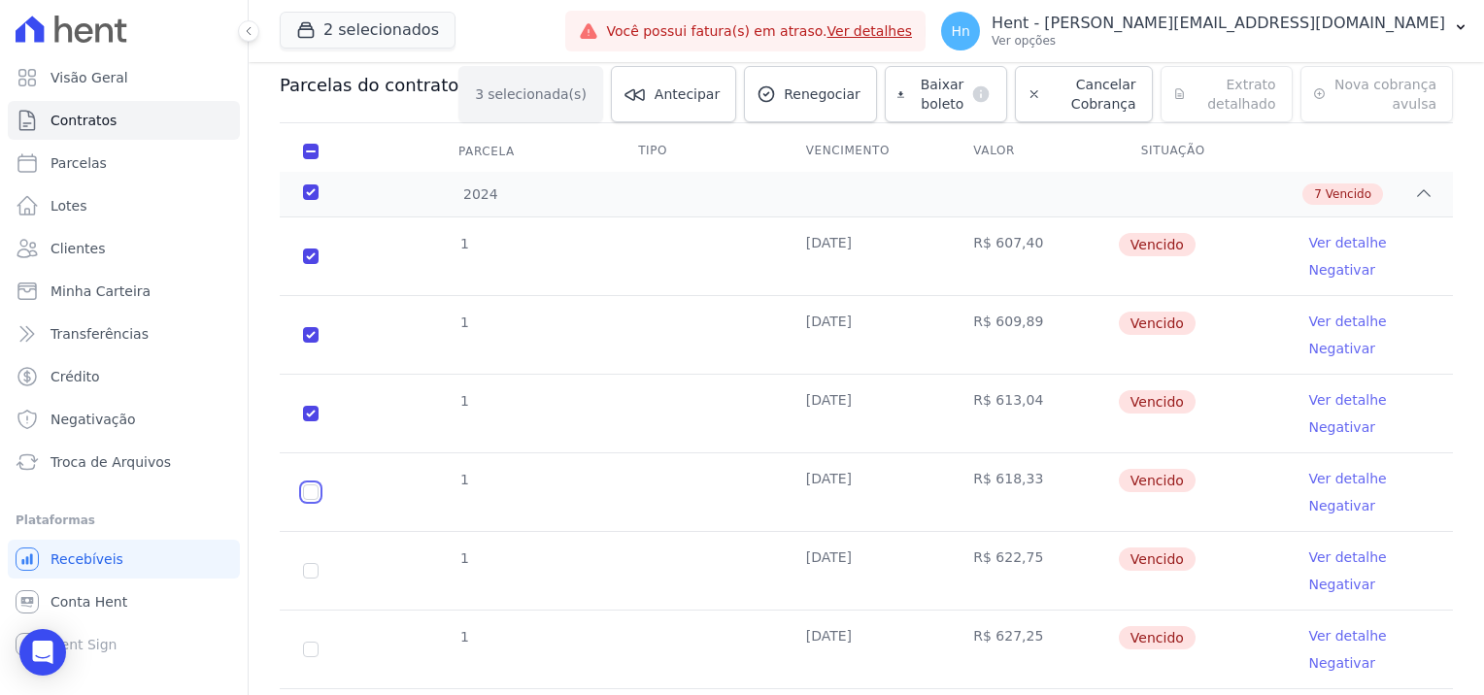
checkbox input "true"
click at [311, 567] on input "checkbox" at bounding box center [311, 571] width 16 height 16
checkbox input "true"
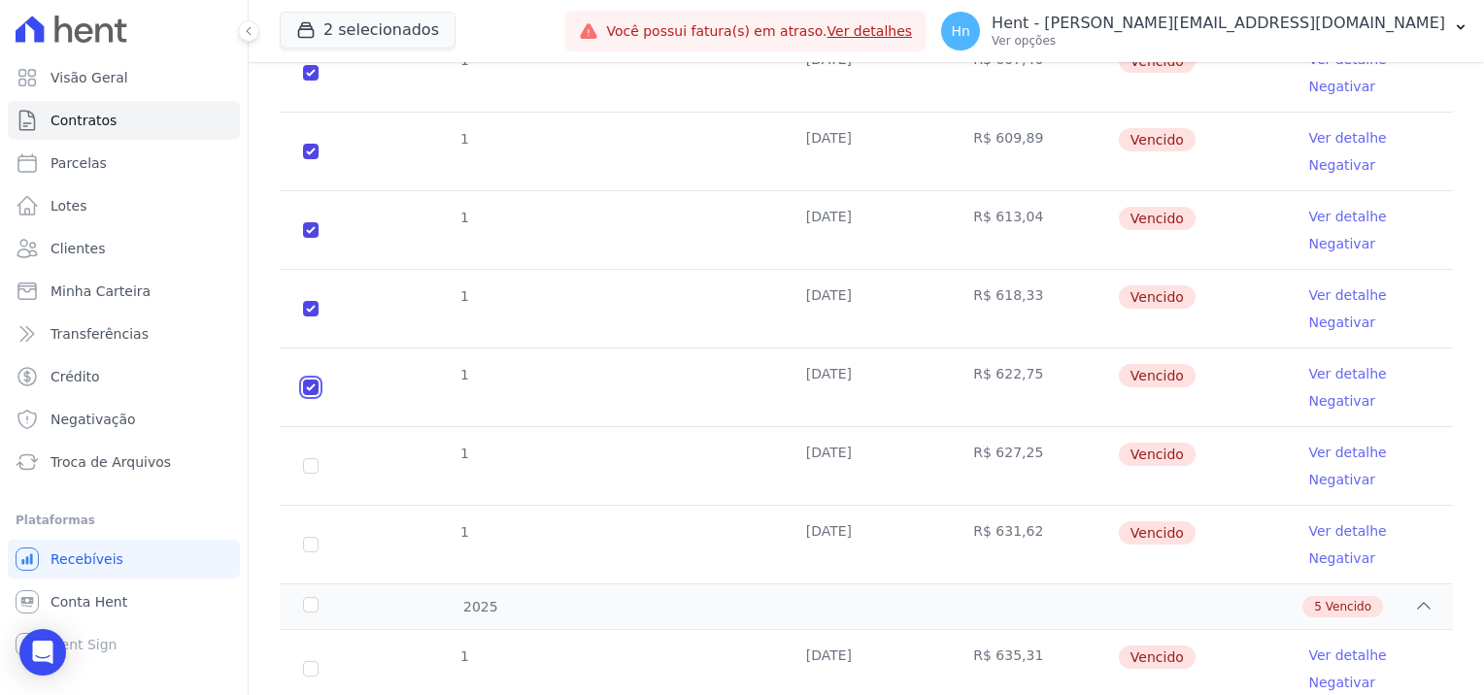
scroll to position [402, 0]
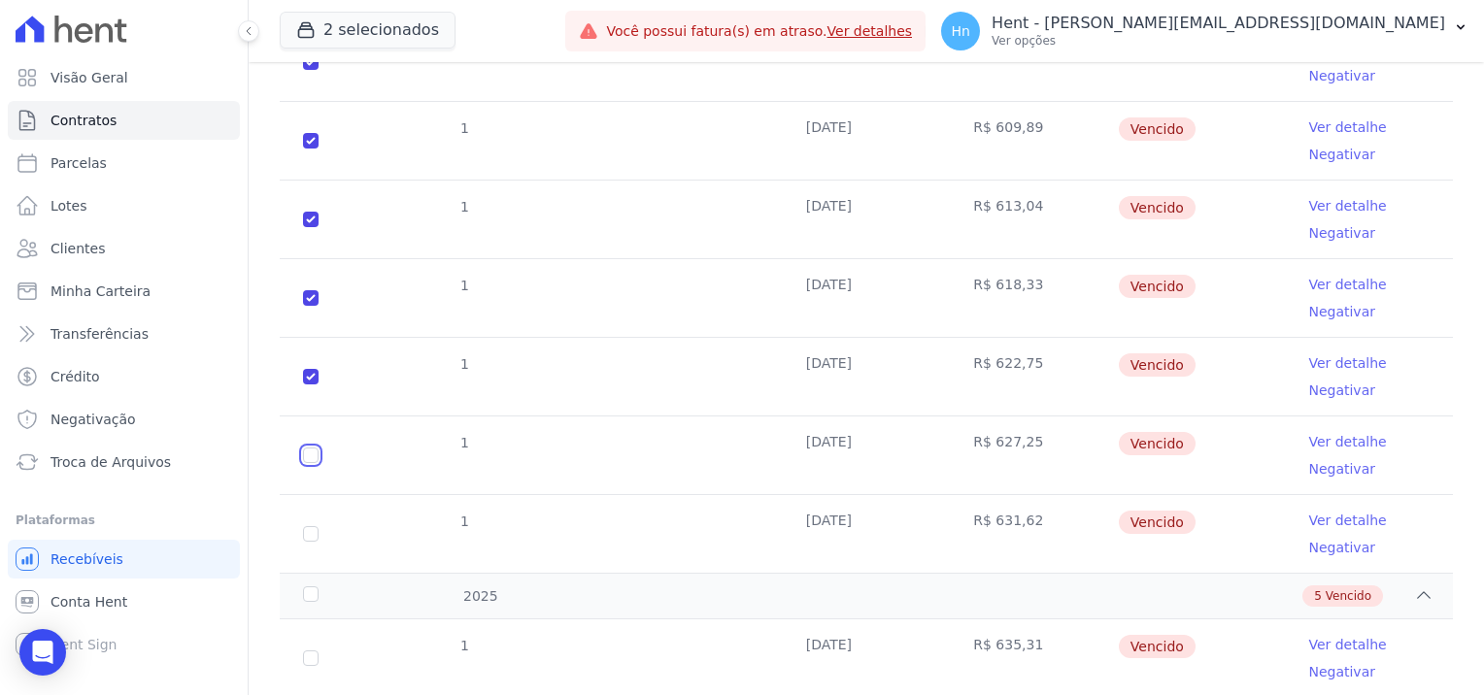
click at [317, 450] on input "checkbox" at bounding box center [311, 456] width 16 height 16
checkbox input "true"
click at [308, 534] on input "checkbox" at bounding box center [311, 534] width 16 height 16
checkbox input "true"
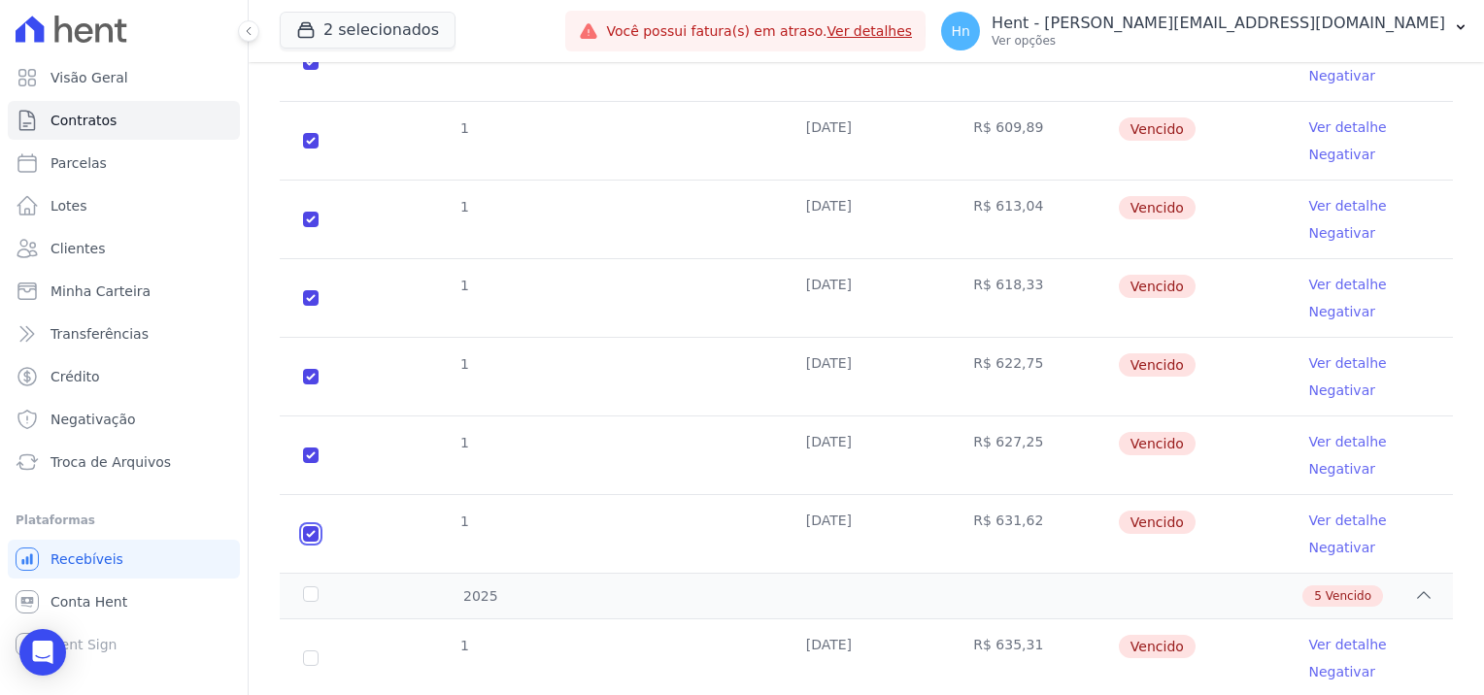
checkbox input "true"
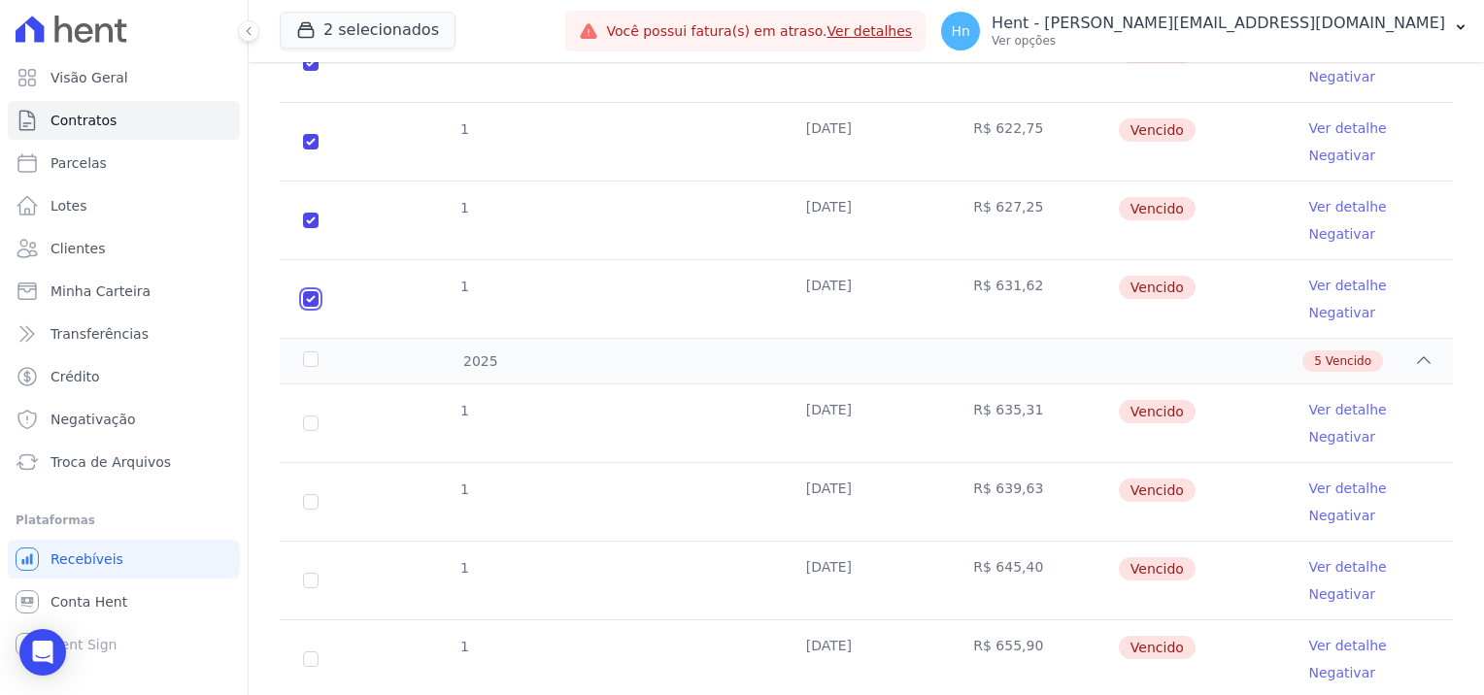
scroll to position [773, 0]
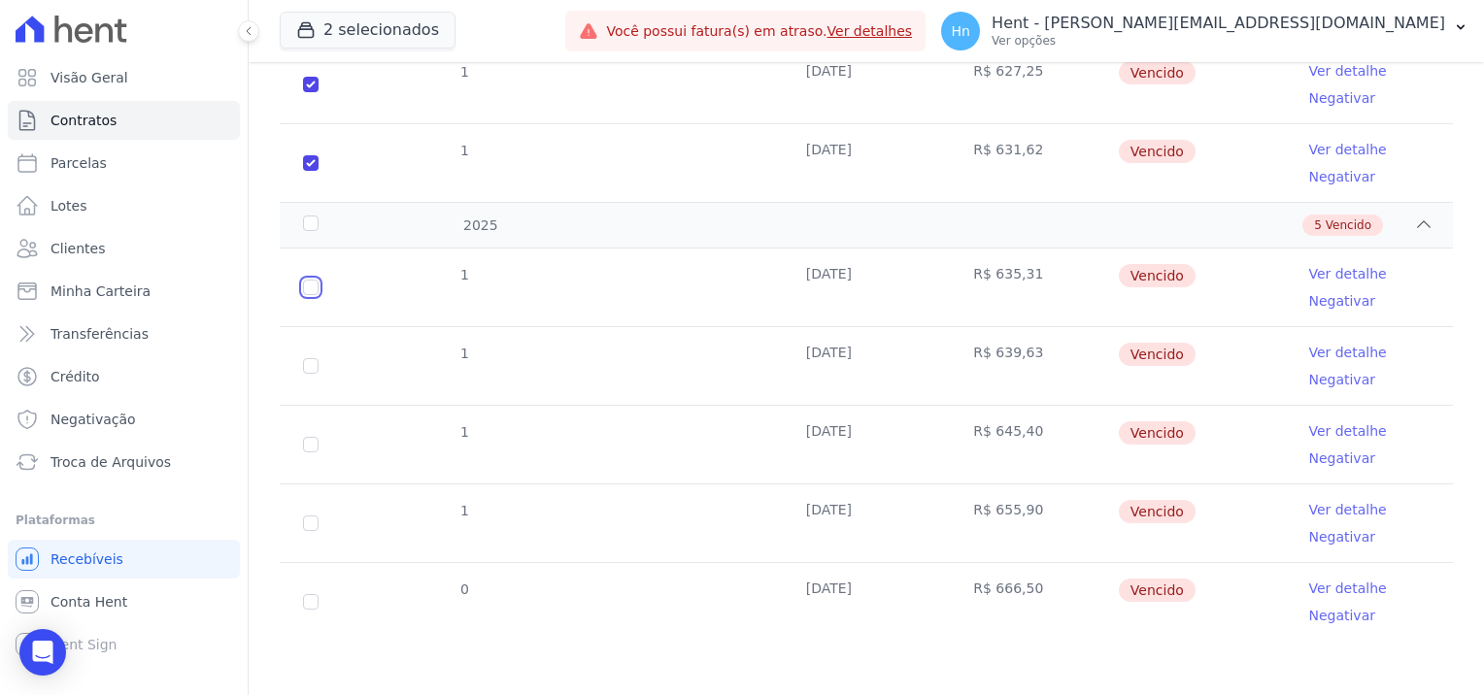
click at [315, 291] on input "checkbox" at bounding box center [311, 288] width 16 height 16
checkbox input "true"
click at [314, 358] on input "checkbox" at bounding box center [311, 366] width 16 height 16
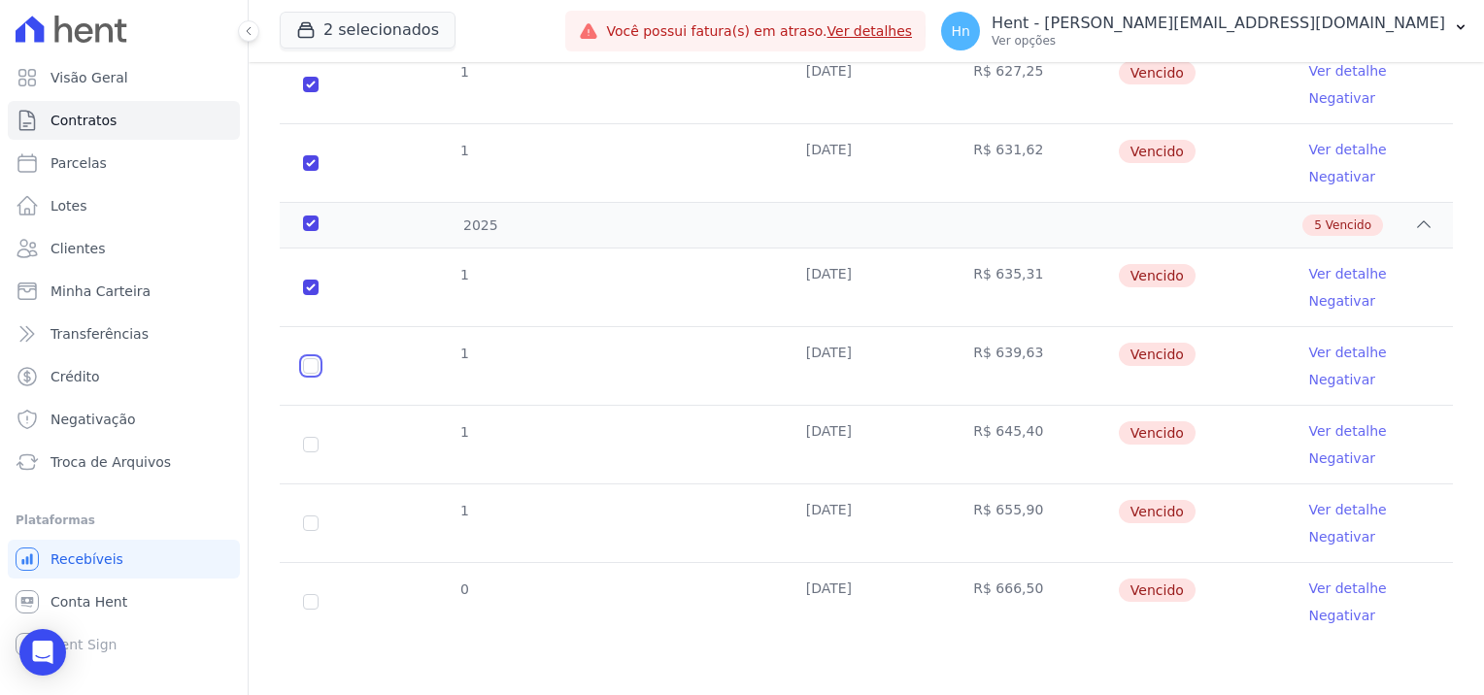
checkbox input "true"
click at [311, 439] on input "checkbox" at bounding box center [311, 445] width 16 height 16
checkbox input "true"
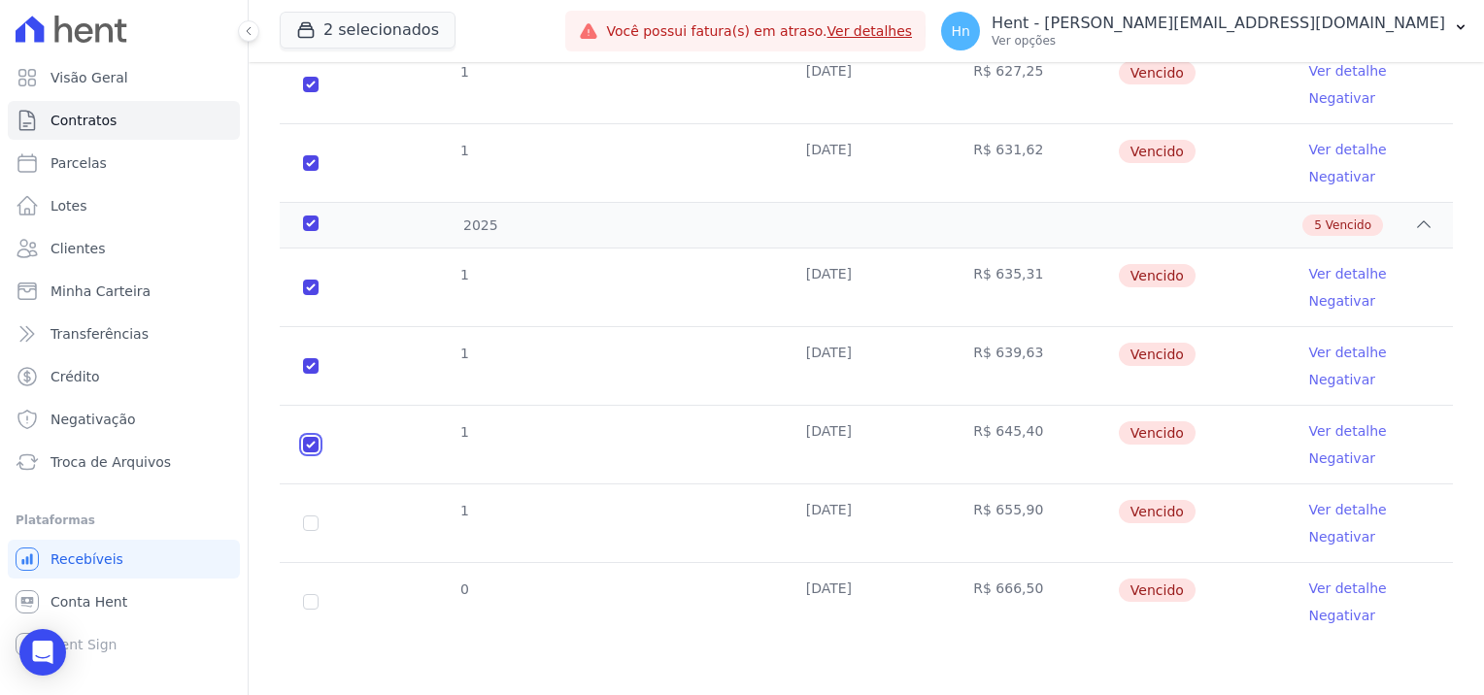
checkbox input "true"
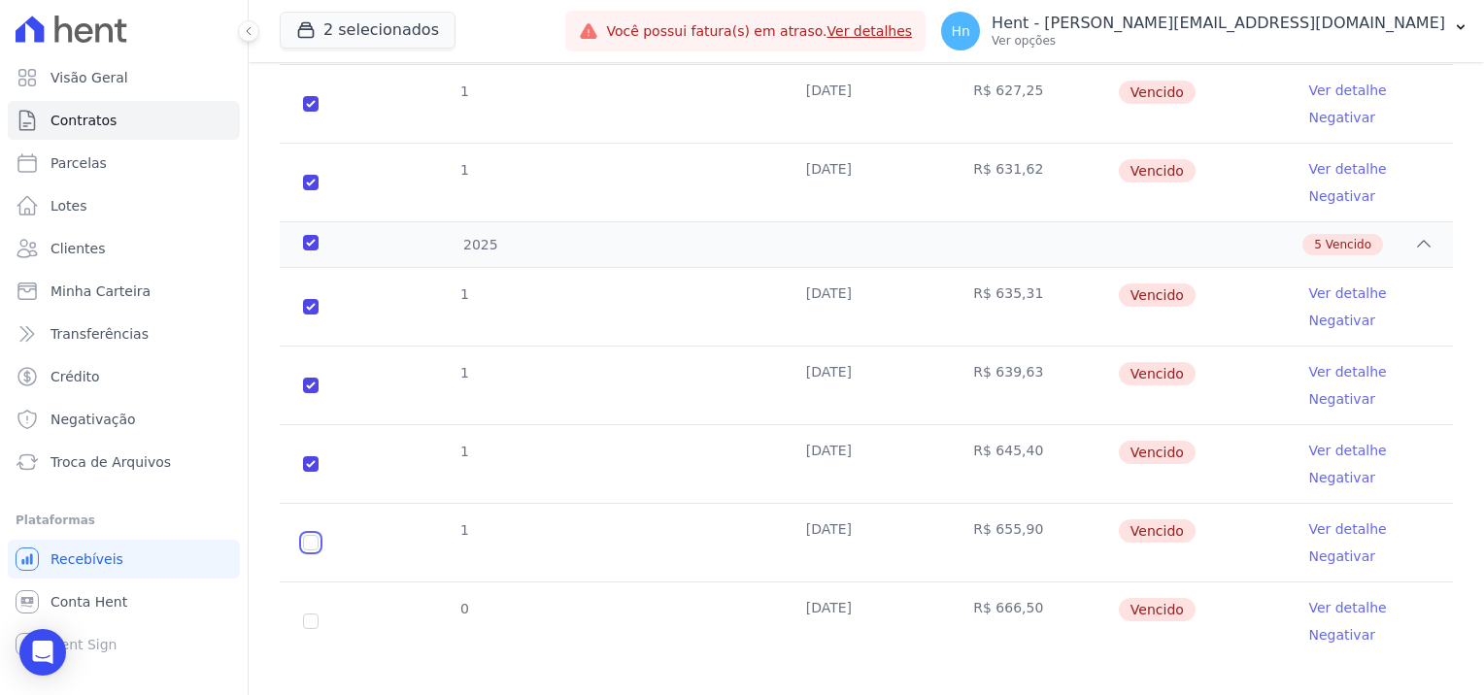
click at [311, 535] on input "checkbox" at bounding box center [311, 543] width 16 height 16
checkbox input "true"
click at [302, 607] on td "0" at bounding box center [311, 622] width 62 height 78
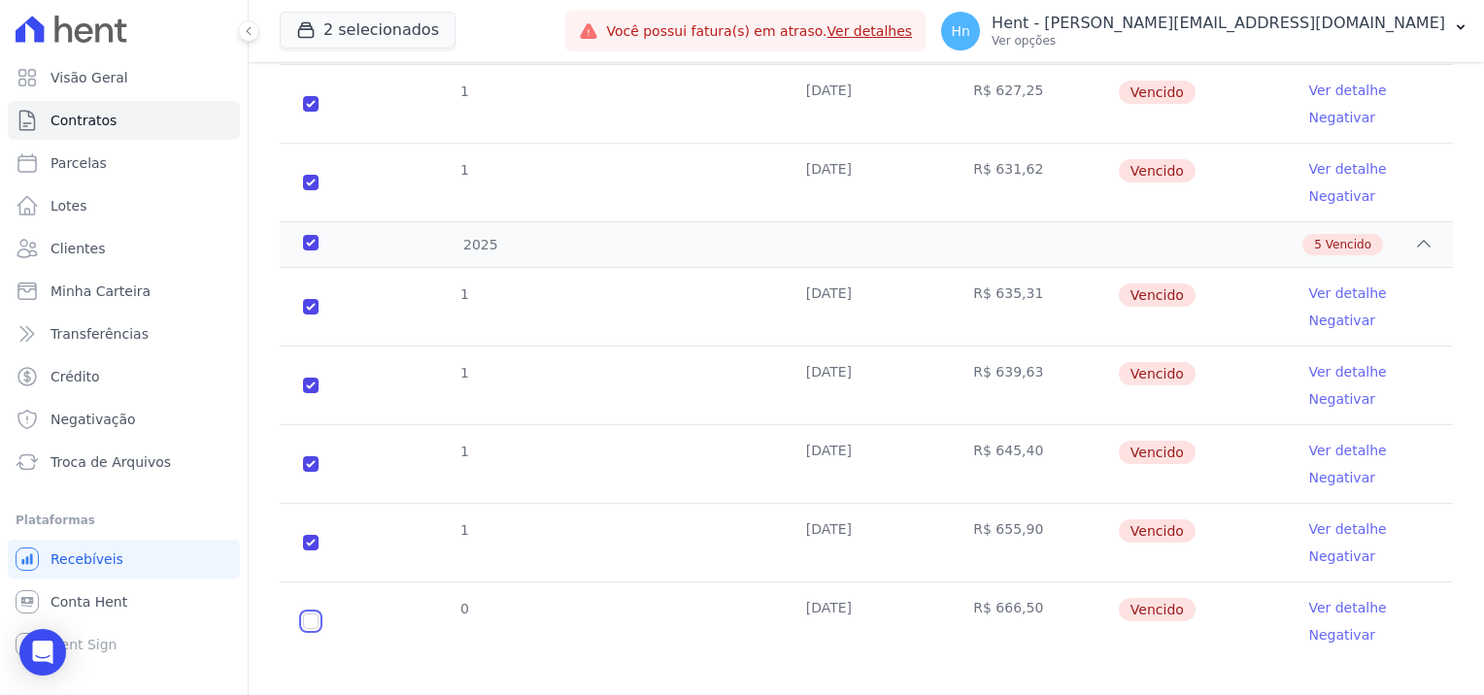
drag, startPoint x: 311, startPoint y: 602, endPoint x: 323, endPoint y: 602, distance: 12.6
click at [311, 614] on input "checkbox" at bounding box center [311, 622] width 16 height 16
checkbox input "true"
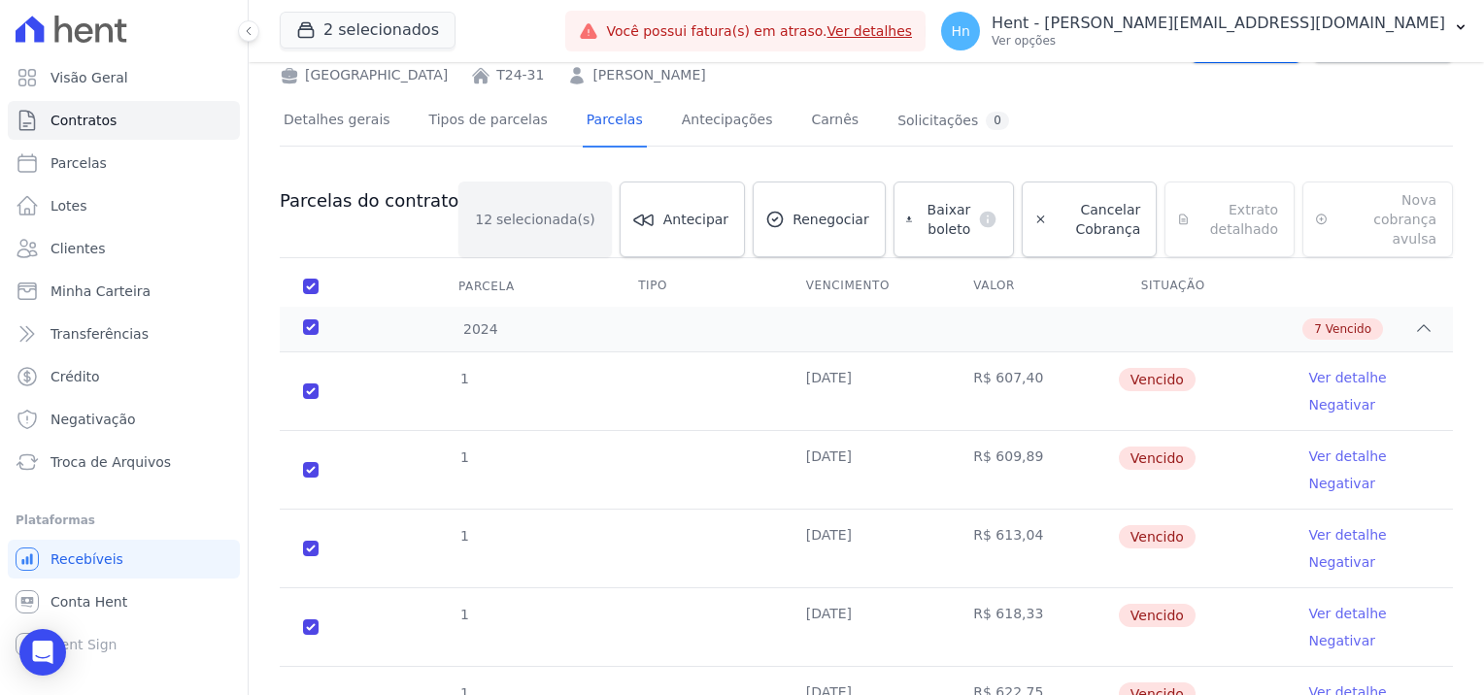
scroll to position [0, 0]
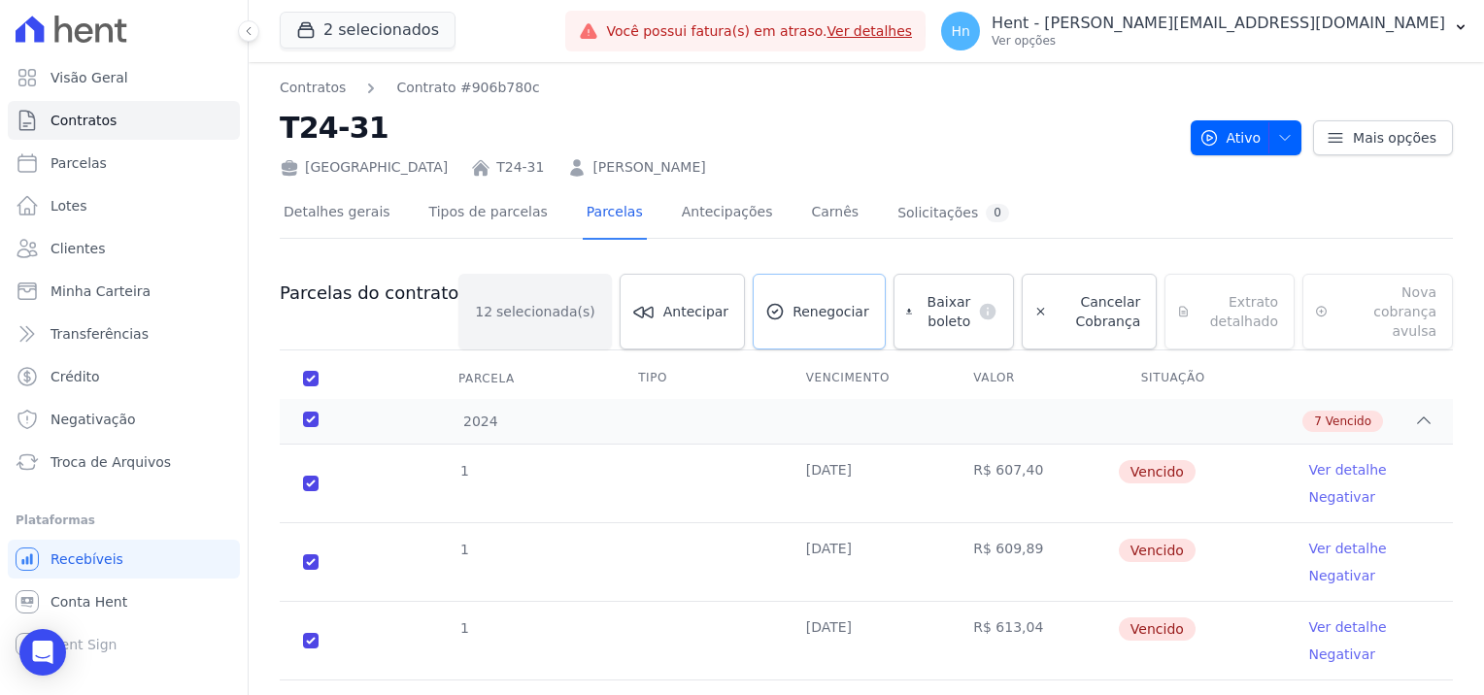
click at [792, 303] on span "Renegociar" at bounding box center [830, 311] width 77 height 19
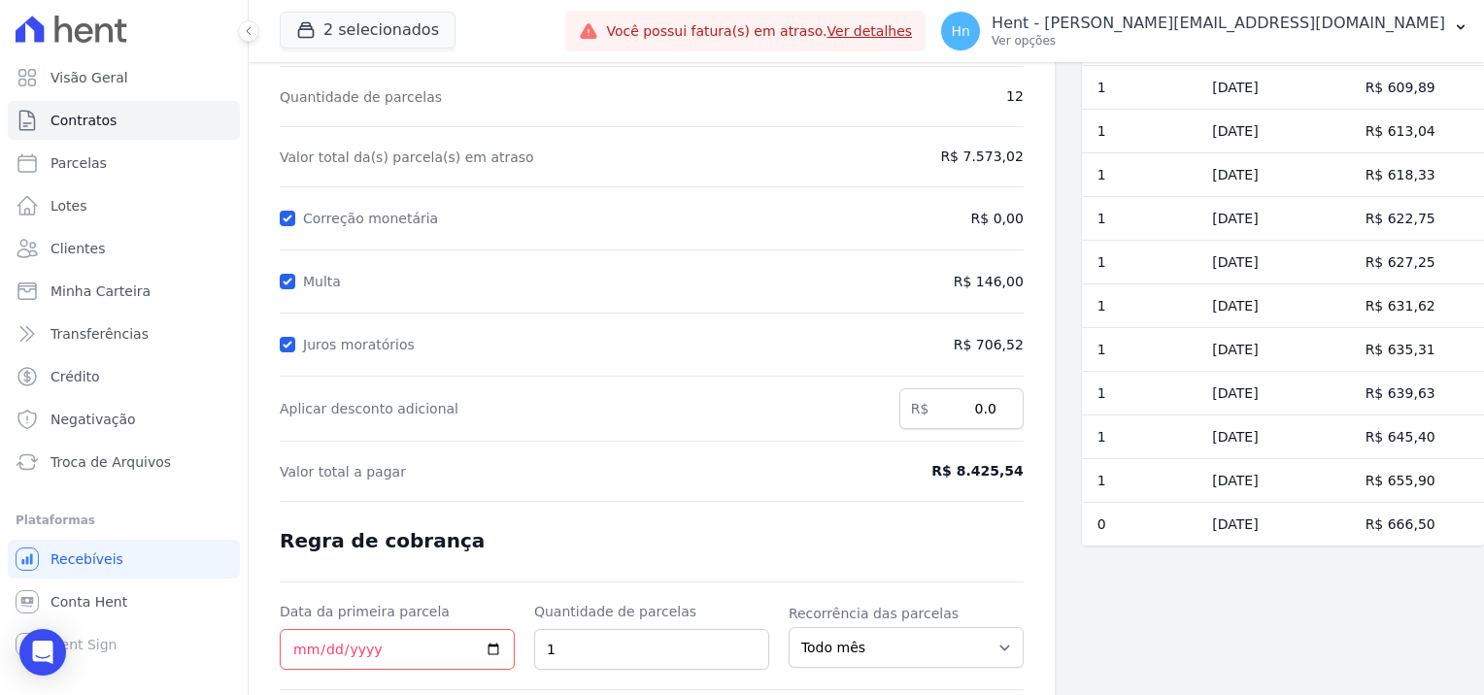
scroll to position [273, 0]
